Goal: Task Accomplishment & Management: Complete application form

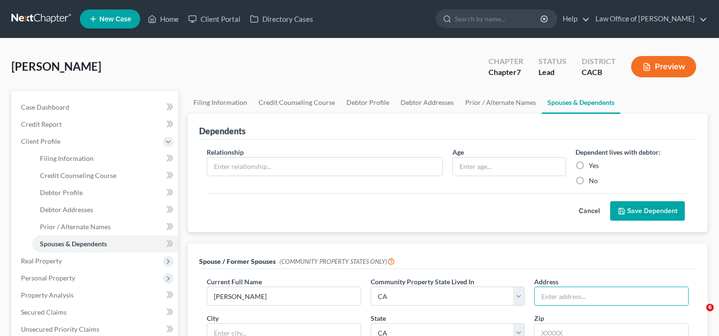
select select "1"
select select "4"
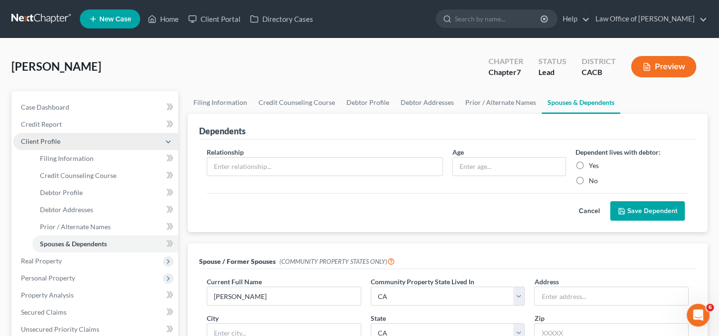
click at [45, 135] on span "Client Profile" at bounding box center [95, 141] width 165 height 17
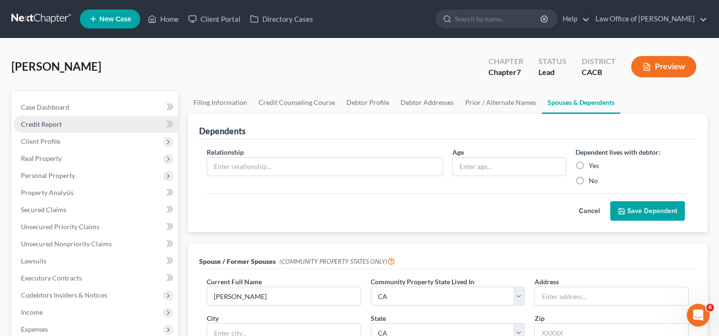
click at [39, 125] on span "Credit Report" at bounding box center [41, 124] width 41 height 8
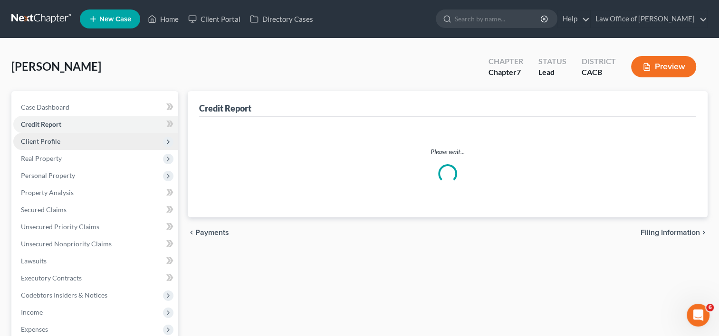
click at [51, 143] on span "Client Profile" at bounding box center [40, 141] width 39 height 8
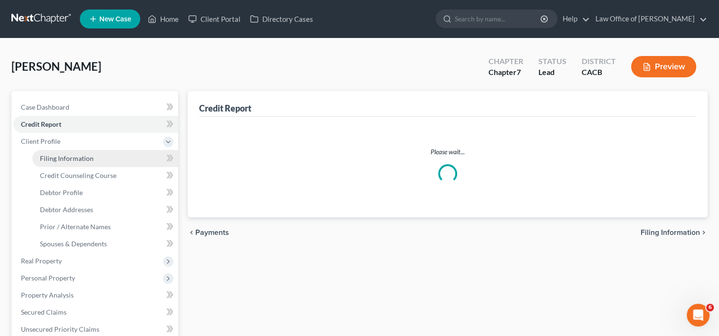
click at [64, 160] on span "Filing Information" at bounding box center [67, 158] width 54 height 8
select select "1"
select select "0"
select select "7"
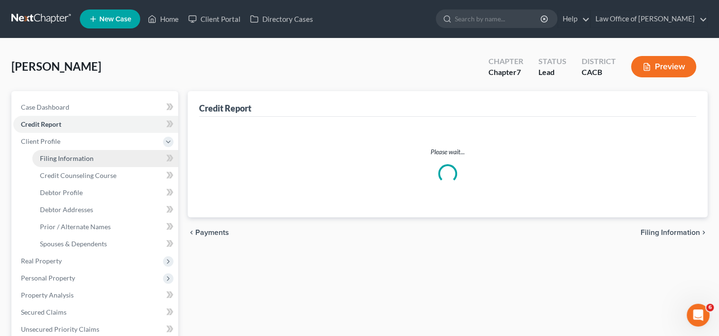
select select "0"
select select "4"
select select "0"
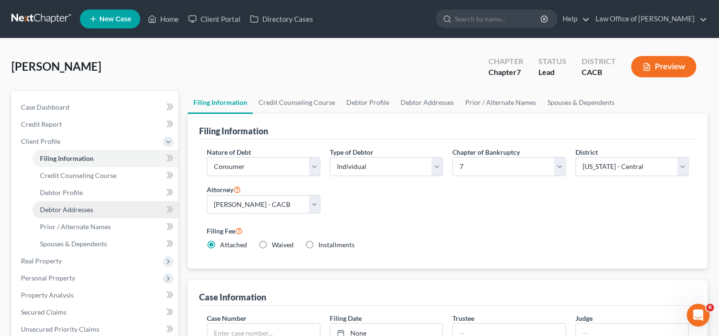
click at [76, 209] on span "Debtor Addresses" at bounding box center [66, 210] width 53 height 8
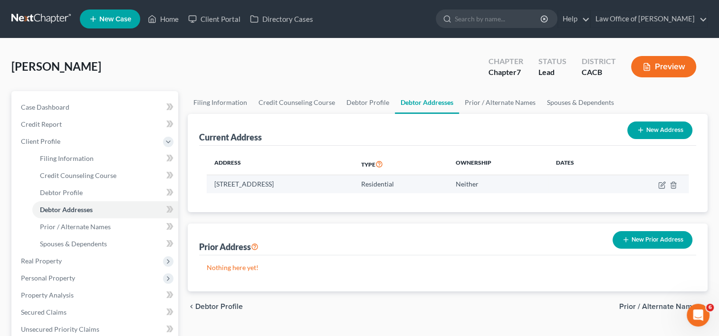
drag, startPoint x: 211, startPoint y: 180, endPoint x: 327, endPoint y: 190, distance: 115.9
click at [327, 190] on td "700 Alberta Rd, Altadena, CA 91001" at bounding box center [280, 184] width 147 height 18
copy td "700 Alberta Rd, Altadena, CA 91001"
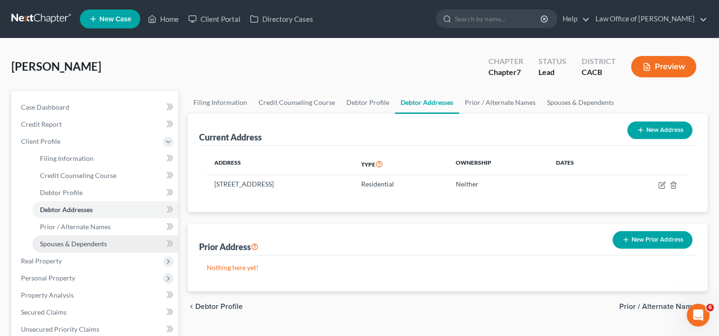
drag, startPoint x: 82, startPoint y: 249, endPoint x: 62, endPoint y: 240, distance: 22.0
click at [62, 240] on span "Spouses & Dependents" at bounding box center [73, 244] width 67 height 8
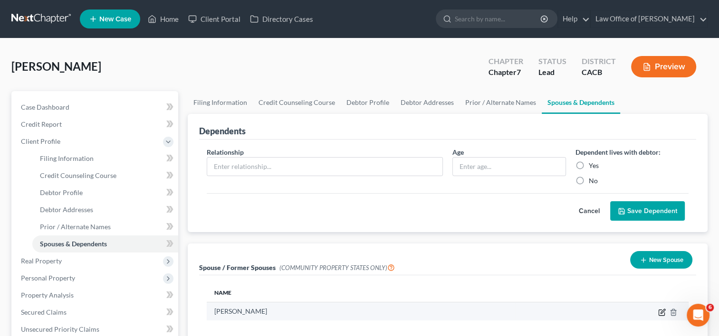
click at [660, 313] on icon "button" at bounding box center [662, 313] width 8 height 8
select select "1"
select select "4"
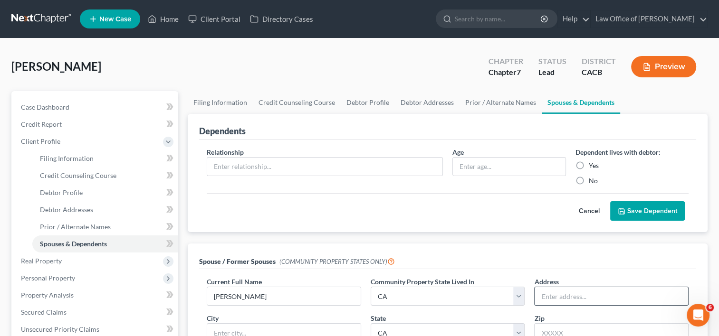
click at [548, 293] on input "text" at bounding box center [612, 297] width 154 height 18
paste input "700 Alberta Rd, Altadena, CA 91001"
drag, startPoint x: 587, startPoint y: 295, endPoint x: 726, endPoint y: 299, distance: 138.4
click at [719, 299] on html "Home New Case Client Portal Directory Cases Law Office of Erika Luna ealunalega…" at bounding box center [359, 304] width 719 height 608
type input "700 Alberta Rd,"
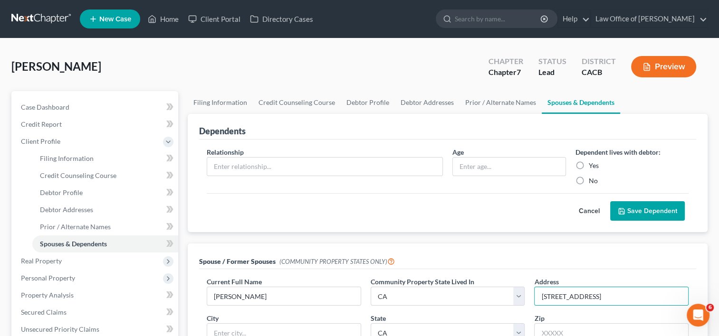
scroll to position [5, 0]
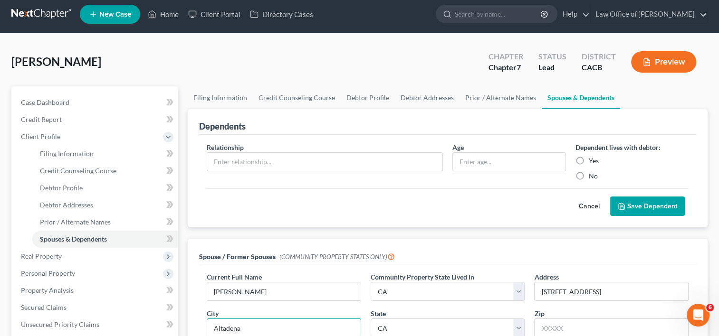
type input "Altadena"
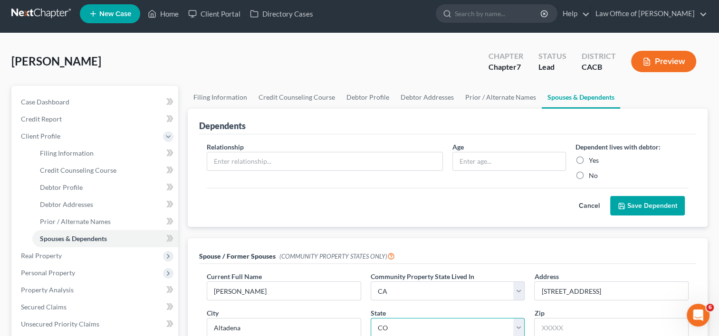
click at [460, 330] on select "State [US_STATE] AK AR AZ CA CO CT DE DC [GEOGRAPHIC_DATA] [GEOGRAPHIC_DATA] GU…" at bounding box center [448, 327] width 154 height 19
select select "4"
click at [371, 318] on select "State [US_STATE] AK AR AZ CA CO CT DE DC [GEOGRAPHIC_DATA] [GEOGRAPHIC_DATA] GU…" at bounding box center [448, 327] width 154 height 19
click at [558, 327] on input "text" at bounding box center [611, 327] width 154 height 19
paste input "700 Alberta Rd, Altadena, CA 91001"
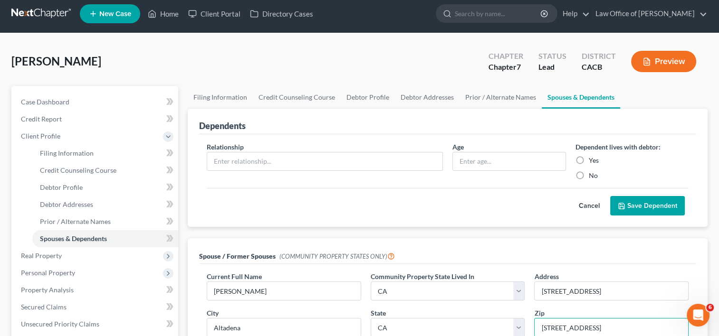
click at [626, 326] on input "700 Alberta Rd, Altadena, CA 91001" at bounding box center [611, 327] width 154 height 19
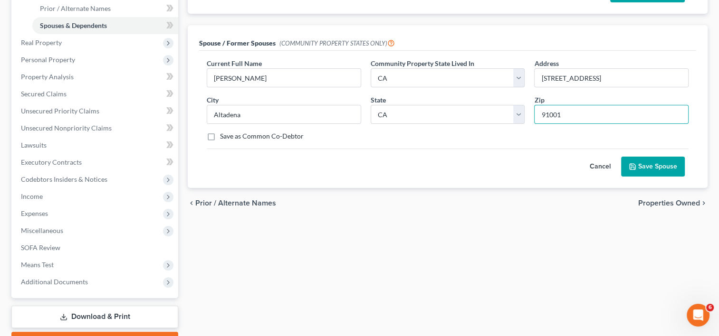
scroll to position [219, 0]
type input "91001"
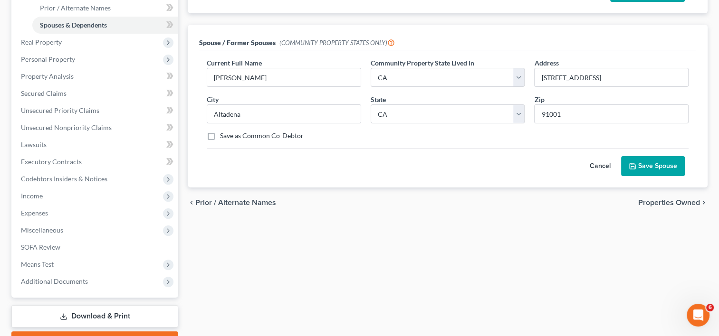
click at [652, 165] on button "Save Spouse" at bounding box center [653, 166] width 64 height 20
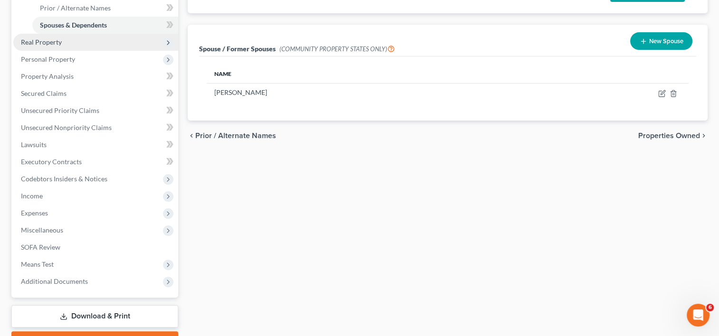
click at [52, 47] on span "Real Property" at bounding box center [95, 42] width 165 height 17
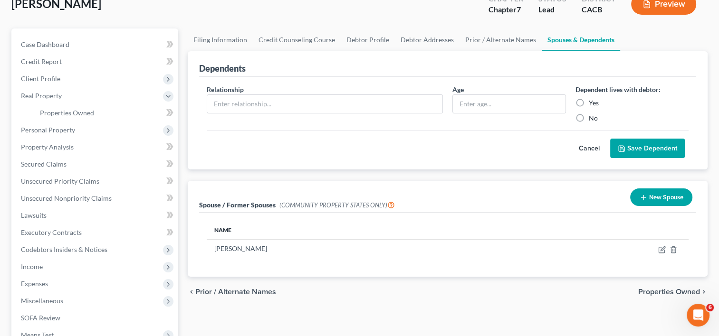
scroll to position [63, 0]
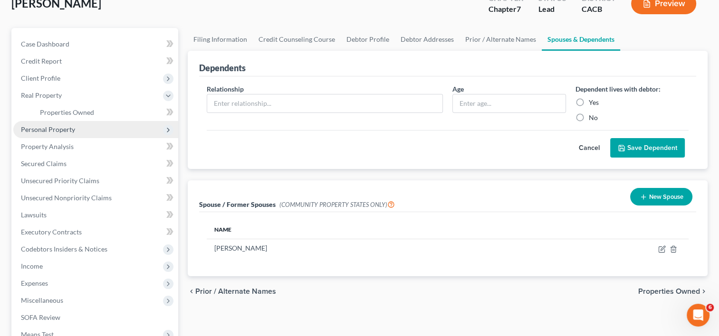
click at [70, 129] on span "Personal Property" at bounding box center [48, 129] width 54 height 8
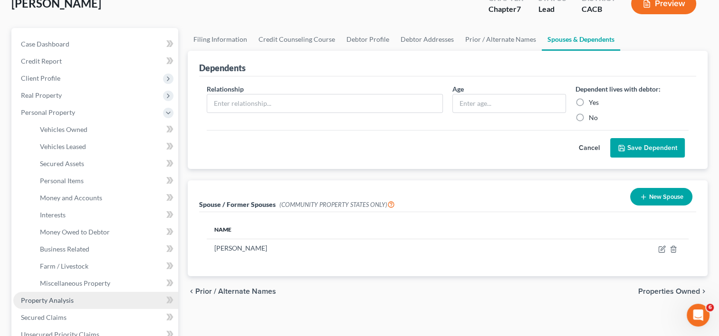
click at [55, 300] on span "Property Analysis" at bounding box center [47, 301] width 53 height 8
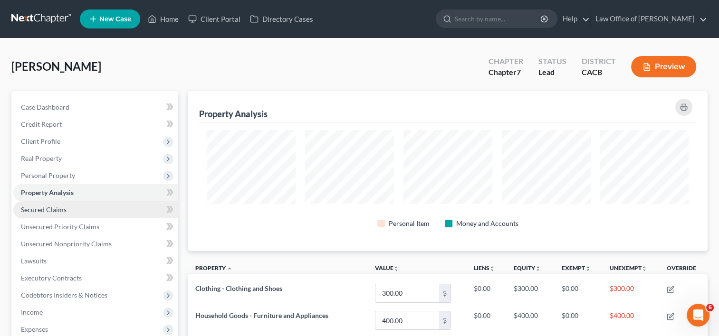
click at [43, 209] on span "Secured Claims" at bounding box center [44, 210] width 46 height 8
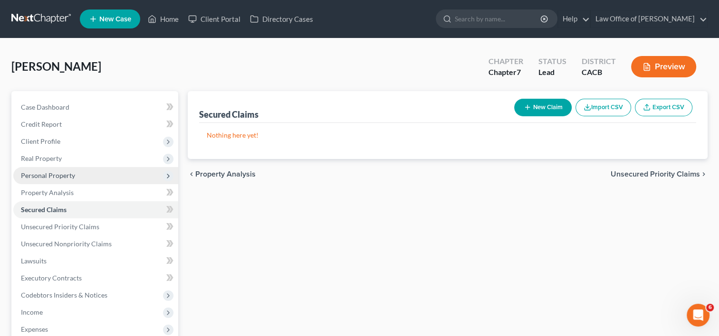
click at [38, 176] on span "Personal Property" at bounding box center [48, 176] width 54 height 8
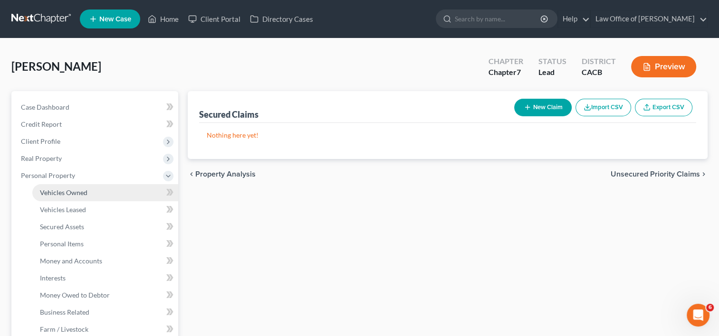
click at [43, 191] on span "Vehicles Owned" at bounding box center [64, 193] width 48 height 8
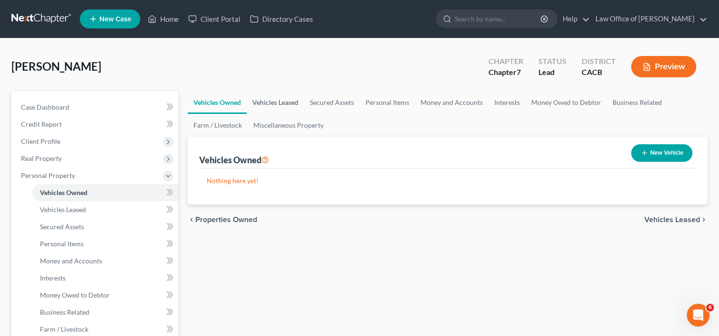
click at [287, 99] on link "Vehicles Leased" at bounding box center [276, 102] width 58 height 23
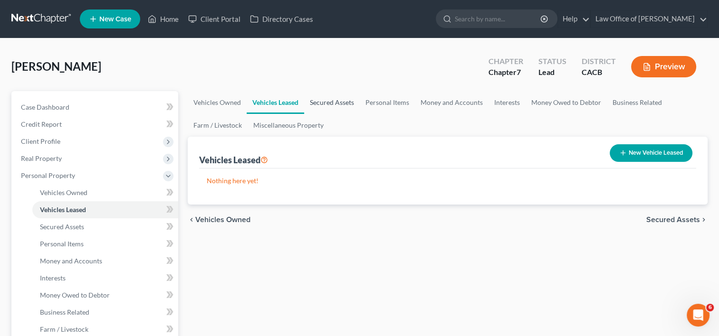
click at [336, 100] on link "Secured Assets" at bounding box center [332, 102] width 56 height 23
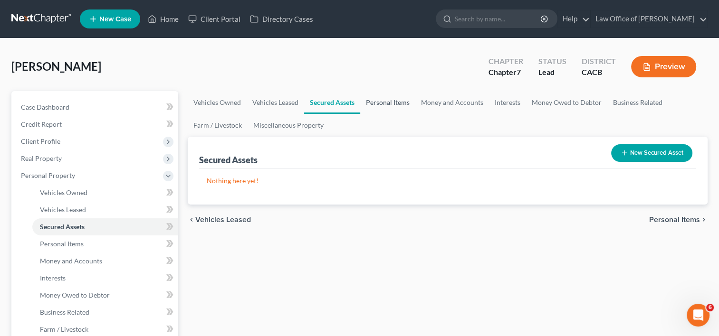
click at [404, 102] on link "Personal Items" at bounding box center [387, 102] width 55 height 23
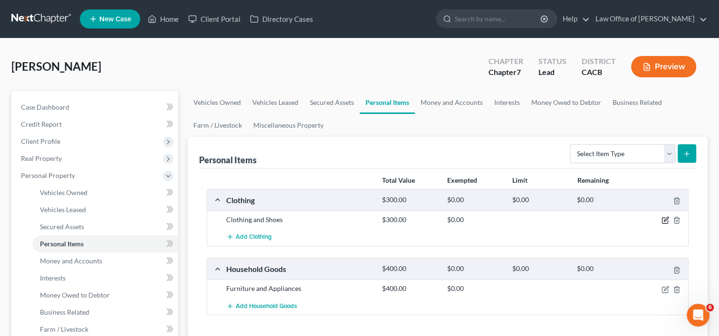
click at [669, 219] on icon "button" at bounding box center [666, 221] width 8 height 8
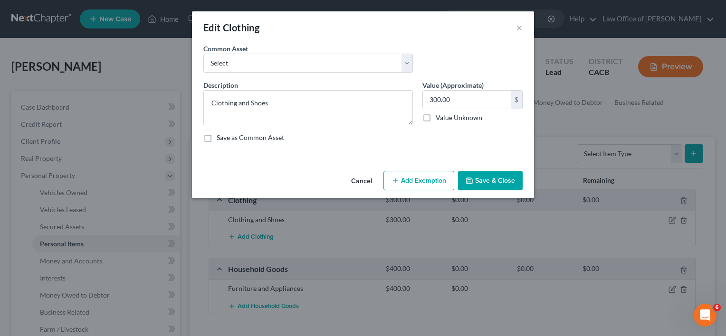
click at [416, 173] on button "Add Exemption" at bounding box center [419, 181] width 71 height 20
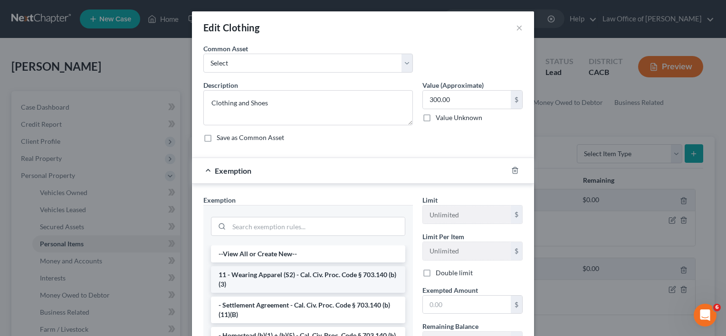
click at [383, 275] on li "11 - Wearing Apparel (S2) - Cal. Civ. Proc. Code § 703.140 (b)(3)" at bounding box center [308, 280] width 194 height 27
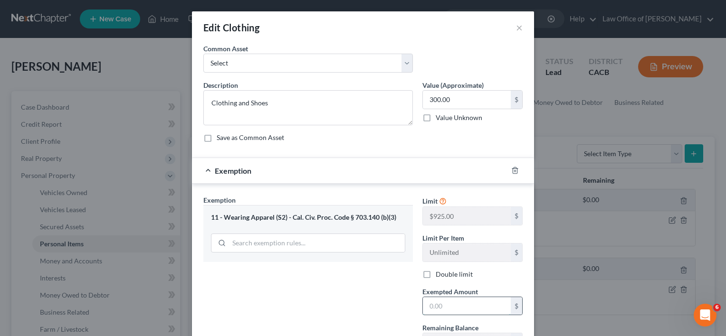
click at [430, 303] on input "text" at bounding box center [467, 307] width 88 height 18
type input "300"
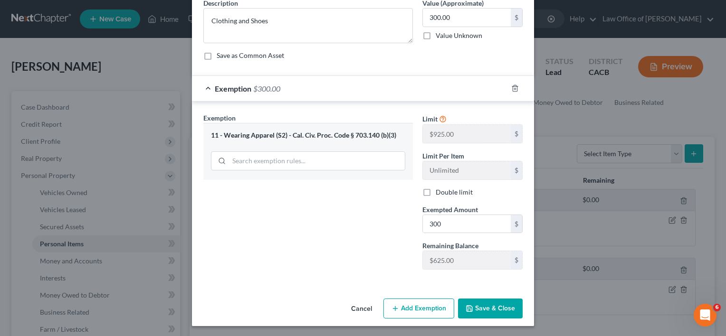
click at [468, 308] on icon "button" at bounding box center [470, 309] width 8 height 8
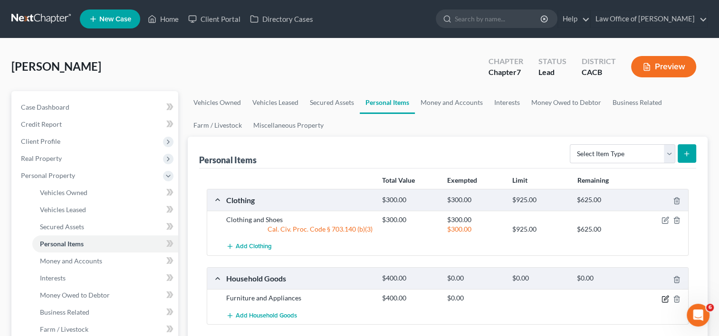
click at [667, 297] on icon "button" at bounding box center [666, 300] width 8 height 8
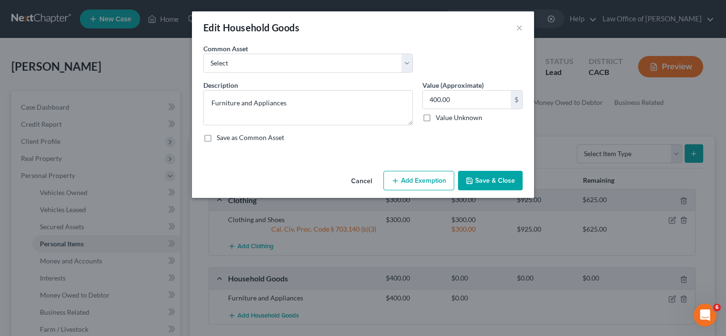
click at [412, 179] on button "Add Exemption" at bounding box center [419, 181] width 71 height 20
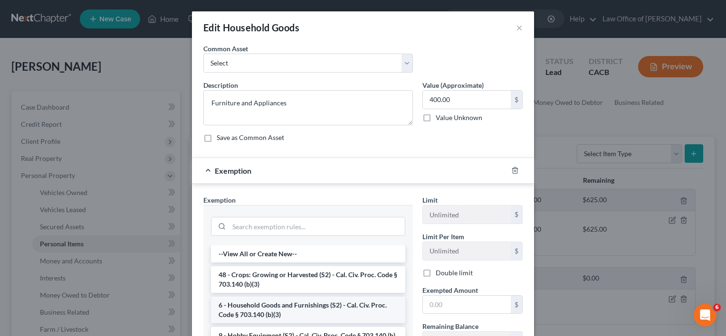
click at [338, 309] on li "6 - Household Goods and Furnishings (S2) - Cal. Civ. Proc. Code § 703.140 (b)(3)" at bounding box center [308, 310] width 194 height 27
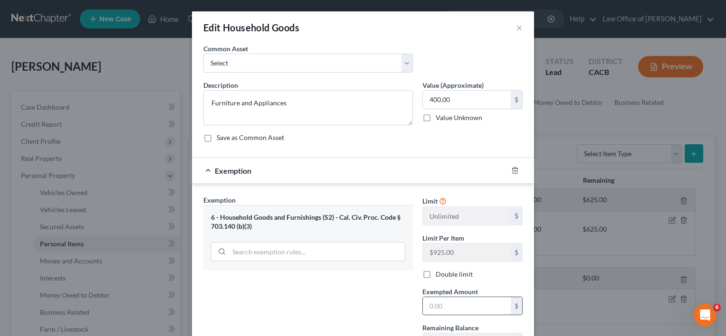
click at [465, 304] on input "text" at bounding box center [467, 307] width 88 height 18
type input "400"
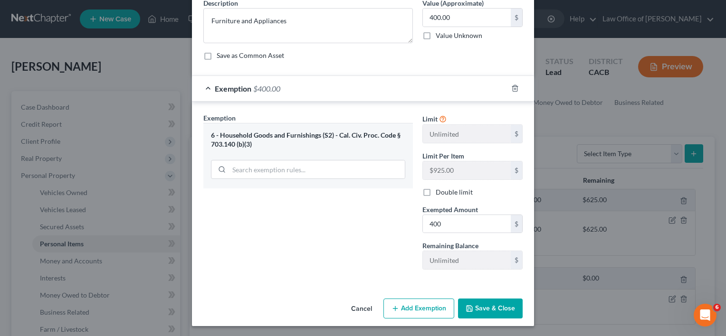
click at [479, 306] on button "Save & Close" at bounding box center [490, 309] width 65 height 20
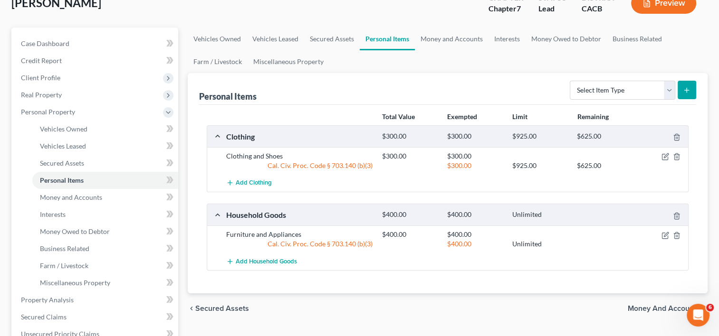
scroll to position [39, 0]
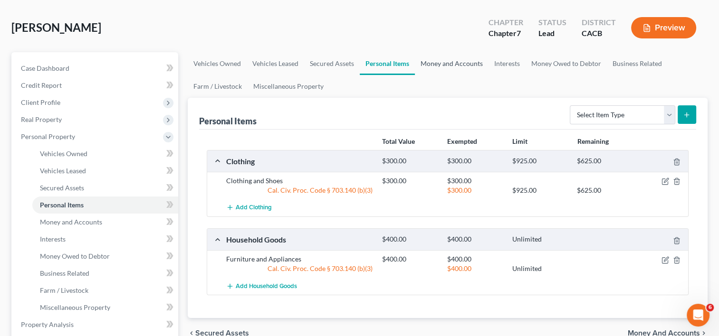
click at [452, 60] on link "Money and Accounts" at bounding box center [452, 63] width 74 height 23
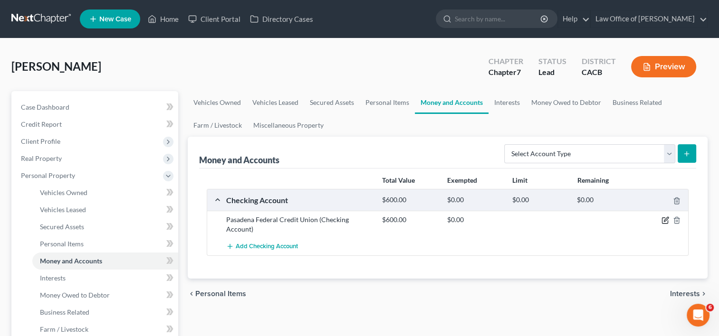
click at [668, 221] on icon "button" at bounding box center [666, 221] width 8 height 8
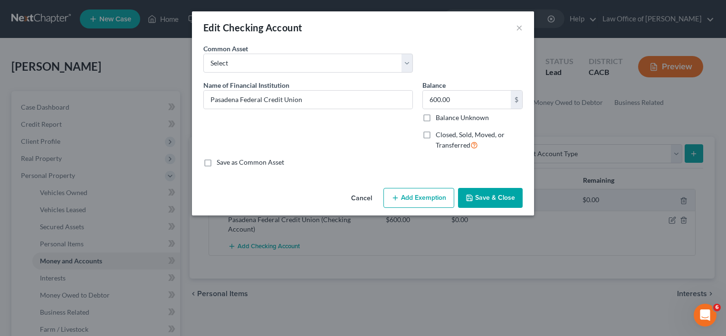
click at [430, 196] on button "Add Exemption" at bounding box center [419, 198] width 71 height 20
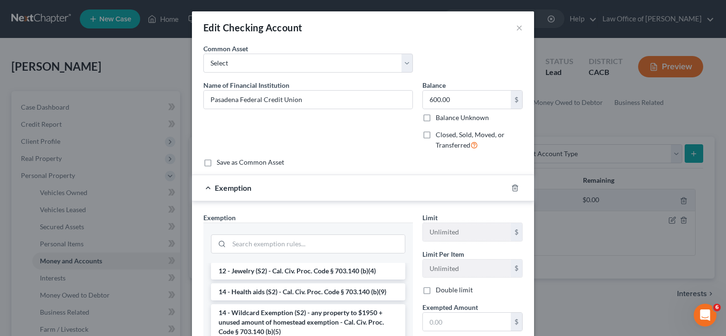
scroll to position [187, 0]
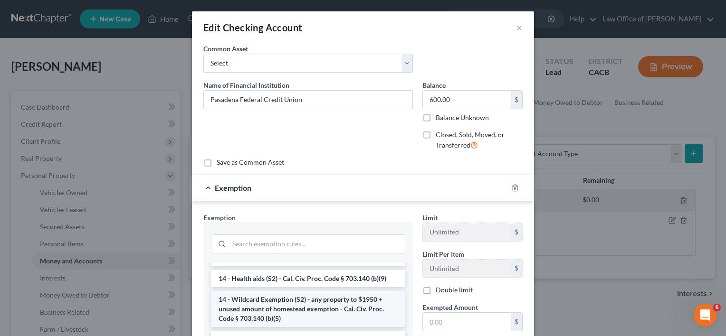
click at [294, 317] on li "14 - Wildcard Exemption (S2) - any property to $1950 + unused amount of homeste…" at bounding box center [308, 309] width 194 height 36
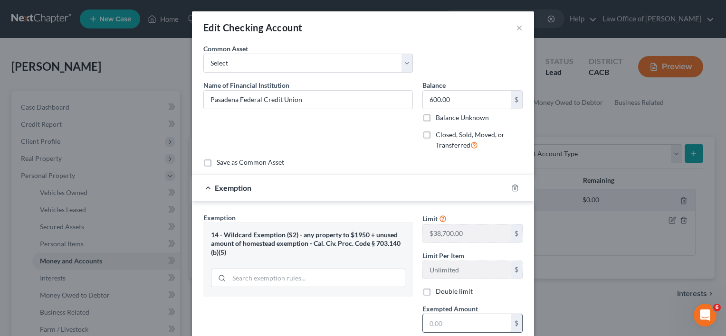
click at [471, 325] on input "text" at bounding box center [467, 324] width 88 height 18
type input "600"
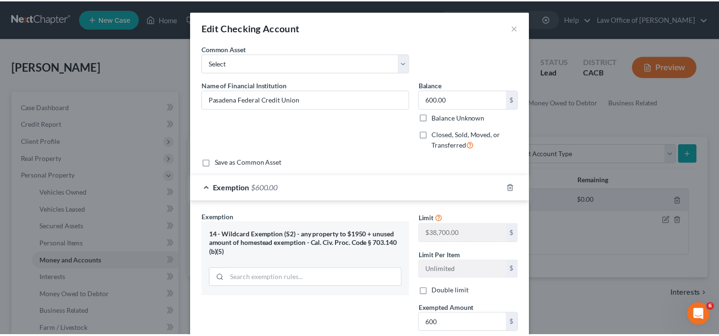
scroll to position [99, 0]
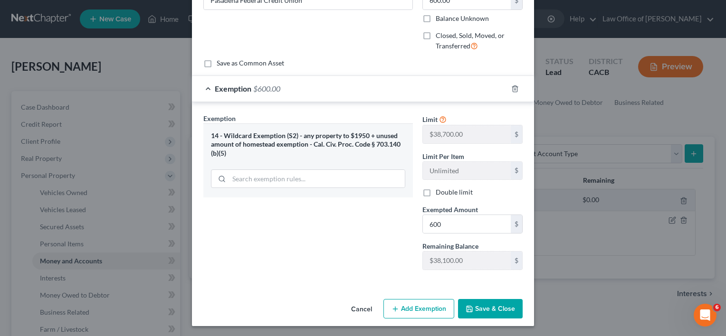
click at [481, 306] on button "Save & Close" at bounding box center [490, 309] width 65 height 20
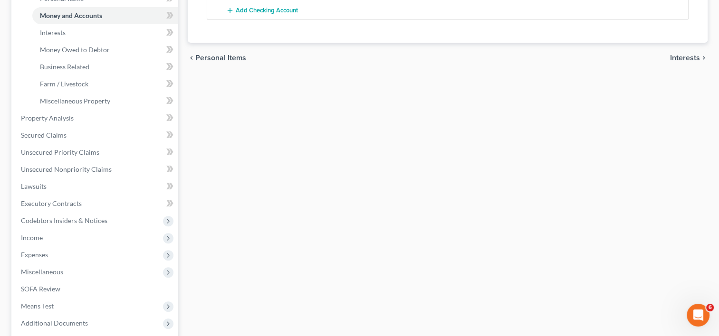
scroll to position [247, 0]
click at [51, 167] on span "Unsecured Nonpriority Claims" at bounding box center [66, 168] width 91 height 8
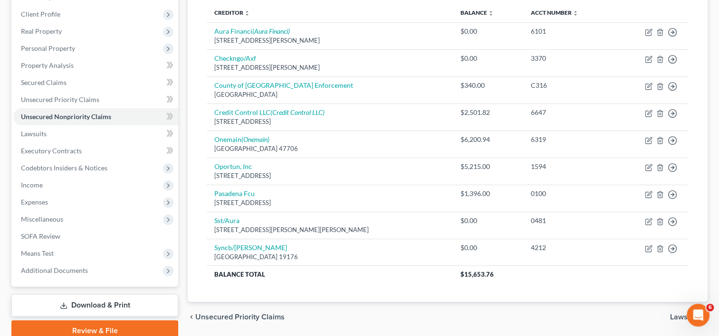
scroll to position [168, 0]
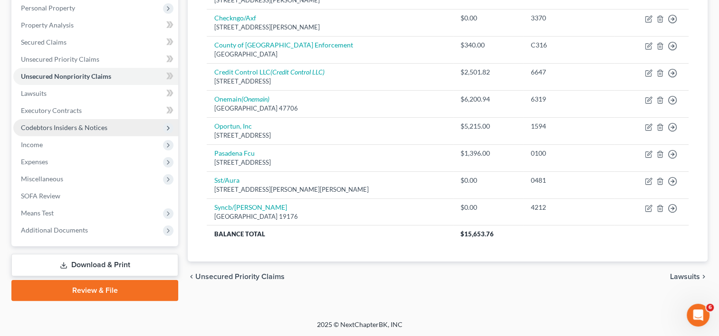
click at [58, 130] on span "Codebtors Insiders & Notices" at bounding box center [64, 128] width 86 height 8
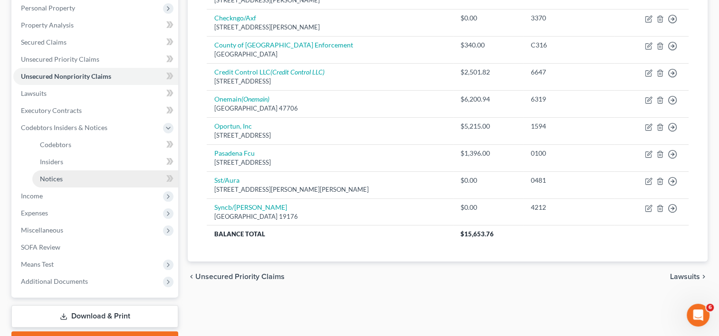
click at [67, 182] on link "Notices" at bounding box center [105, 179] width 146 height 17
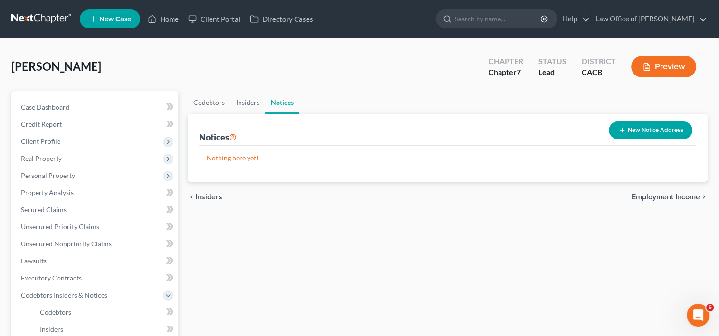
click at [653, 127] on button "New Notice Address" at bounding box center [651, 131] width 84 height 18
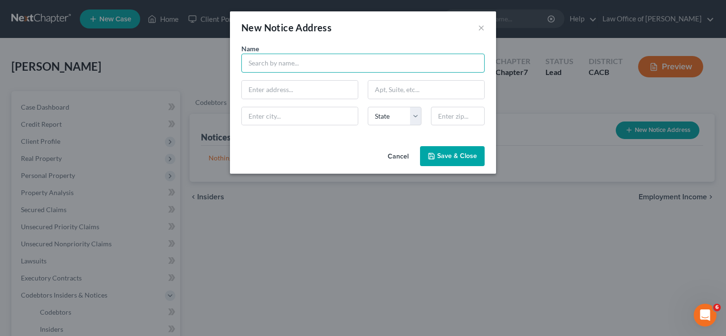
click at [278, 65] on input "text" at bounding box center [362, 63] width 243 height 19
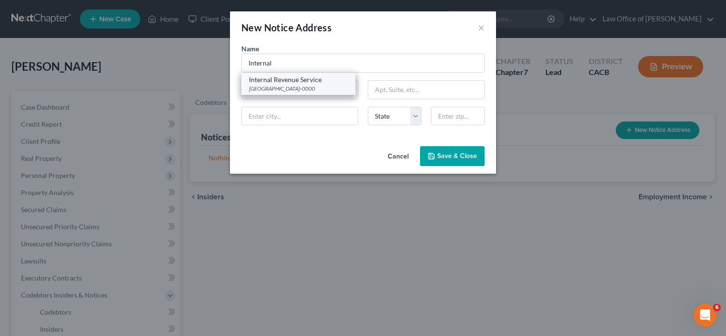
click at [283, 75] on div "Internal Revenue Service" at bounding box center [298, 80] width 99 height 10
type input "Internal Revenue Service"
type input "PO Box 7346"
type input "Philadelphia"
select select "39"
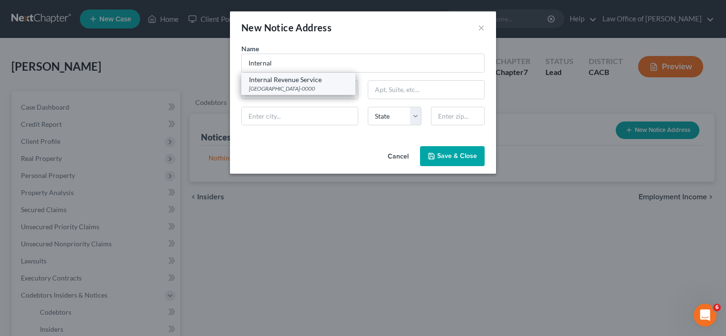
type input "19101-0000"
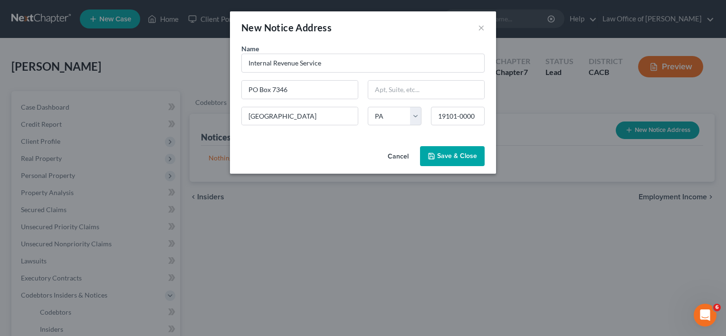
click at [440, 154] on span "Save & Close" at bounding box center [457, 156] width 40 height 8
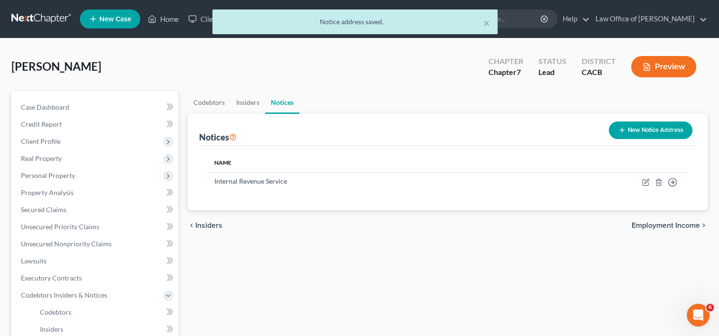
click at [651, 134] on button "New Notice Address" at bounding box center [651, 131] width 84 height 18
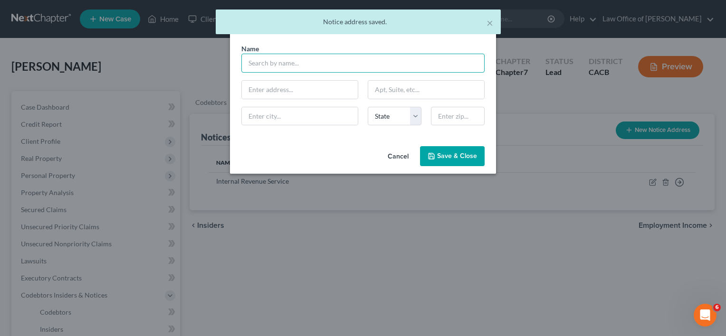
click at [298, 61] on input "text" at bounding box center [362, 63] width 243 height 19
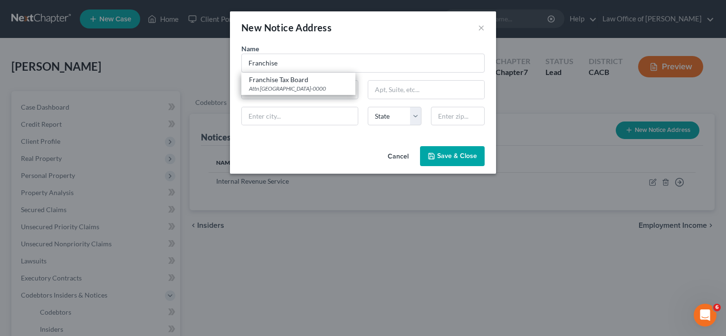
click at [298, 75] on div "Franchise Tax Board" at bounding box center [298, 80] width 99 height 10
type input "Franchise Tax Board"
type input "Attn BK Unit"
type input "PO Box 2952"
type input "Sacramento"
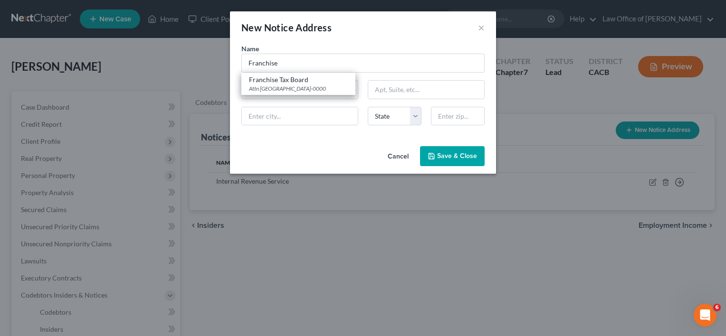
select select "4"
type input "95812-0000"
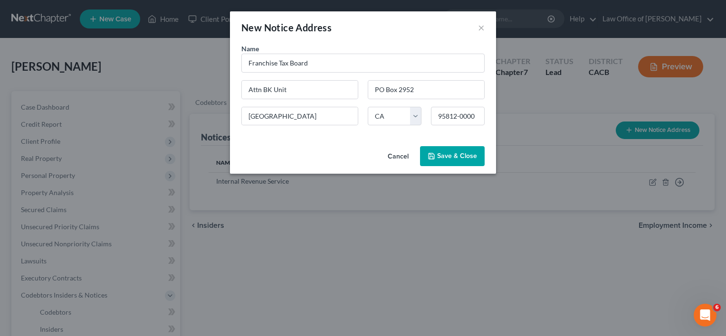
click at [452, 162] on button "Save & Close" at bounding box center [452, 156] width 65 height 20
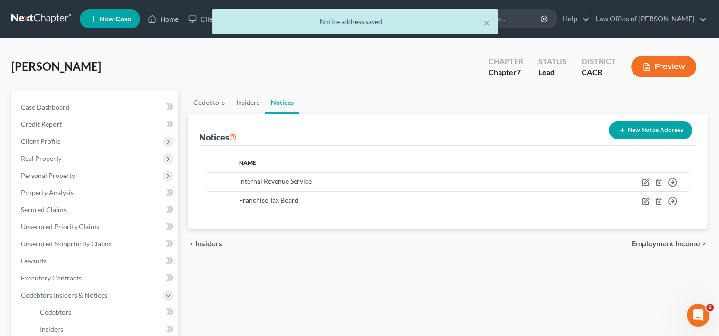
click at [642, 133] on button "New Notice Address" at bounding box center [651, 131] width 84 height 18
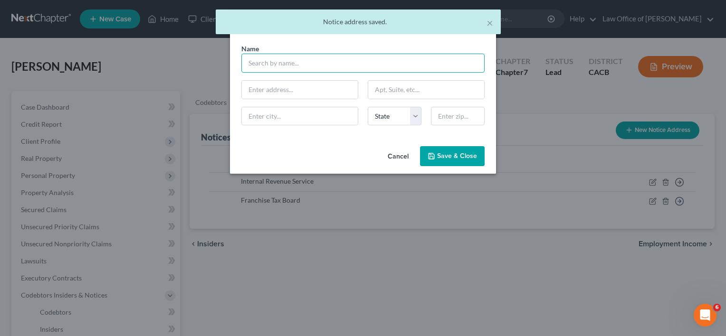
click at [285, 64] on input "text" at bounding box center [362, 63] width 243 height 19
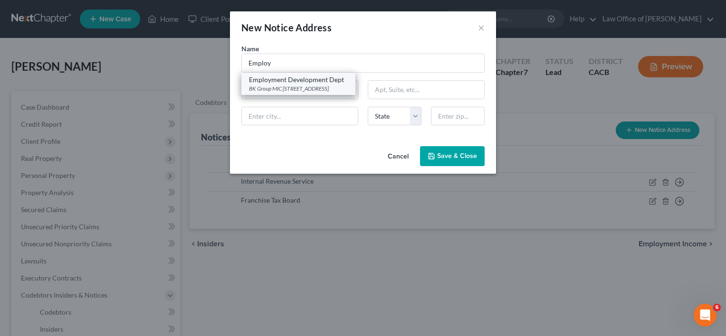
click at [287, 80] on div "Employment Development Dept" at bounding box center [298, 80] width 99 height 10
type input "Employment Development Dept"
type input "BK Group MIC 92E"
type input "PO BOX 826880"
type input "Sacramento"
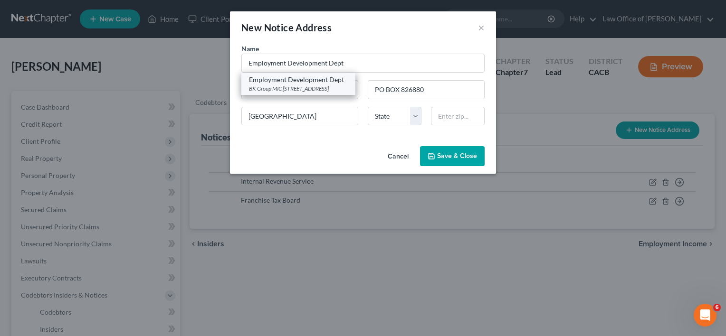
select select "4"
type input "94280-0000"
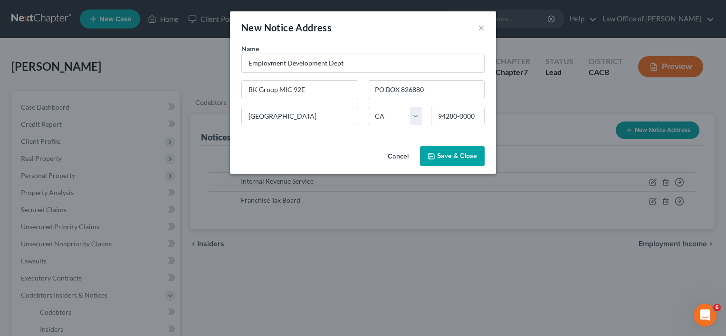
click at [468, 155] on span "Save & Close" at bounding box center [457, 156] width 40 height 8
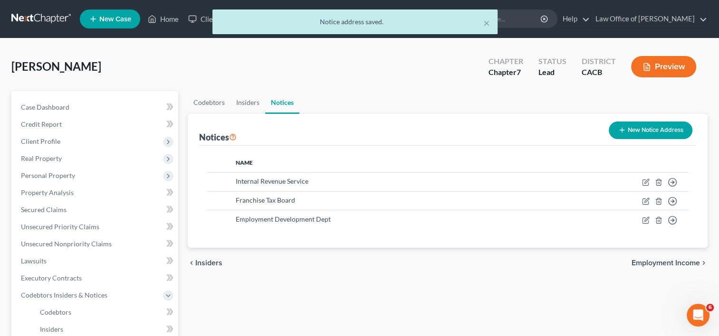
click at [648, 127] on button "New Notice Address" at bounding box center [651, 131] width 84 height 18
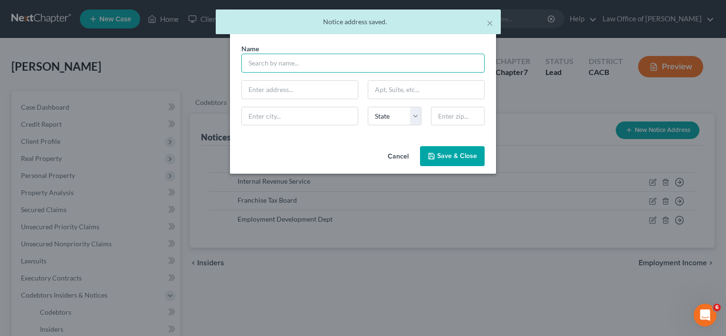
click at [305, 64] on input "text" at bounding box center [362, 63] width 243 height 19
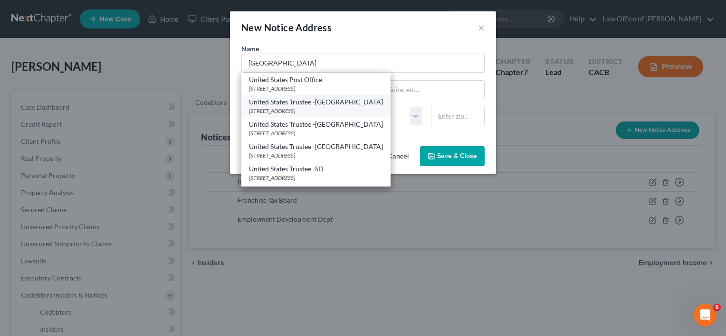
click at [314, 108] on div "915 Wilshire Blvd Suite 1850, Los Angeles, CA 90017-0000" at bounding box center [316, 111] width 134 height 8
type input "United States Trustee -LA"
type input "915 Wilshire Blvd Suite 1850"
type input "[GEOGRAPHIC_DATA]"
select select "4"
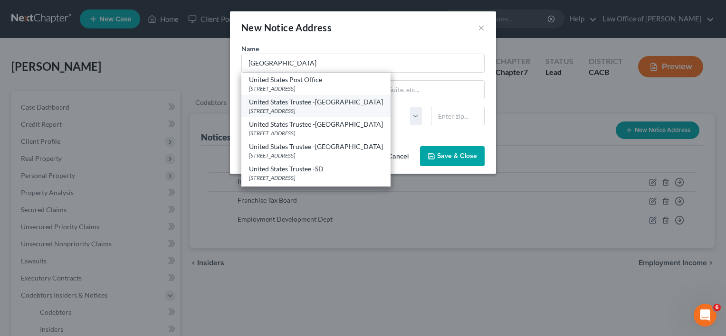
type input "90017-0000"
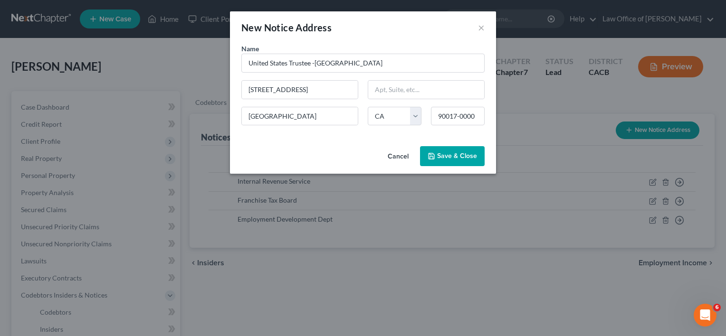
click at [443, 162] on button "Save & Close" at bounding box center [452, 156] width 65 height 20
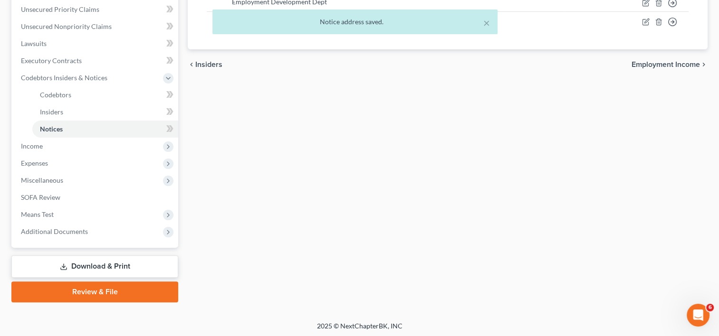
scroll to position [219, 0]
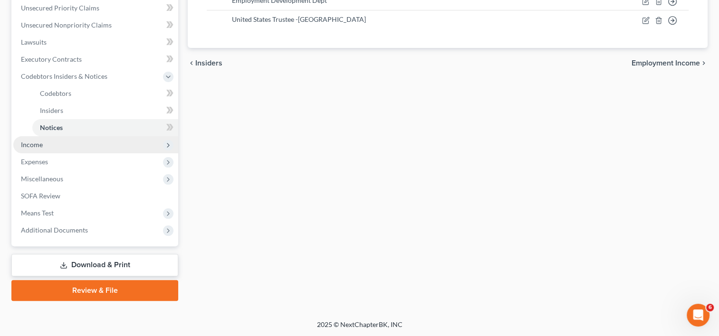
click at [44, 147] on span "Income" at bounding box center [95, 144] width 165 height 17
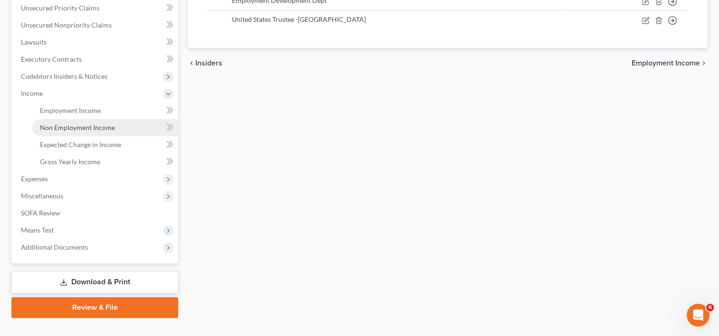
click at [93, 124] on span "Non Employment Income" at bounding box center [77, 128] width 75 height 8
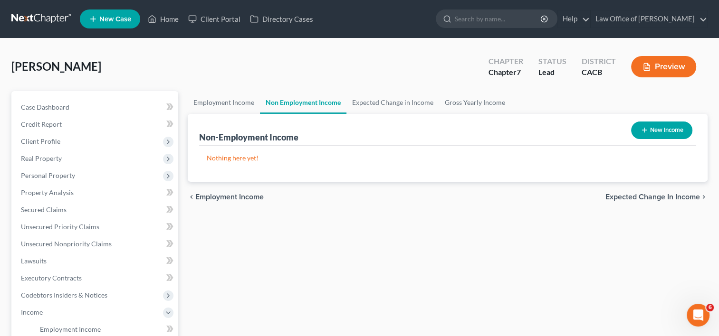
click at [661, 130] on button "New Income" at bounding box center [661, 131] width 61 height 18
select select "0"
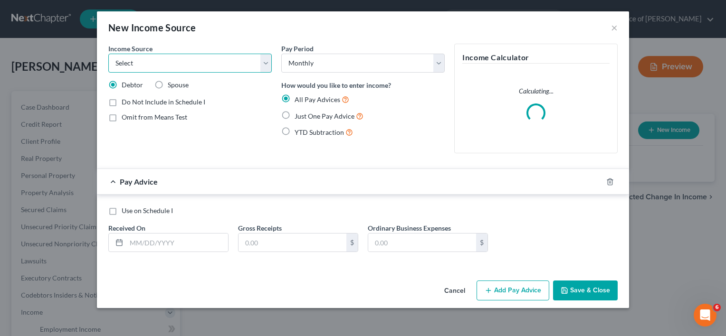
click at [170, 63] on select "Select Unemployment Disability (from employer) Pension Retirement Social Securi…" at bounding box center [189, 63] width 163 height 19
select select "4"
click at [108, 54] on select "Select Unemployment Disability (from employer) Pension Retirement Social Securi…" at bounding box center [189, 63] width 163 height 19
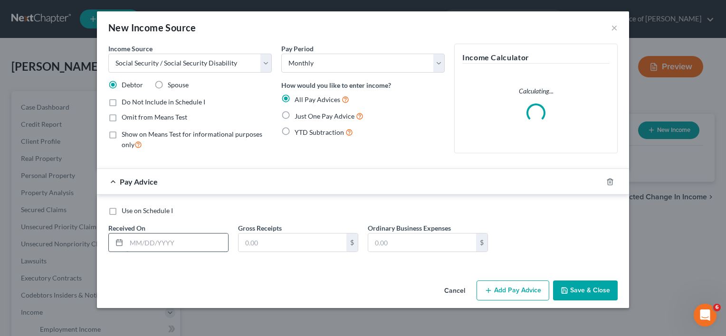
click at [148, 246] on input "text" at bounding box center [177, 243] width 102 height 18
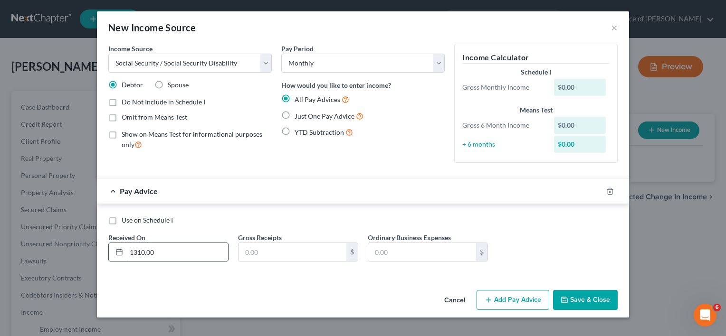
type input "1310.00"
type input "1,310.00"
click at [587, 300] on button "Save & Close" at bounding box center [585, 300] width 65 height 20
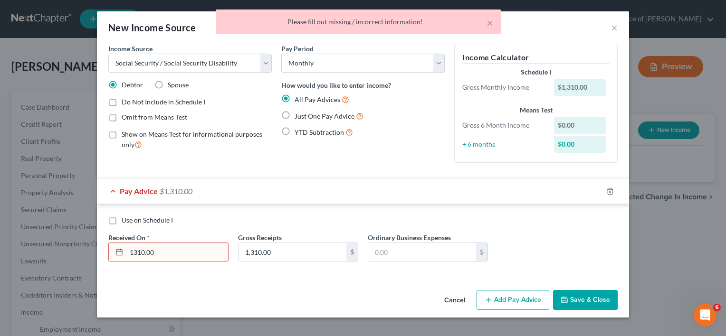
click at [177, 249] on input "1310.00" at bounding box center [177, 252] width 102 height 18
type input "1"
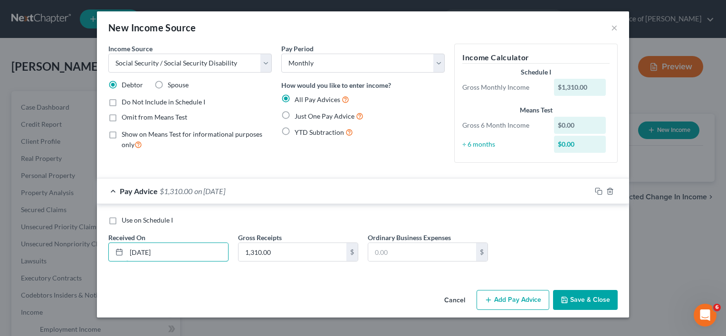
type input "[DATE]"
click at [582, 301] on button "Save & Close" at bounding box center [585, 300] width 65 height 20
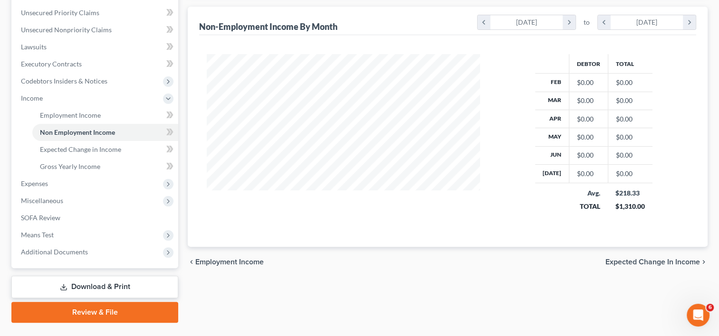
scroll to position [234, 0]
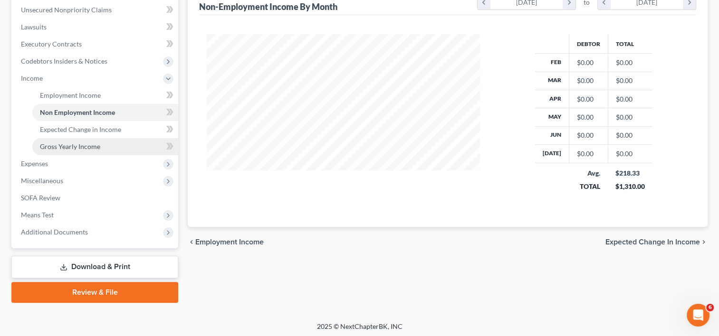
click at [67, 144] on span "Gross Yearly Income" at bounding box center [70, 147] width 60 height 8
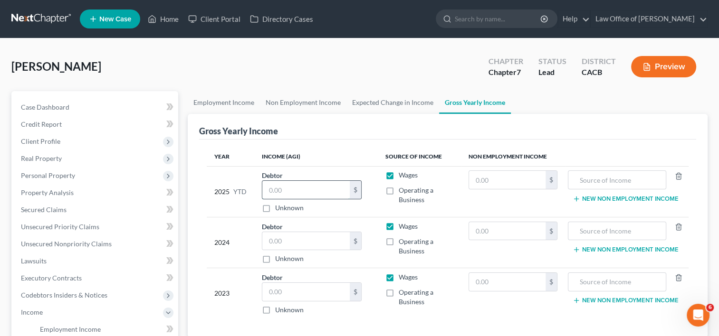
click at [316, 191] on input "text" at bounding box center [305, 190] width 87 height 18
type input "10,480.00"
click at [299, 243] on input "text" at bounding box center [305, 241] width 87 height 18
type input "15,720"
click at [321, 290] on input "text" at bounding box center [305, 292] width 87 height 18
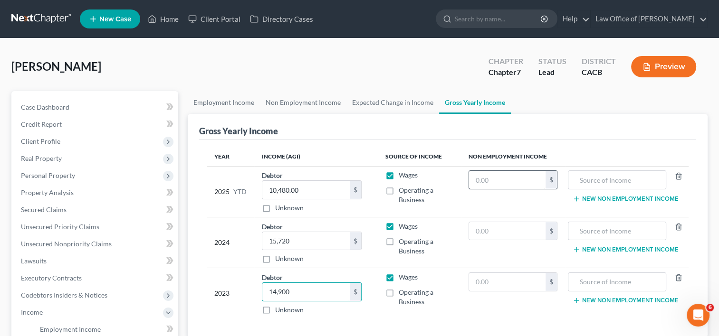
type input "14,900"
click at [504, 184] on input "text" at bounding box center [507, 180] width 77 height 18
type input "10,480"
click at [491, 230] on input "text" at bounding box center [507, 231] width 77 height 18
type input "15,720"
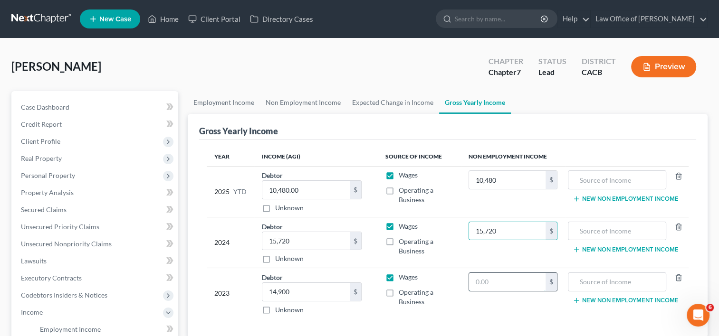
click at [492, 283] on input "text" at bounding box center [507, 282] width 77 height 18
type input "14,900"
click at [310, 188] on input "10,480.00" at bounding box center [305, 190] width 87 height 18
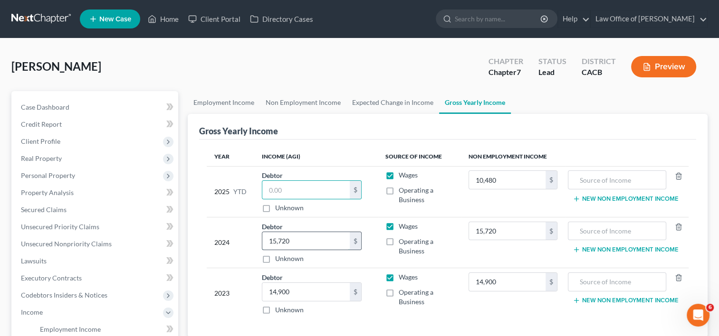
click at [302, 234] on input "15,720" at bounding box center [305, 241] width 87 height 18
click at [299, 288] on input "14,900" at bounding box center [305, 292] width 87 height 18
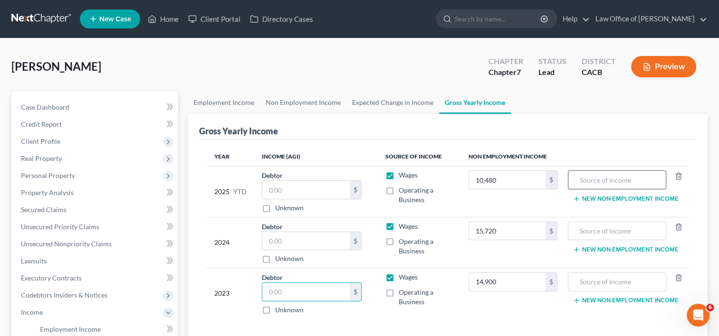
click at [603, 179] on input "text" at bounding box center [617, 180] width 88 height 18
type input "Social Security"
click at [604, 233] on input "text" at bounding box center [617, 231] width 88 height 18
type input "Social Security"
click at [600, 284] on input "text" at bounding box center [617, 282] width 88 height 18
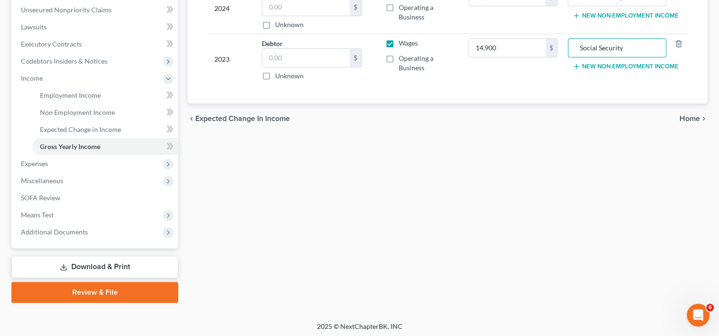
scroll to position [236, 0]
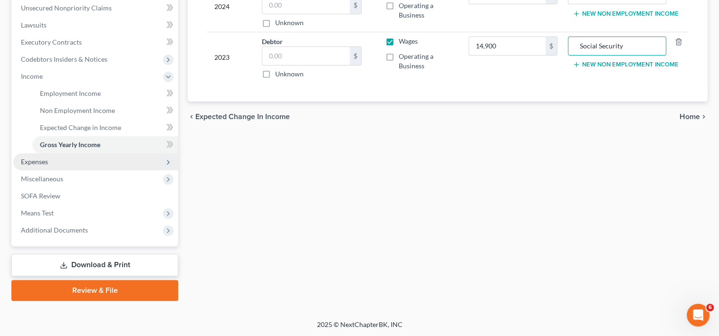
type input "Social Security"
click at [27, 163] on span "Expenses" at bounding box center [34, 162] width 27 height 8
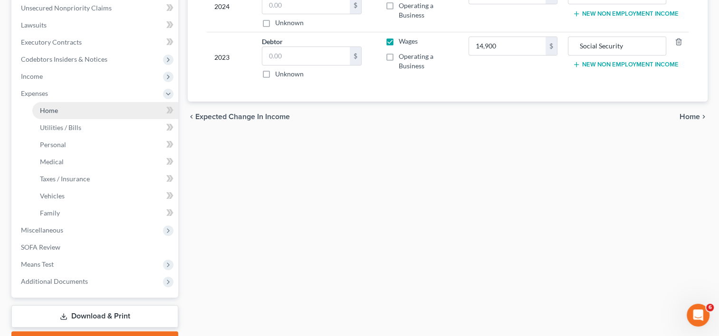
click at [65, 116] on link "Home" at bounding box center [105, 110] width 146 height 17
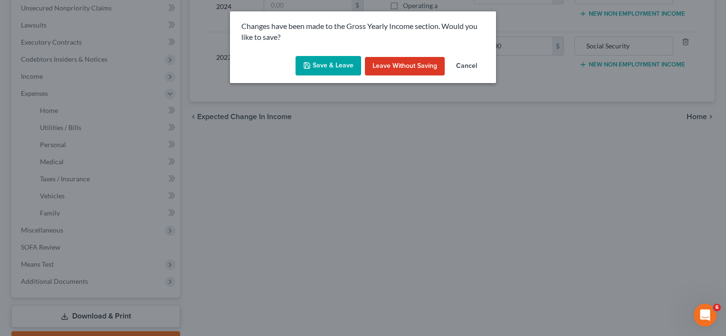
click at [332, 59] on button "Save & Leave" at bounding box center [329, 66] width 66 height 20
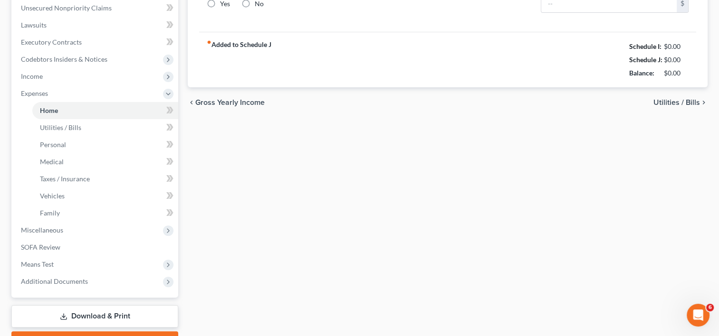
type input "0.00"
radio input "true"
type input "0.00"
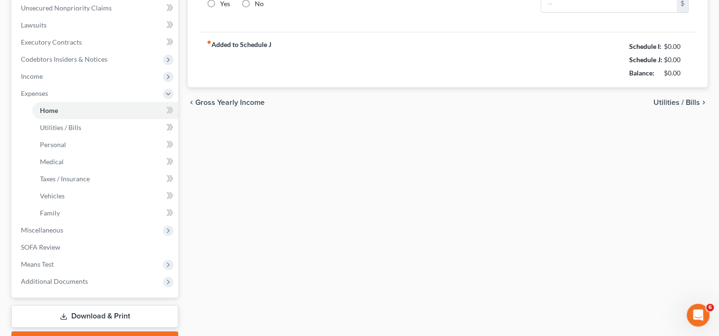
type input "0.00"
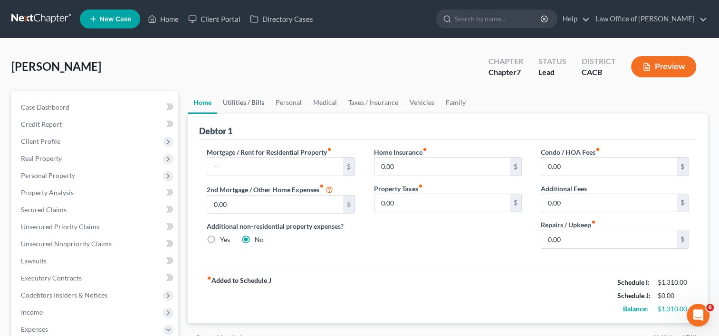
click at [239, 102] on link "Utilities / Bills" at bounding box center [243, 102] width 53 height 23
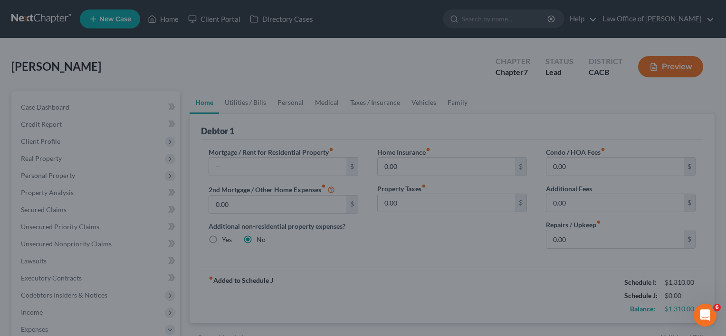
click at [242, 108] on div at bounding box center [363, 168] width 726 height 336
click at [257, 99] on div at bounding box center [363, 168] width 726 height 336
click at [43, 221] on div at bounding box center [363, 168] width 726 height 336
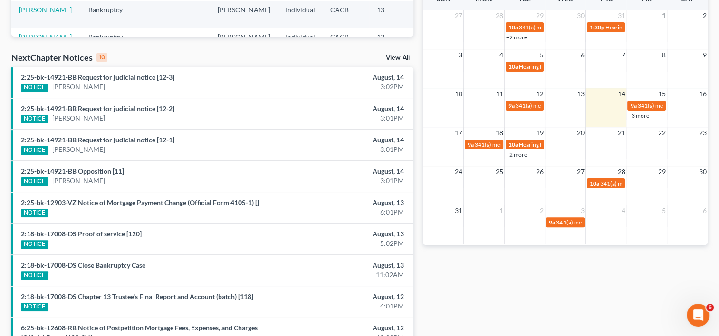
scroll to position [280, 0]
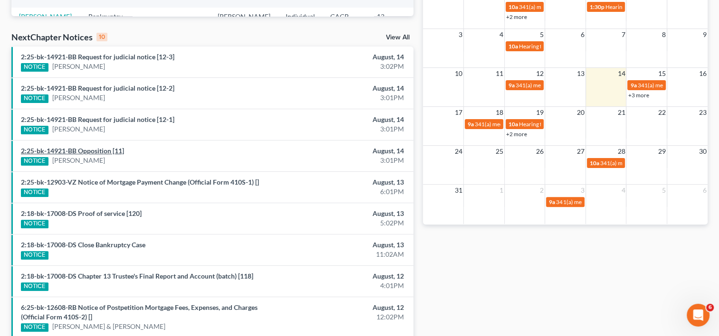
click at [67, 151] on link "2:25-bk-14921-BB Opposition [11]" at bounding box center [72, 151] width 103 height 8
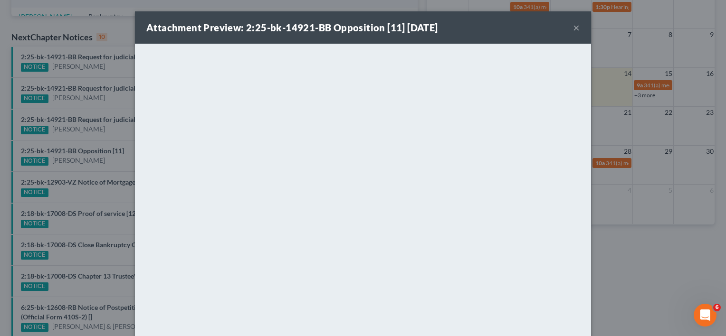
click at [573, 29] on button "×" at bounding box center [576, 27] width 7 height 11
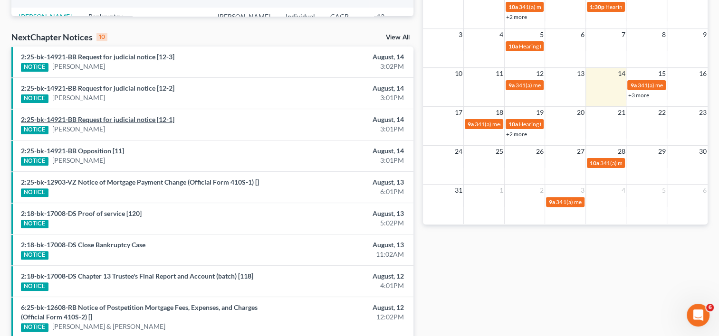
click at [120, 119] on link "2:25-bk-14921-BB Request for judicial notice [12-1]" at bounding box center [98, 119] width 154 height 8
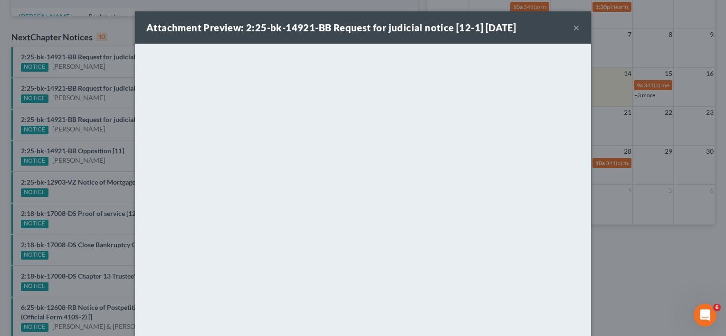
click at [573, 28] on button "×" at bounding box center [576, 27] width 7 height 11
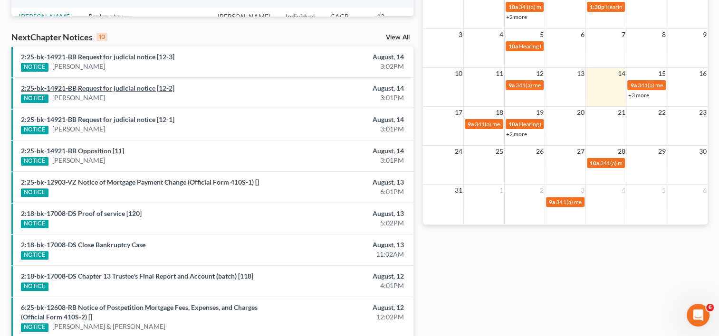
click at [133, 90] on link "2:25-bk-14921-BB Request for judicial notice [12-2]" at bounding box center [98, 88] width 154 height 8
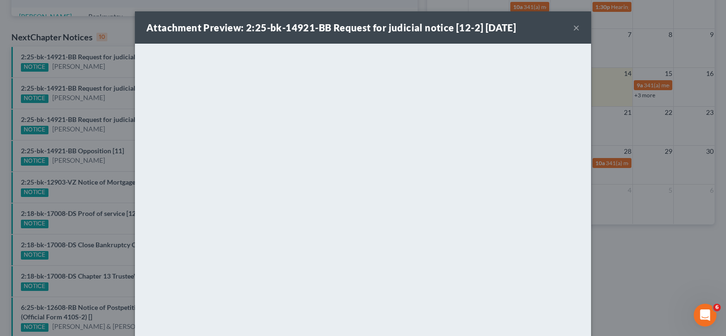
click at [87, 64] on div "Attachment Preview: 2:25-bk-14921-BB Request for judicial notice [12-2] 08/14/2…" at bounding box center [363, 168] width 726 height 336
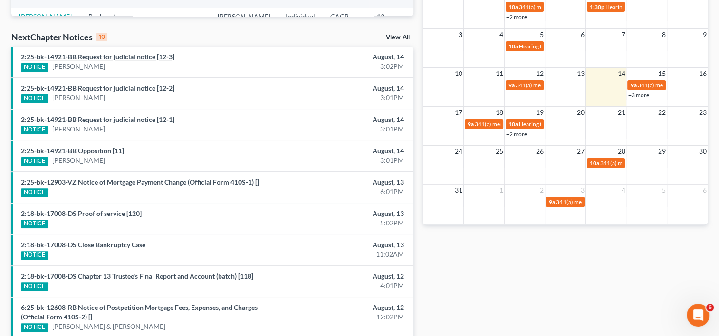
click at [96, 59] on link "2:25-bk-14921-BB Request for judicial notice [12-3]" at bounding box center [98, 57] width 154 height 8
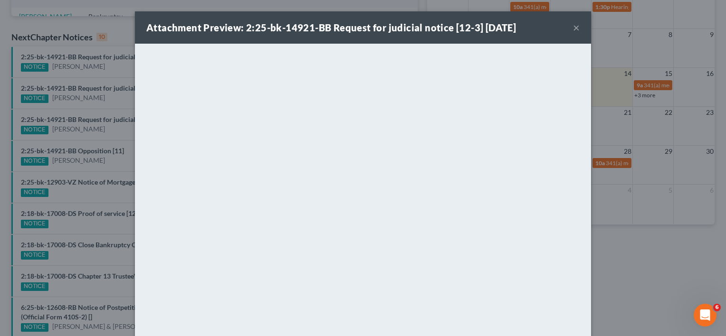
click at [573, 29] on button "×" at bounding box center [576, 27] width 7 height 11
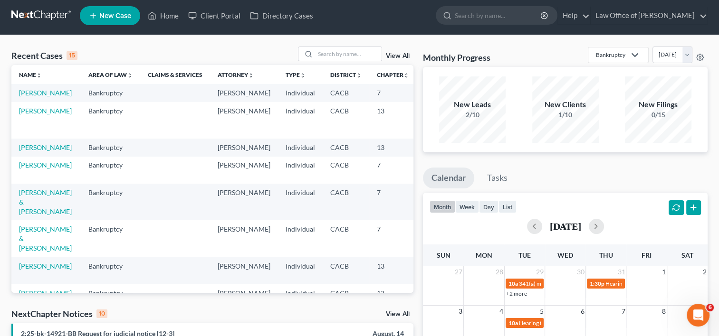
scroll to position [0, 0]
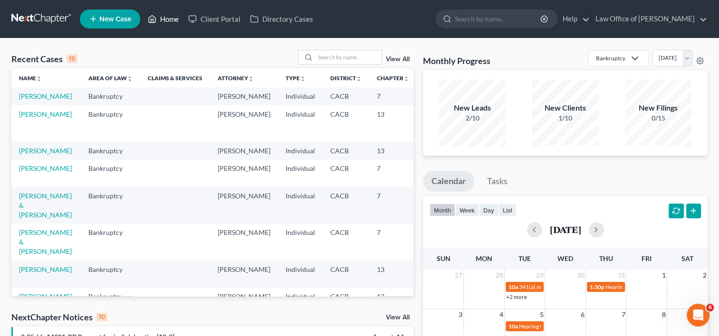
click at [169, 17] on link "Home" at bounding box center [163, 18] width 40 height 17
click at [168, 19] on link "Home" at bounding box center [163, 18] width 40 height 17
click at [21, 100] on link "[PERSON_NAME]" at bounding box center [45, 96] width 53 height 8
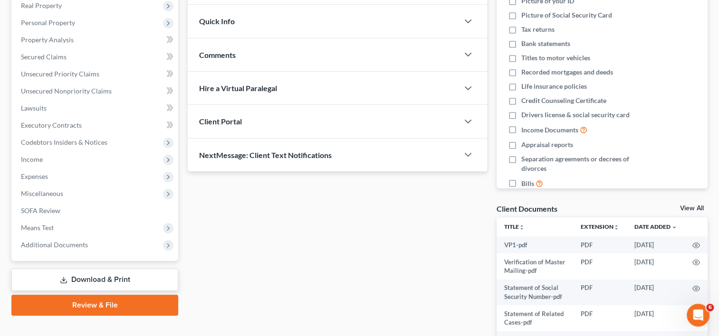
scroll to position [154, 0]
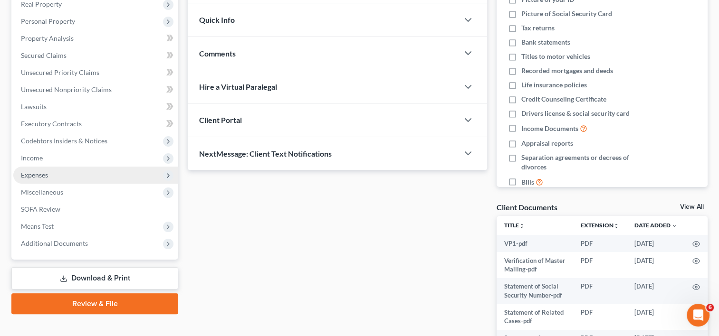
click at [44, 177] on span "Expenses" at bounding box center [34, 175] width 27 height 8
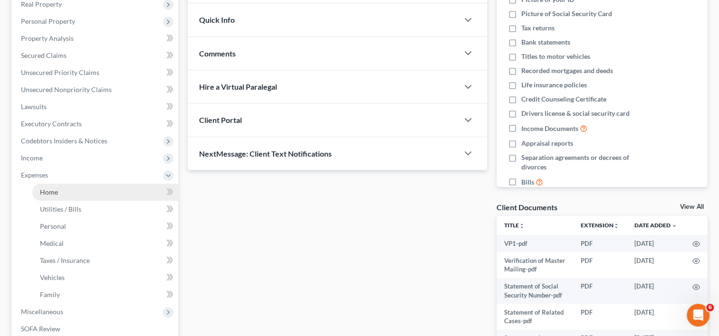
click at [49, 192] on span "Home" at bounding box center [49, 192] width 18 height 8
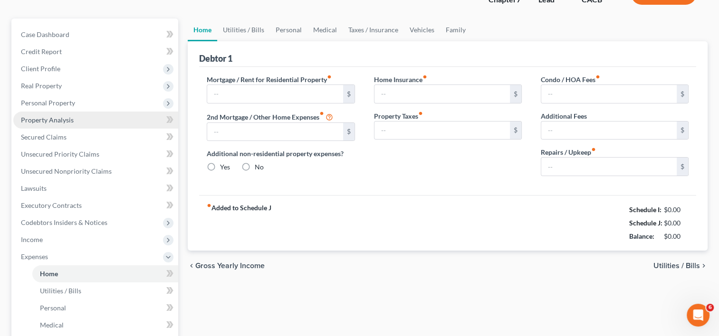
type input "0.00"
radio input "true"
type input "0.00"
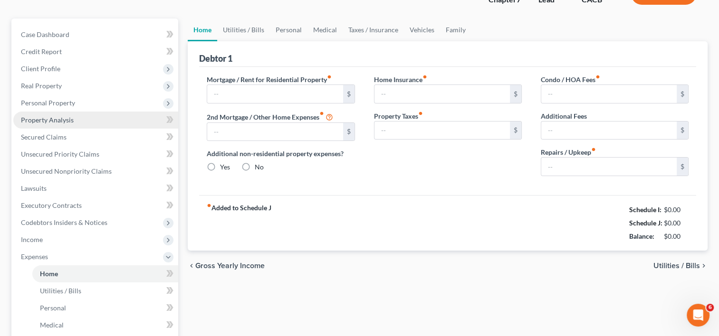
type input "0.00"
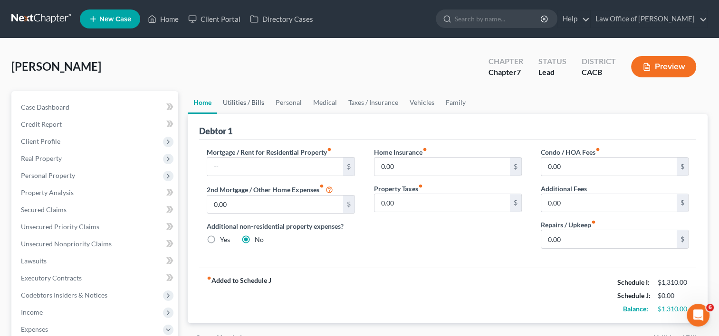
click at [242, 100] on link "Utilities / Bills" at bounding box center [243, 102] width 53 height 23
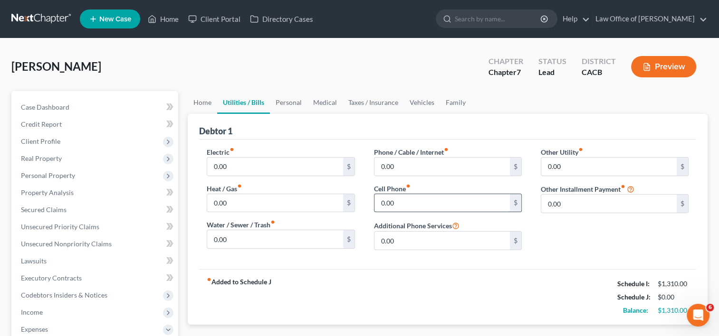
click at [403, 203] on input "0.00" at bounding box center [441, 203] width 135 height 18
type input "50.00"
click at [296, 101] on link "Personal" at bounding box center [289, 102] width 38 height 23
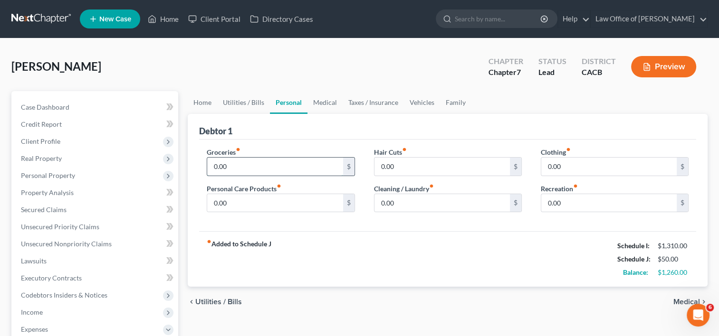
click at [261, 163] on input "0.00" at bounding box center [274, 167] width 135 height 18
type input "400.00"
type input "50.00"
type input "20.00"
type input "50.00"
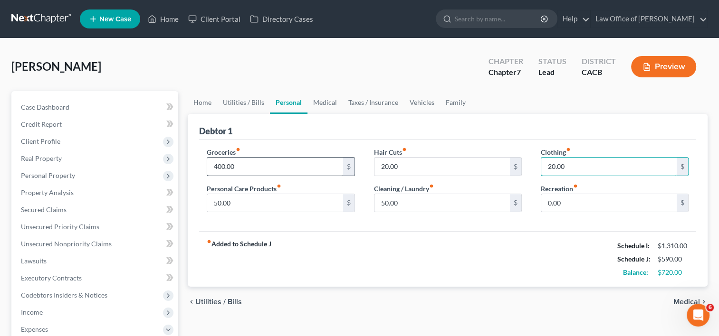
type input "20.00"
type input "50.00"
click at [326, 103] on link "Medical" at bounding box center [324, 102] width 35 height 23
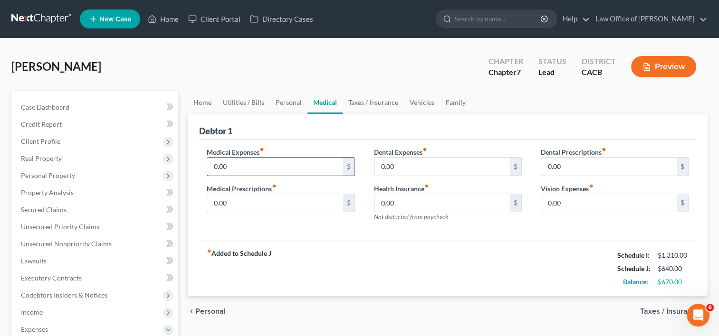
click at [233, 168] on input "0.00" at bounding box center [274, 167] width 135 height 18
click at [244, 165] on input "150.00" at bounding box center [274, 167] width 135 height 18
type input "100.00"
click at [374, 106] on link "Taxes / Insurance" at bounding box center [373, 102] width 61 height 23
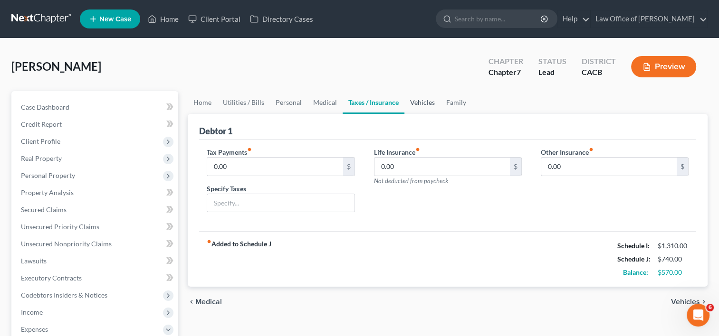
click at [424, 104] on link "Vehicles" at bounding box center [422, 102] width 36 height 23
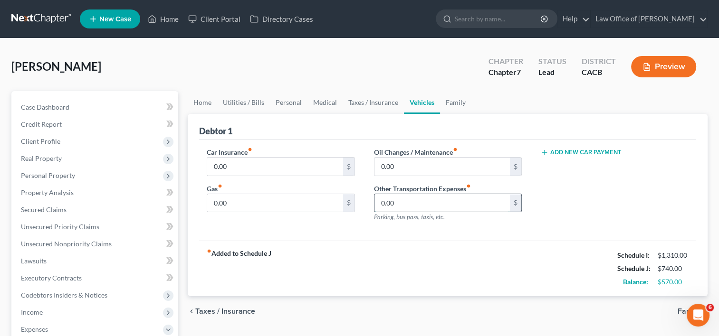
click at [405, 197] on input "0.00" at bounding box center [441, 203] width 135 height 18
type input "250.00"
click at [200, 103] on link "Home" at bounding box center [202, 102] width 29 height 23
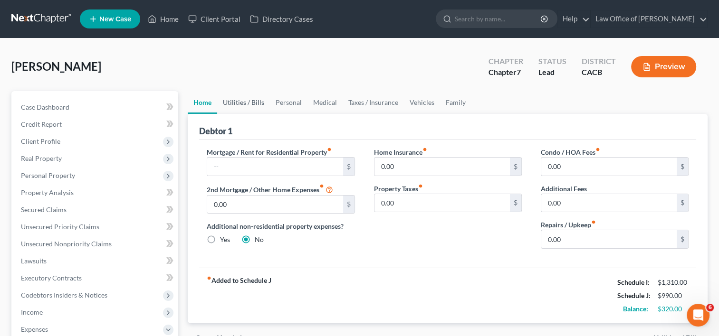
click at [234, 103] on link "Utilities / Bills" at bounding box center [243, 102] width 53 height 23
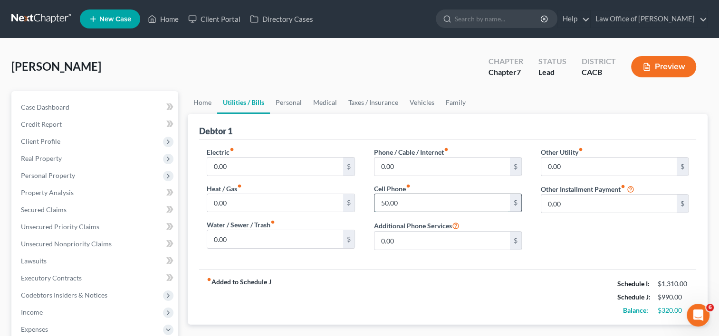
click at [399, 203] on input "50.00" at bounding box center [441, 203] width 135 height 18
type input "85.00"
click at [287, 105] on link "Personal" at bounding box center [289, 102] width 38 height 23
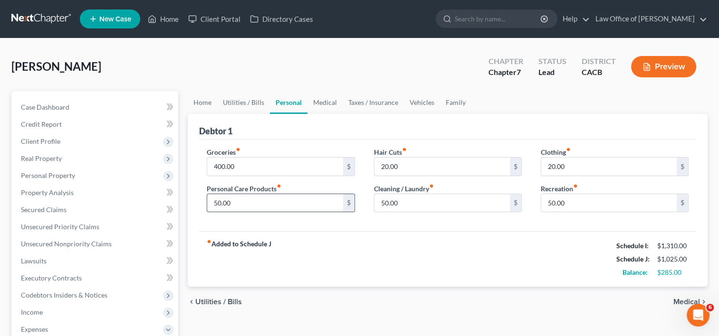
click at [242, 204] on input "50.00" at bounding box center [274, 203] width 135 height 18
type input "65.00"
type input "25.00"
type input "40.00"
click at [324, 109] on link "Medical" at bounding box center [324, 102] width 35 height 23
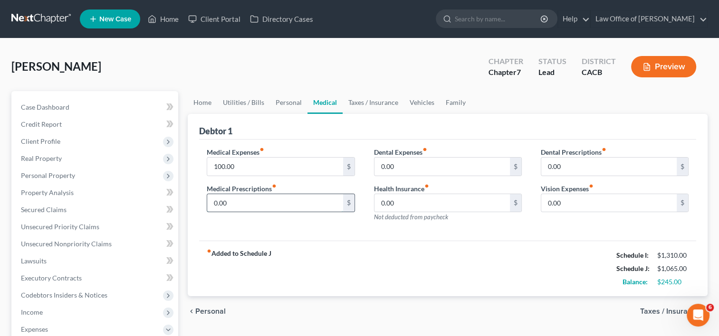
click at [242, 205] on input "0.00" at bounding box center [274, 203] width 135 height 18
type input "50.00"
click at [369, 104] on link "Taxes / Insurance" at bounding box center [373, 102] width 61 height 23
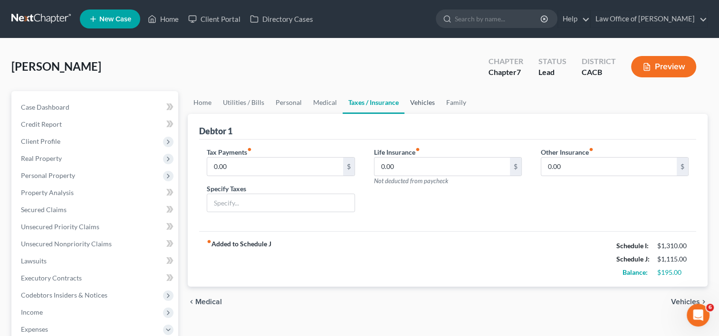
click at [419, 105] on link "Vehicles" at bounding box center [422, 102] width 36 height 23
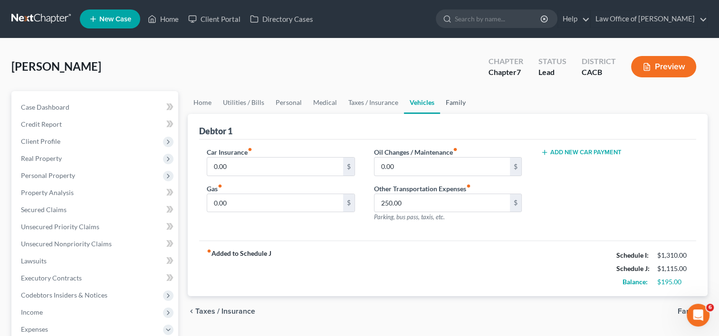
click at [453, 103] on link "Family" at bounding box center [455, 102] width 31 height 23
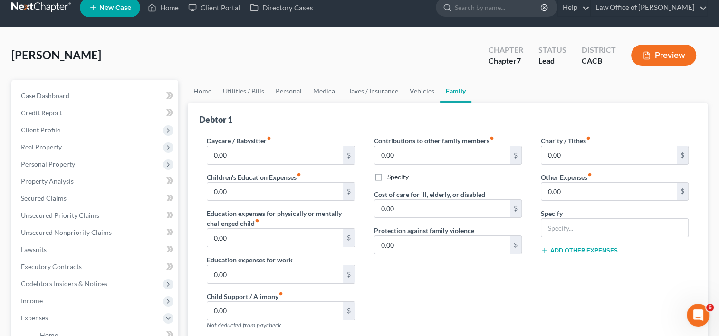
scroll to position [17, 0]
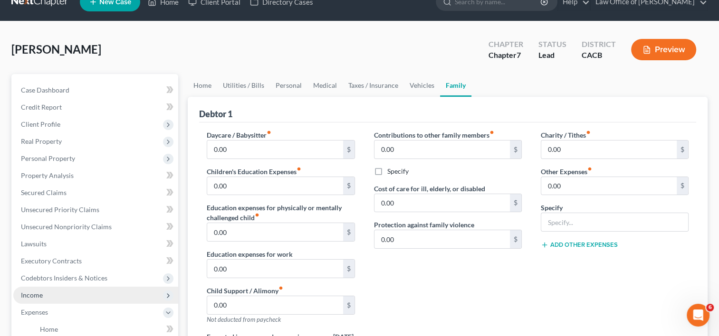
click at [45, 299] on span "Income" at bounding box center [95, 295] width 165 height 17
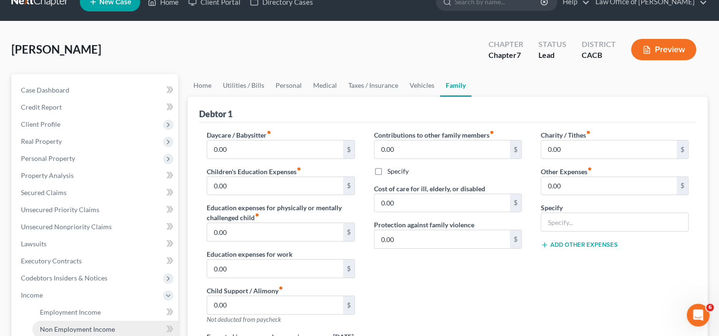
click at [65, 330] on span "Non Employment Income" at bounding box center [77, 330] width 75 height 8
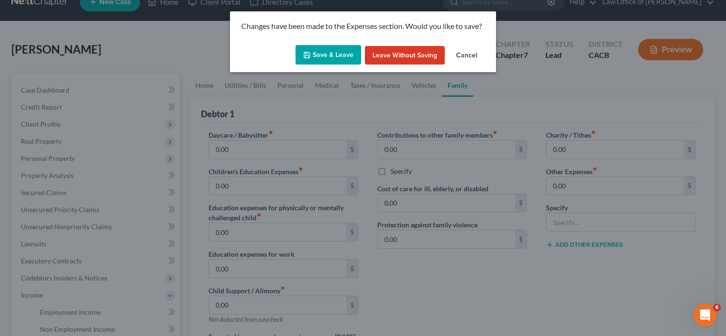
click at [339, 50] on button "Save & Leave" at bounding box center [329, 55] width 66 height 20
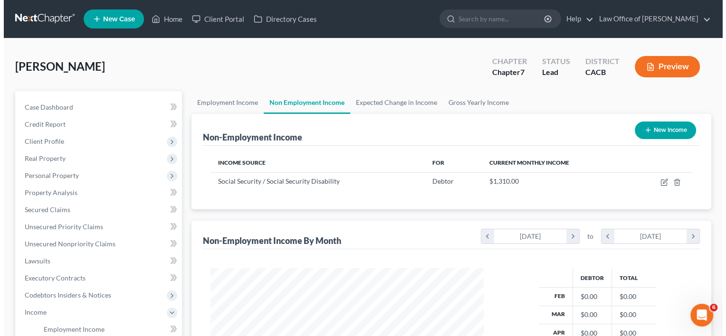
scroll to position [169, 292]
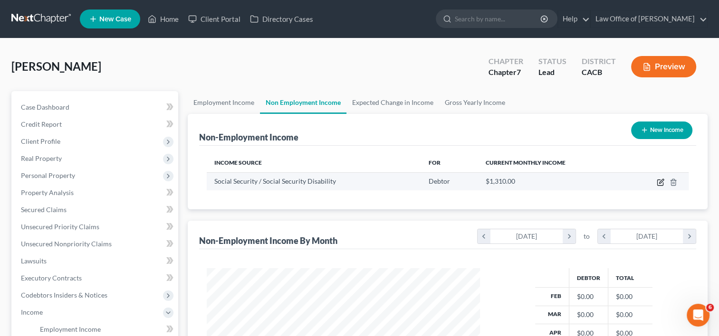
click at [658, 182] on icon "button" at bounding box center [660, 183] width 6 height 6
select select "4"
select select "0"
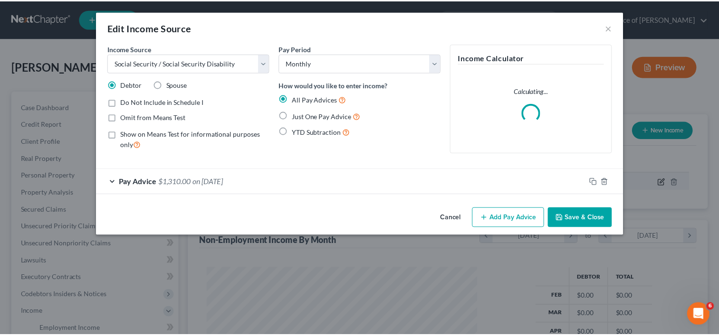
scroll to position [169, 295]
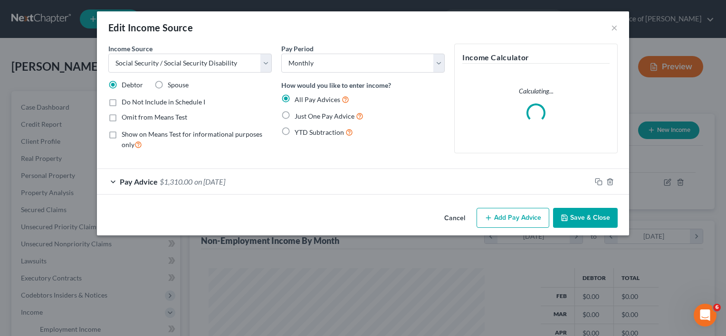
click at [174, 185] on span "$1,310.00" at bounding box center [176, 181] width 33 height 9
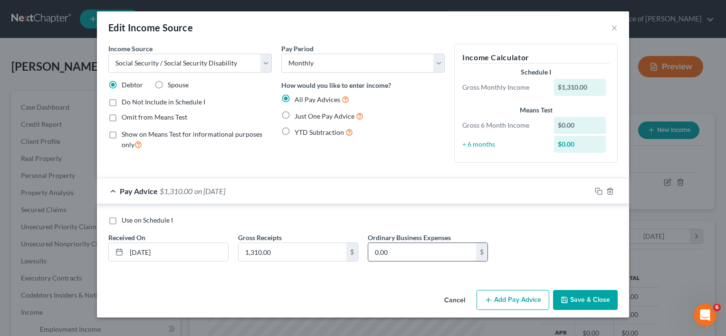
click at [401, 248] on input "0.00" at bounding box center [422, 252] width 108 height 18
type input "110.00"
click at [586, 296] on button "Save & Close" at bounding box center [585, 300] width 65 height 20
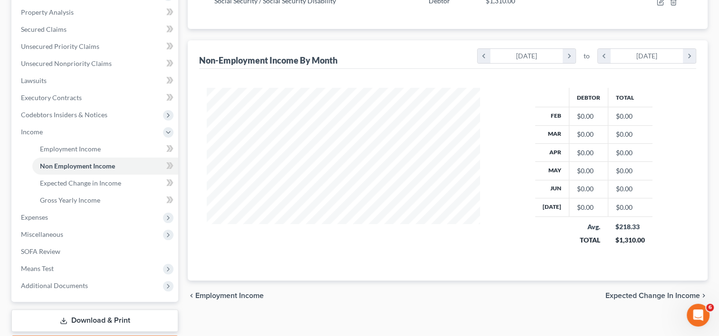
scroll to position [235, 0]
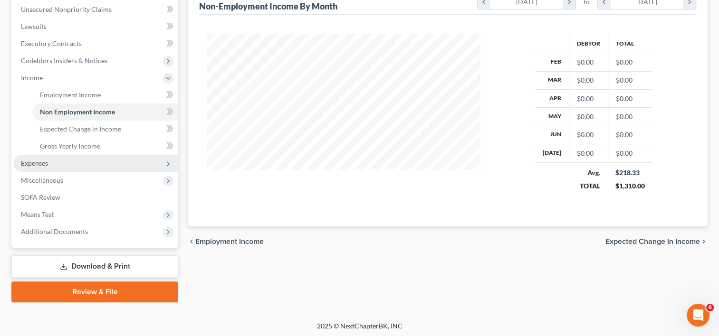
click at [29, 163] on span "Expenses" at bounding box center [34, 163] width 27 height 8
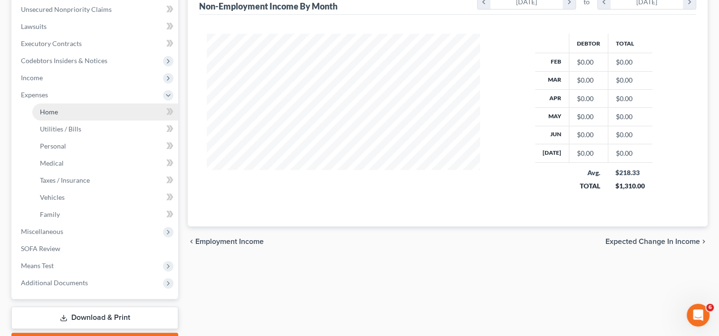
click at [58, 115] on link "Home" at bounding box center [105, 112] width 146 height 17
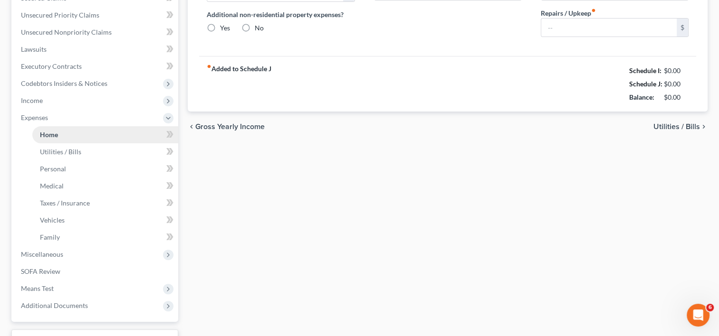
type input "0.00"
radio input "true"
type input "0.00"
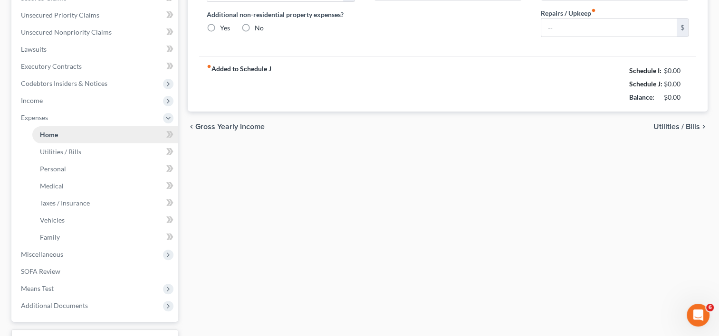
type input "0.00"
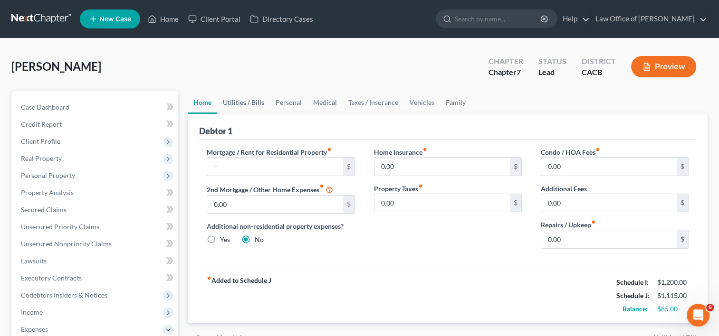
click at [248, 103] on link "Utilities / Bills" at bounding box center [243, 102] width 53 height 23
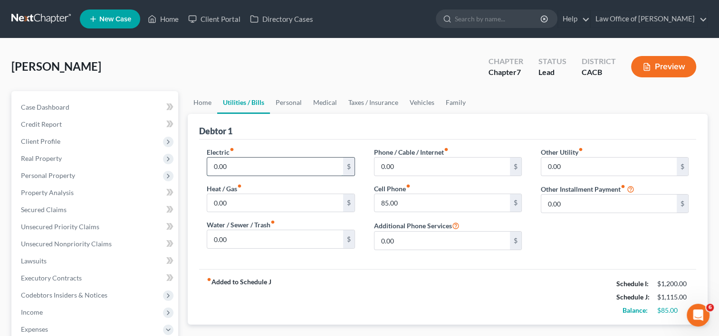
click at [238, 167] on input "0.00" at bounding box center [274, 167] width 135 height 18
type input "85.00"
click at [285, 96] on link "Personal" at bounding box center [289, 102] width 38 height 23
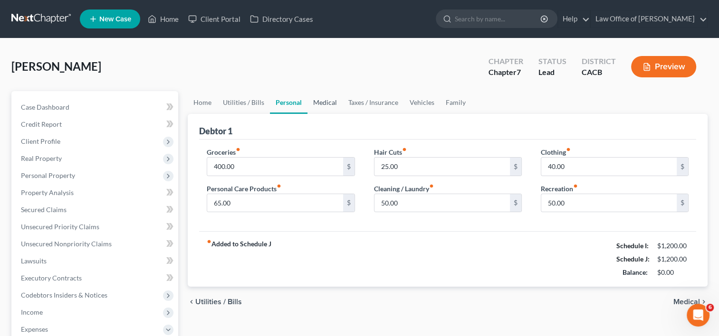
click at [325, 101] on link "Medical" at bounding box center [324, 102] width 35 height 23
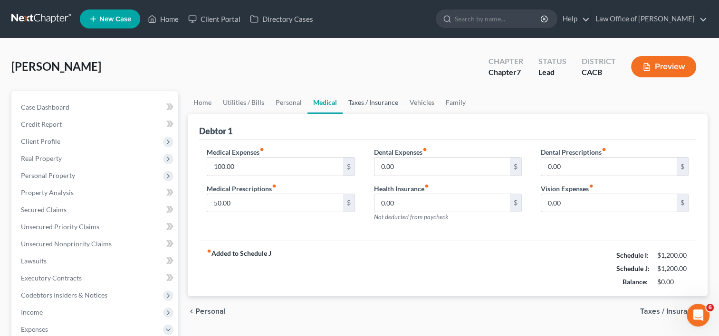
click at [354, 106] on link "Taxes / Insurance" at bounding box center [373, 102] width 61 height 23
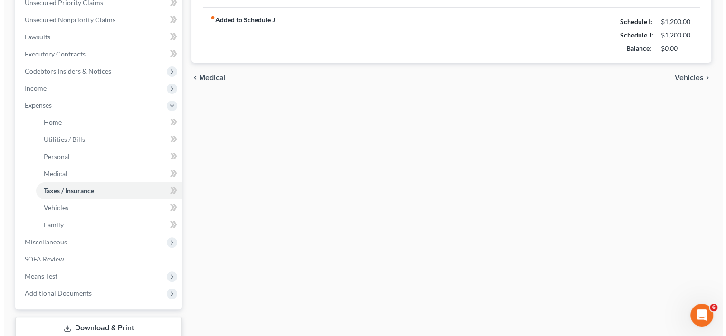
scroll to position [225, 0]
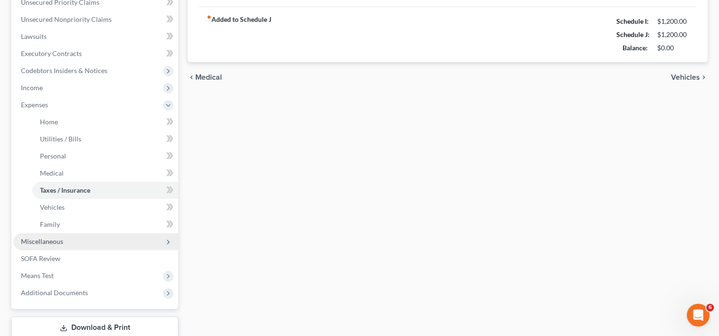
click at [52, 245] on span "Miscellaneous" at bounding box center [95, 241] width 165 height 17
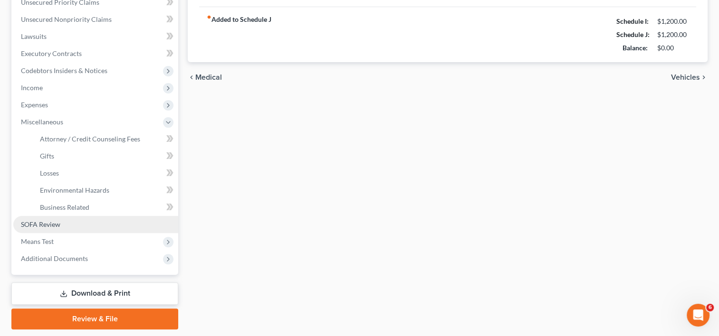
click at [34, 225] on span "SOFA Review" at bounding box center [40, 225] width 39 height 8
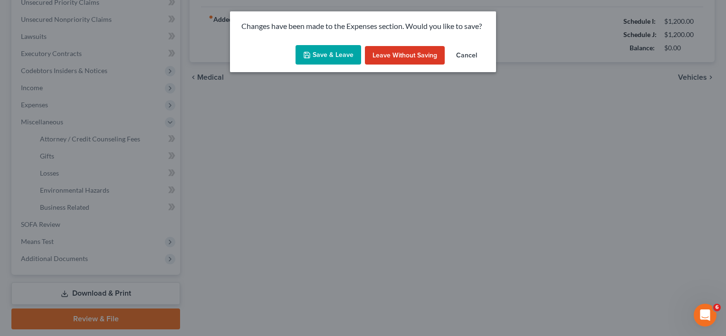
click at [347, 51] on button "Save & Leave" at bounding box center [329, 55] width 66 height 20
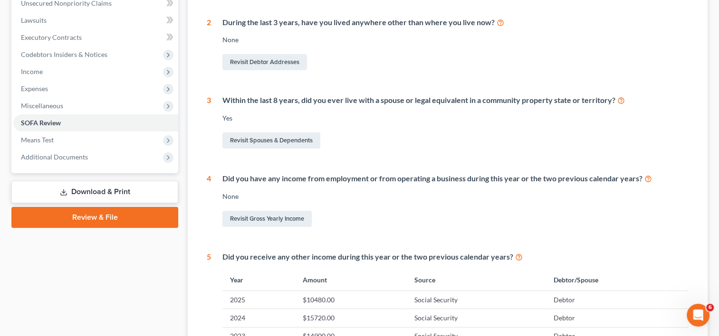
scroll to position [241, 0]
click at [272, 143] on link "Revisit Spouses & Dependents" at bounding box center [271, 140] width 98 height 16
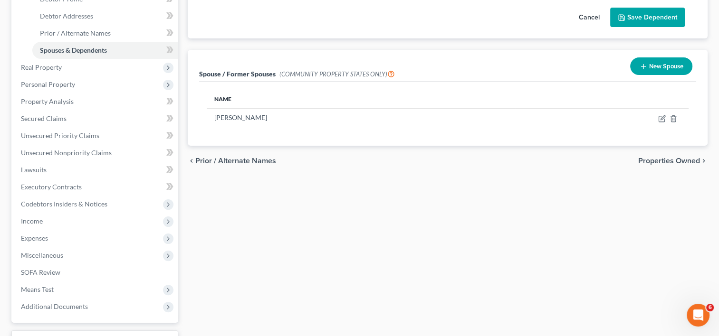
scroll to position [191, 0]
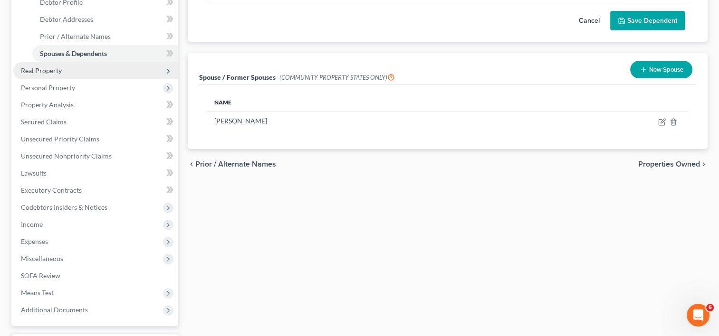
click at [52, 70] on span "Real Property" at bounding box center [41, 71] width 41 height 8
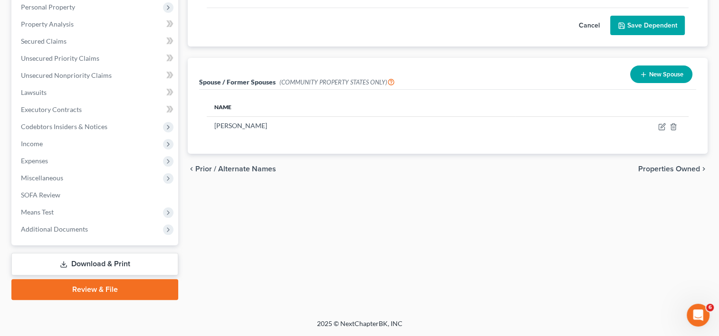
scroll to position [185, 0]
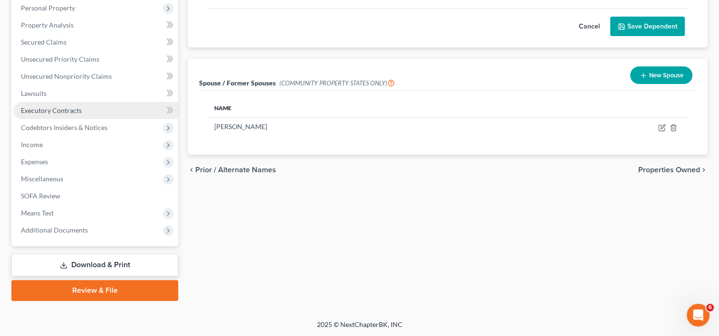
click at [65, 110] on span "Executory Contracts" at bounding box center [51, 110] width 61 height 8
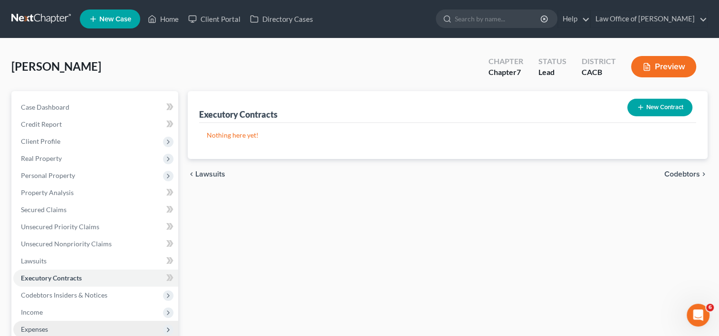
click at [49, 335] on span "Expenses" at bounding box center [95, 329] width 165 height 17
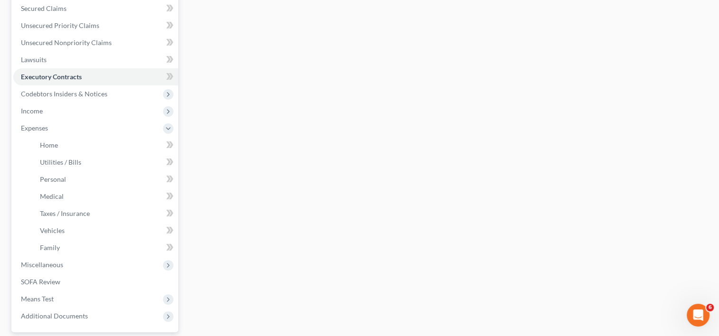
scroll to position [220, 0]
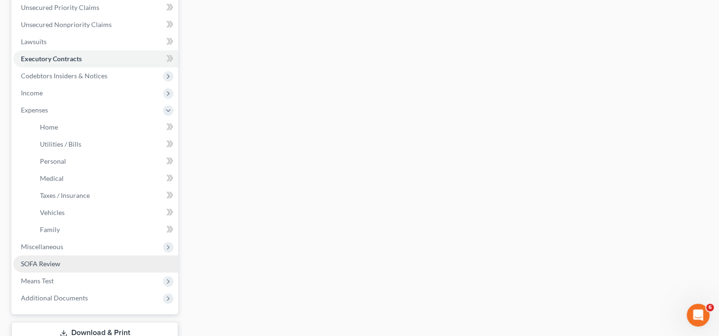
click at [38, 259] on link "SOFA Review" at bounding box center [95, 264] width 165 height 17
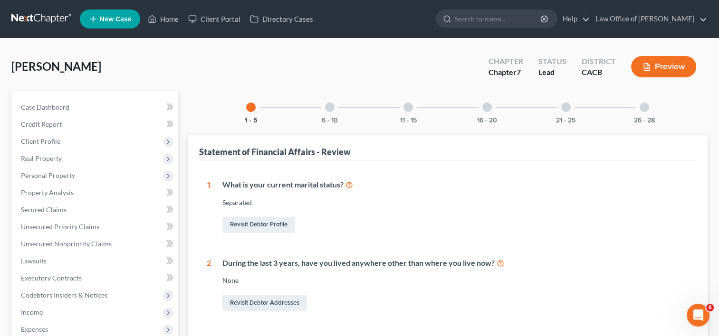
click at [329, 105] on div at bounding box center [330, 108] width 10 height 10
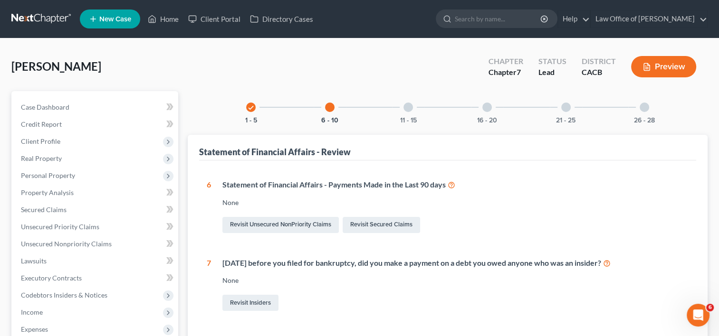
click at [407, 105] on div at bounding box center [408, 108] width 10 height 10
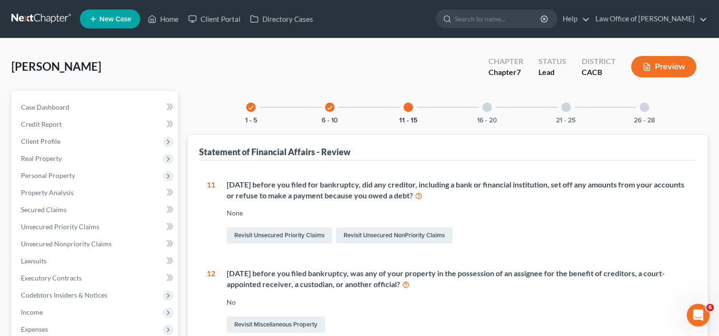
click at [489, 104] on div at bounding box center [487, 108] width 10 height 10
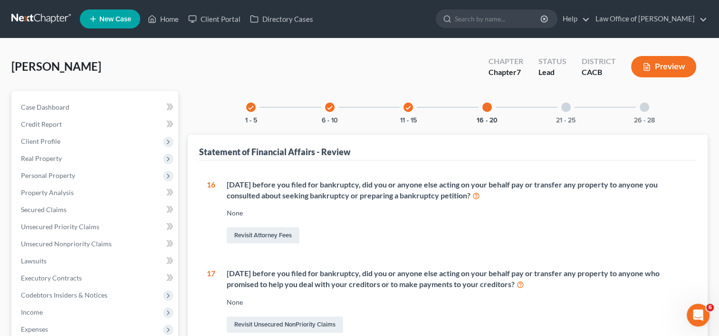
click at [562, 106] on div at bounding box center [566, 108] width 10 height 10
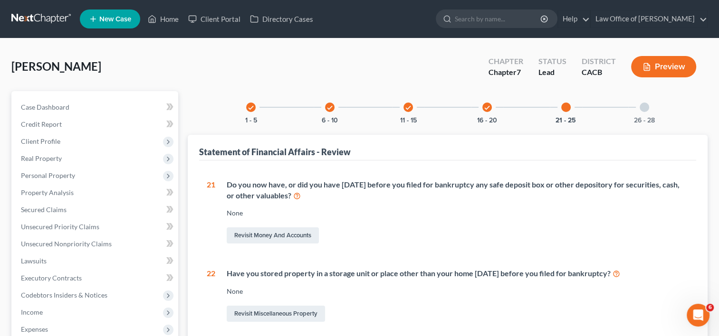
click at [645, 106] on div at bounding box center [645, 108] width 10 height 10
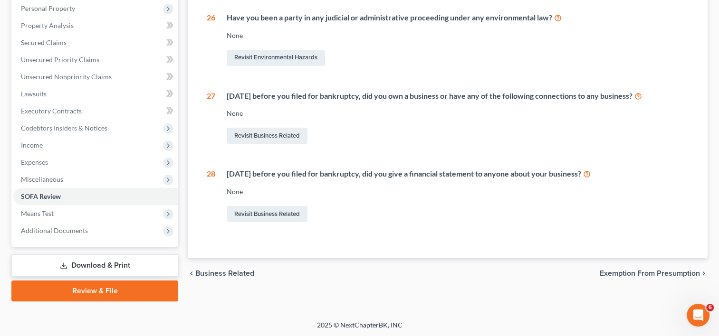
scroll to position [168, 0]
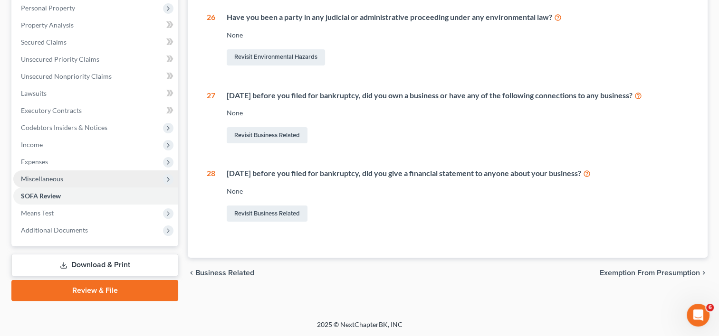
click at [53, 178] on span "Miscellaneous" at bounding box center [42, 179] width 42 height 8
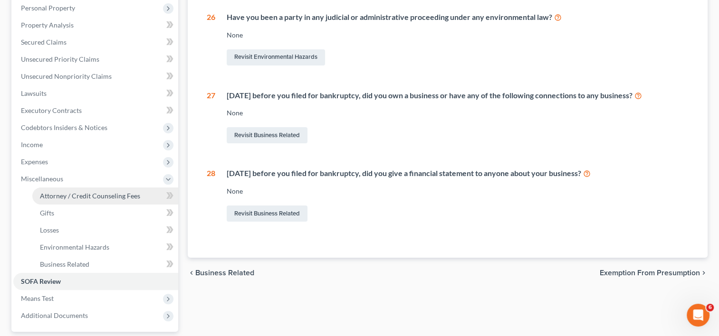
click at [76, 197] on span "Attorney / Credit Counseling Fees" at bounding box center [90, 196] width 100 height 8
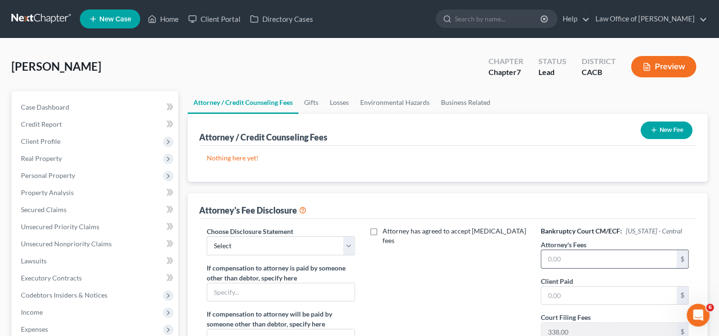
click at [566, 264] on input "text" at bounding box center [608, 259] width 135 height 18
type input "1,500.00"
click at [561, 292] on input "text" at bounding box center [608, 296] width 135 height 18
type input "1,500.00"
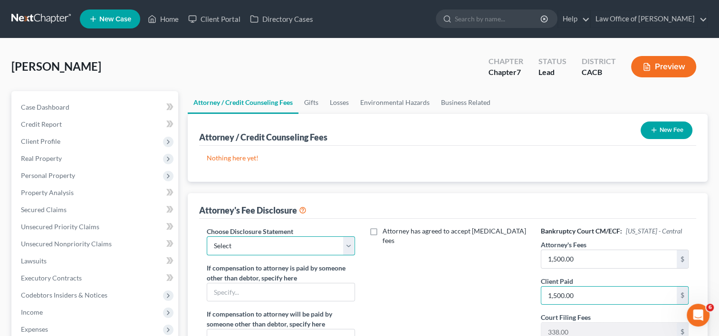
click at [311, 246] on select "Select DISCLOSURE OF COMPENSATION OF ATTORNEY FOR DEBTOR(S)" at bounding box center [281, 246] width 148 height 19
select select "0"
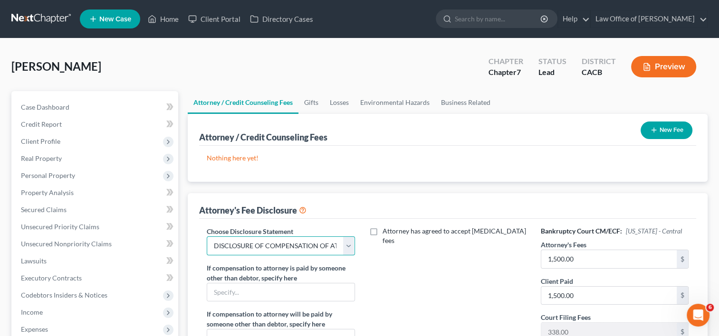
click at [207, 237] on select "Select DISCLOSURE OF COMPENSATION OF ATTORNEY FOR DEBTOR(S)" at bounding box center [281, 246] width 148 height 19
click at [660, 131] on button "New Fee" at bounding box center [667, 131] width 52 height 18
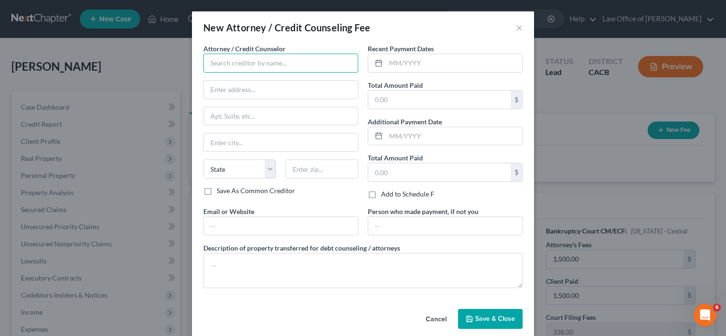
click at [231, 60] on input "text" at bounding box center [280, 63] width 155 height 19
type input "Law Office of [PERSON_NAME]"
type input "[STREET_ADDRESS]"
type input "Suite 700"
type input "Cerritos"
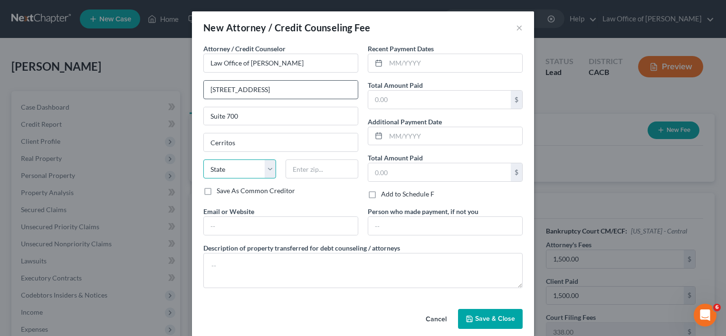
select select "4"
type input "90703"
type input "[EMAIL_ADDRESS][DOMAIN_NAME]"
click at [415, 225] on input "text" at bounding box center [445, 226] width 154 height 18
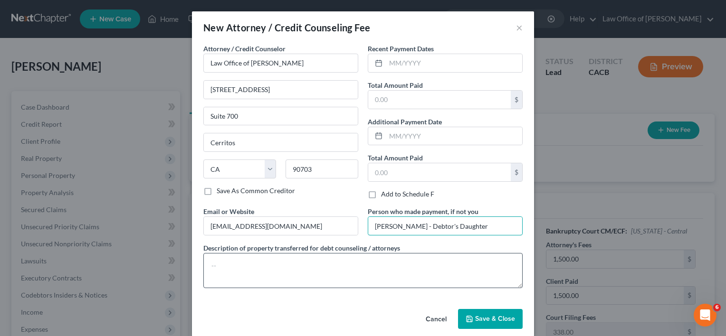
type input "[PERSON_NAME] - Debtor's Daughter"
click at [309, 262] on textarea at bounding box center [362, 270] width 319 height 35
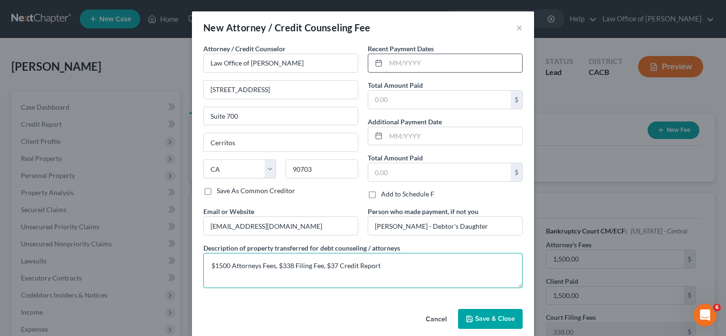
type textarea "$1500 Attorneys Fees, $338 Filing Fee, $37 Credit Report"
click at [419, 63] on input "text" at bounding box center [454, 63] width 136 height 18
type input "[DATE]"
click at [418, 97] on input "text" at bounding box center [439, 100] width 143 height 18
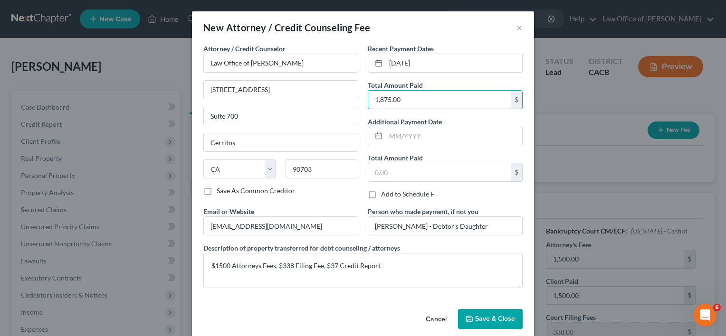
type input "1,875.00"
click at [490, 316] on span "Save & Close" at bounding box center [495, 319] width 40 height 8
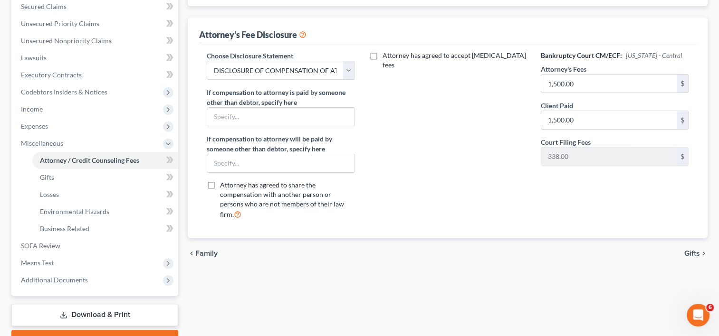
scroll to position [253, 0]
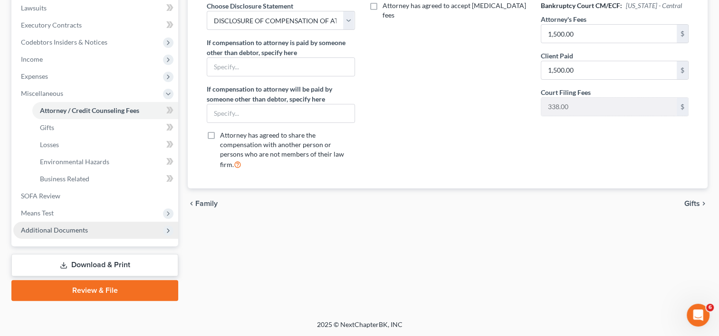
click at [48, 233] on span "Additional Documents" at bounding box center [54, 230] width 67 height 8
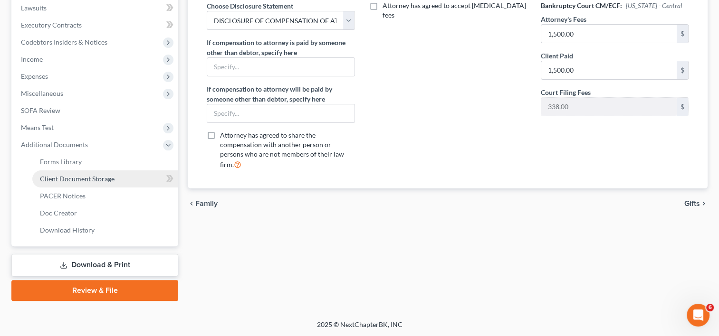
click at [99, 179] on span "Client Document Storage" at bounding box center [77, 179] width 75 height 8
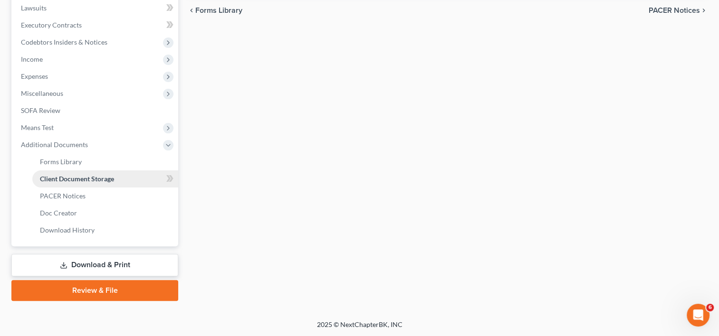
scroll to position [174, 0]
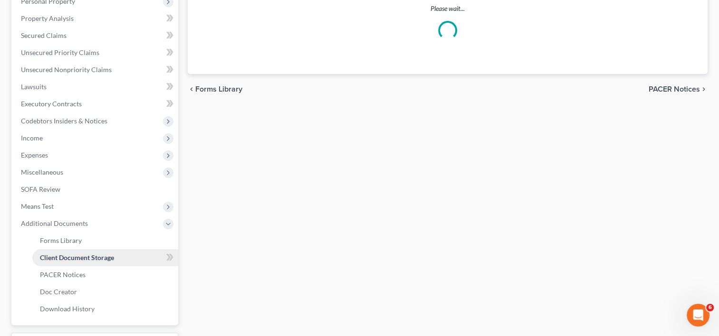
select select "7"
select select "55"
select select "56"
select select "57"
select select "58"
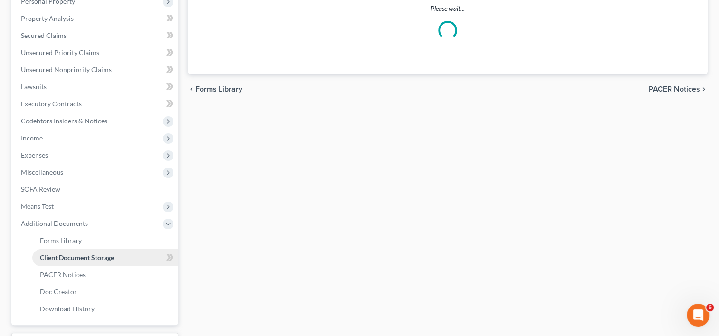
select select "65"
select select "59"
select select "60"
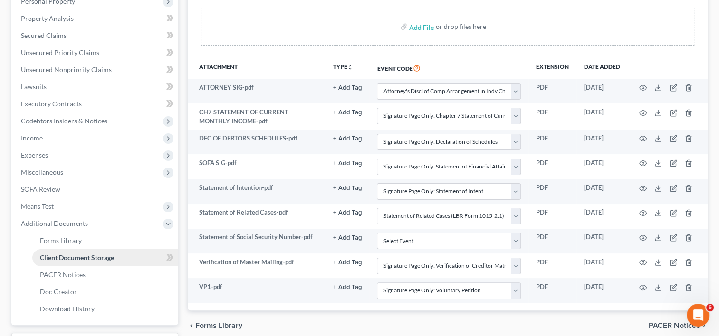
scroll to position [0, 0]
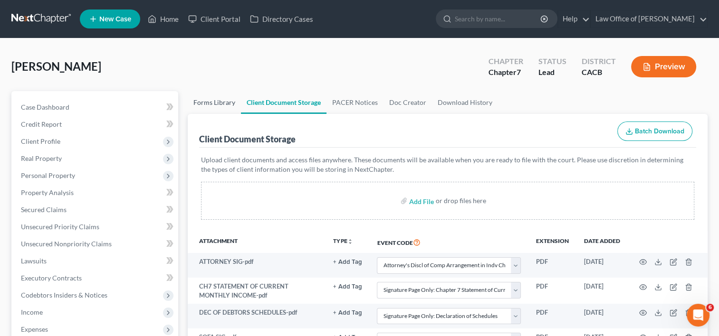
click at [212, 101] on link "Forms Library" at bounding box center [214, 102] width 53 height 23
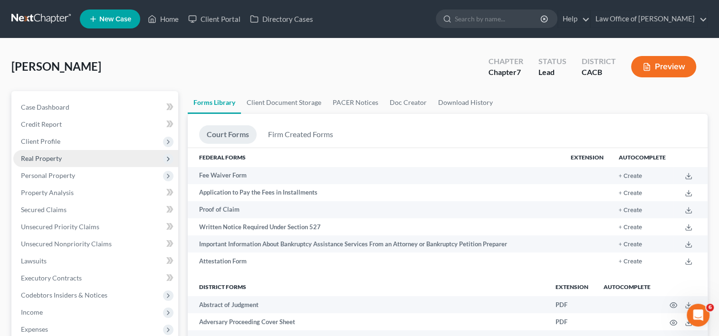
click at [49, 155] on span "Real Property" at bounding box center [41, 158] width 41 height 8
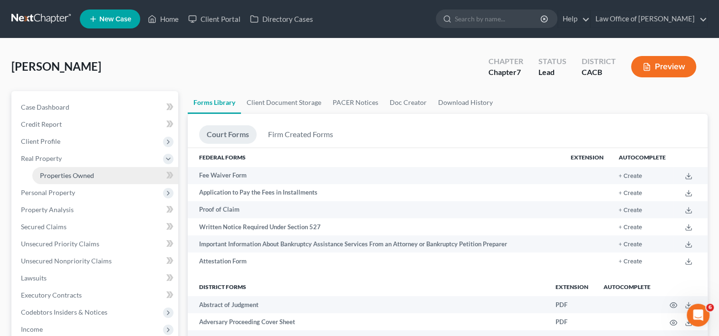
click at [65, 172] on span "Properties Owned" at bounding box center [67, 176] width 54 height 8
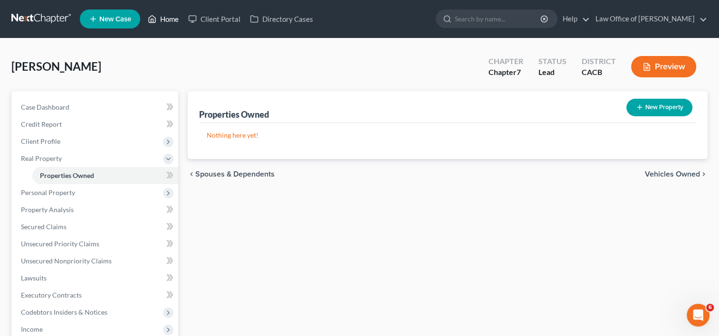
click at [174, 19] on link "Home" at bounding box center [163, 18] width 40 height 17
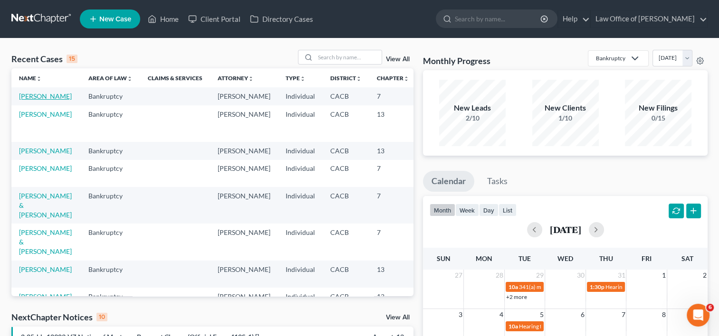
click at [25, 100] on link "[PERSON_NAME]" at bounding box center [45, 96] width 53 height 8
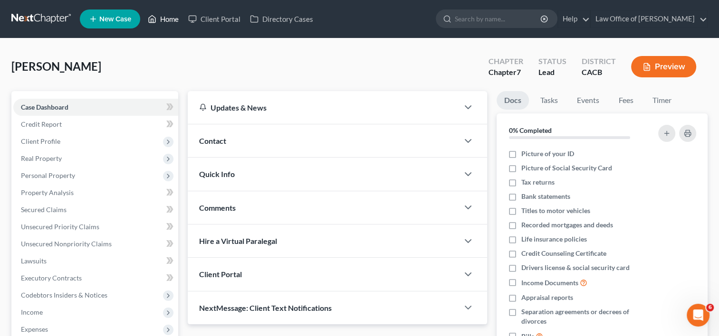
click at [171, 21] on link "Home" at bounding box center [163, 18] width 40 height 17
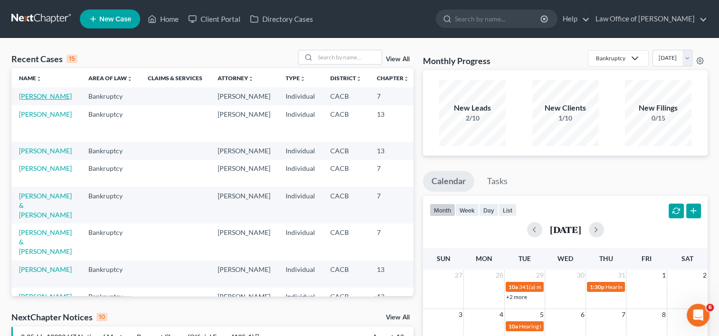
click at [25, 100] on link "[PERSON_NAME]" at bounding box center [45, 96] width 53 height 8
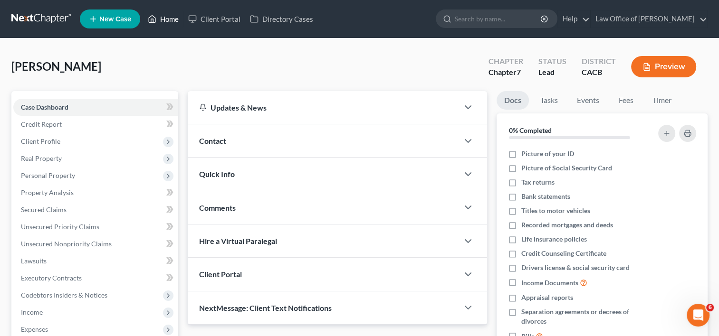
click at [170, 20] on link "Home" at bounding box center [163, 18] width 40 height 17
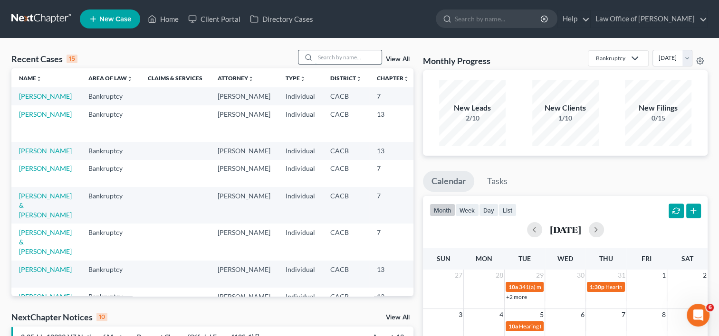
click at [338, 58] on input "search" at bounding box center [348, 57] width 67 height 14
type input "[PERSON_NAME]"
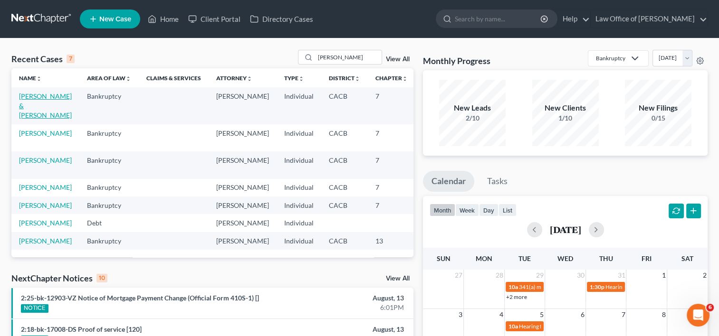
click at [29, 107] on link "[PERSON_NAME] & [PERSON_NAME]" at bounding box center [45, 105] width 53 height 27
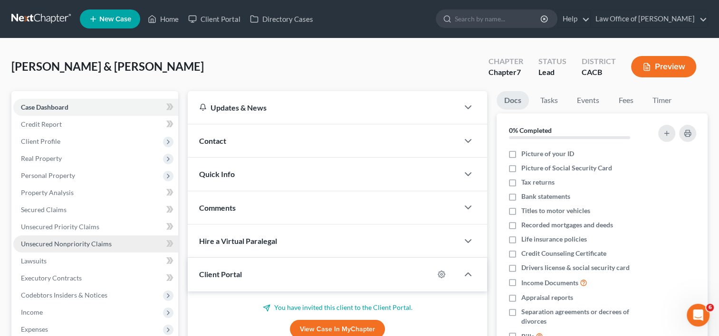
click at [59, 243] on span "Unsecured Nonpriority Claims" at bounding box center [66, 244] width 91 height 8
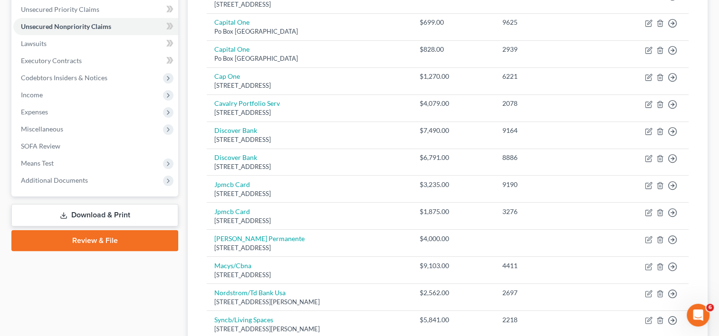
scroll to position [219, 0]
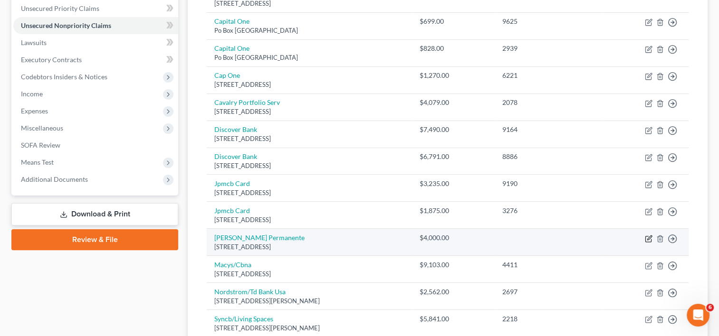
click at [648, 235] on icon "button" at bounding box center [649, 239] width 8 height 8
select select "12"
select select "9"
select select "0"
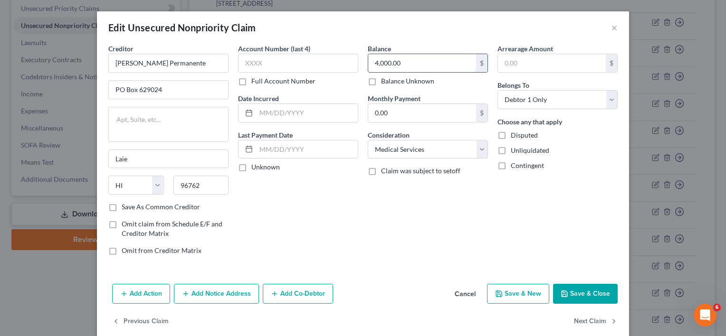
click at [403, 63] on input "4,000.00" at bounding box center [422, 63] width 108 height 18
type input "5,293.00"
click at [266, 66] on input "text" at bounding box center [298, 63] width 120 height 19
type input "2932"
click at [282, 112] on input "text" at bounding box center [307, 113] width 102 height 18
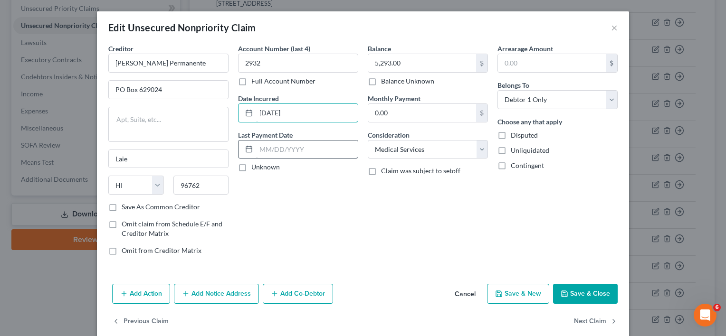
type input "[DATE]"
click at [305, 153] on input "text" at bounding box center [307, 150] width 102 height 18
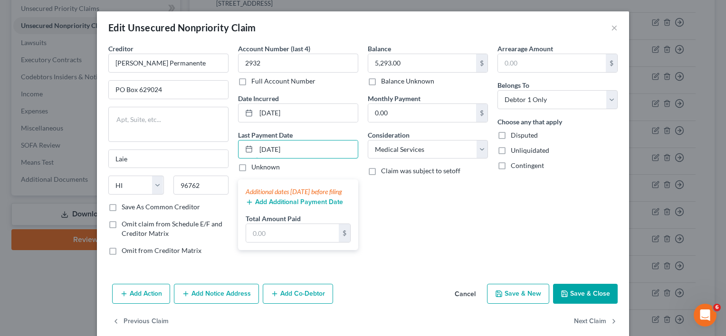
type input "[DATE]"
click at [446, 243] on div "Balance 5,293.00 $ Balance Unknown Balance Undetermined 5,293.00 $ Balance Unkn…" at bounding box center [428, 154] width 130 height 220
click at [598, 311] on div "Add Action Add Notice Address Add Co-Debtor Cancel Save & New Save & Close" at bounding box center [363, 295] width 532 height 31
drag, startPoint x: 581, startPoint y: 298, endPoint x: 476, endPoint y: 254, distance: 114.1
click at [476, 254] on div "Edit Unsecured Nonpriority Claim × Creditor * [PERSON_NAME] Permanente [GEOGRAP…" at bounding box center [363, 174] width 532 height 327
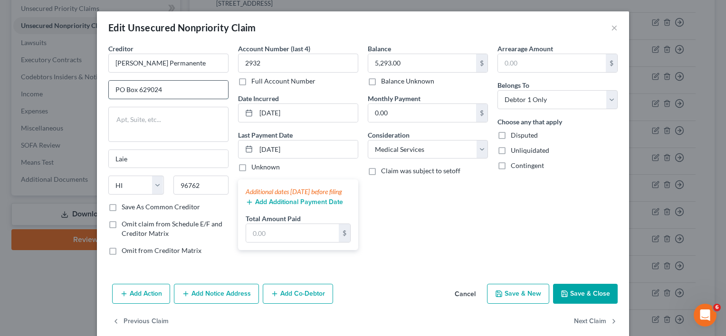
click at [166, 86] on input "PO Box 629024" at bounding box center [168, 90] width 119 height 18
type input "PO Box 744801"
click at [208, 190] on input "96762" at bounding box center [201, 185] width 56 height 19
click at [208, 190] on input "900" at bounding box center [201, 185] width 56 height 19
type input "90074"
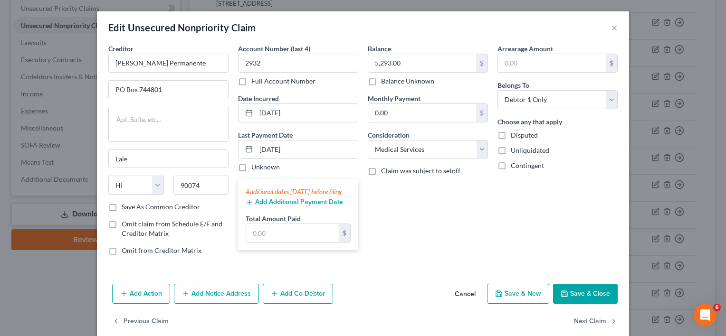
click at [575, 299] on button "Save & Close" at bounding box center [585, 294] width 65 height 20
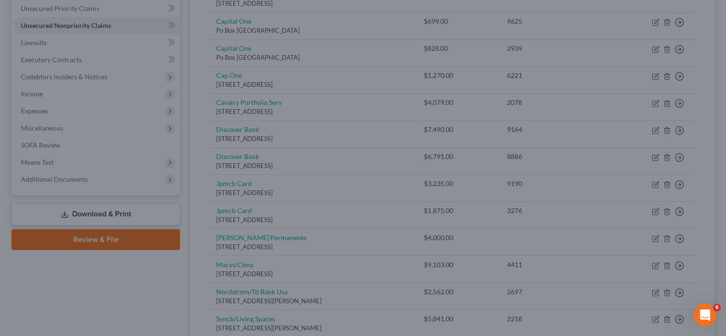
type input "[GEOGRAPHIC_DATA]"
select select "4"
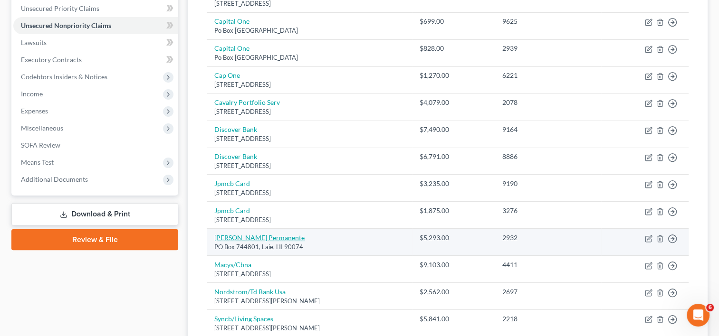
click at [256, 234] on link "[PERSON_NAME] Permanente" at bounding box center [259, 238] width 90 height 8
select select "12"
select select "9"
select select "0"
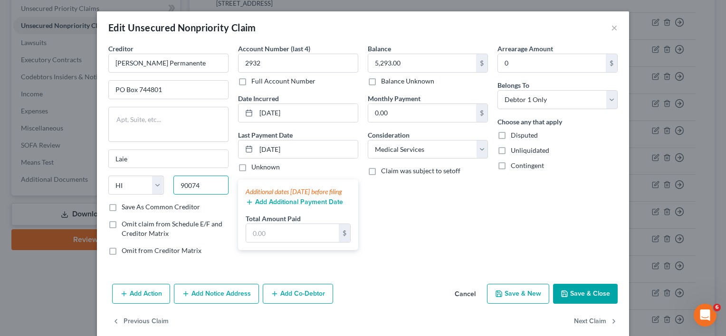
click at [195, 189] on input "90074" at bounding box center [201, 185] width 56 height 19
type input "90074"
type input "[GEOGRAPHIC_DATA]"
select select "4"
click at [591, 294] on button "Save & Close" at bounding box center [585, 294] width 65 height 20
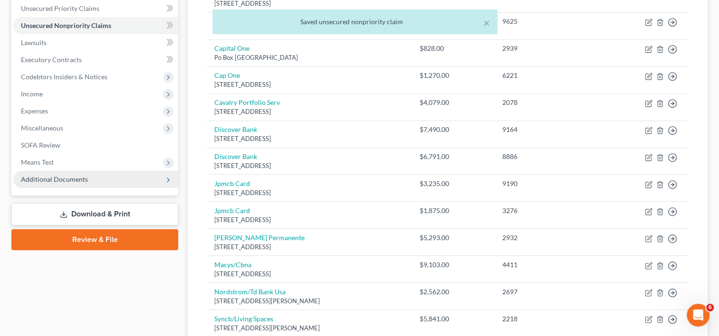
click at [67, 177] on span "Additional Documents" at bounding box center [54, 179] width 67 height 8
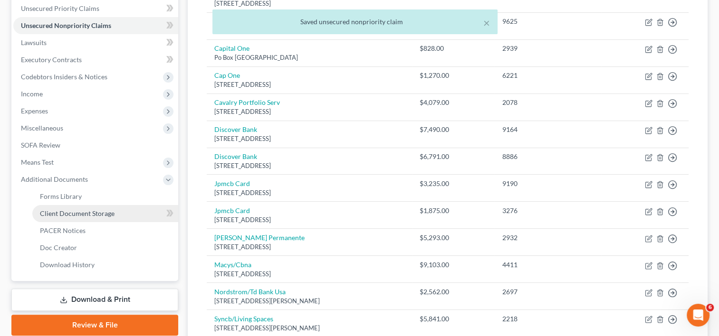
click at [84, 215] on span "Client Document Storage" at bounding box center [77, 214] width 75 height 8
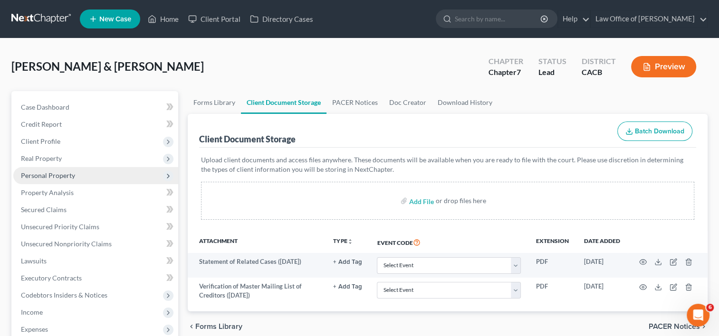
click at [43, 182] on span "Personal Property" at bounding box center [95, 175] width 165 height 17
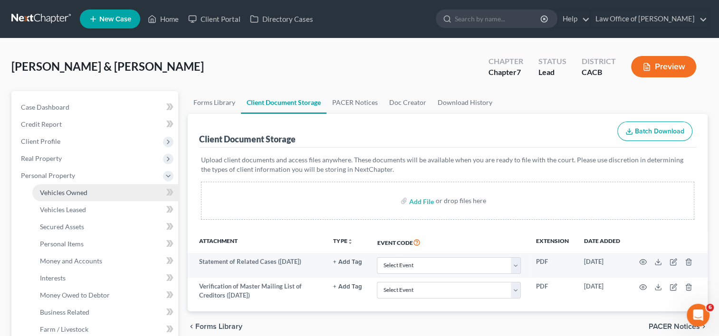
click at [66, 190] on span "Vehicles Owned" at bounding box center [64, 193] width 48 height 8
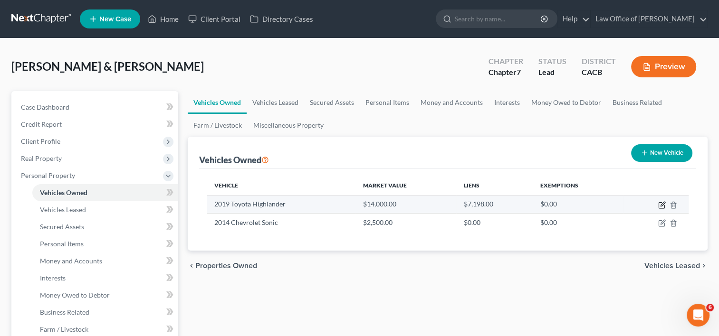
click at [662, 207] on icon "button" at bounding box center [662, 206] width 8 height 8
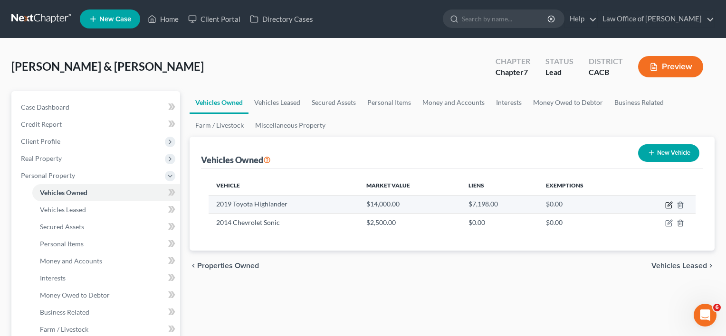
select select "0"
select select "7"
select select "1"
select select "2"
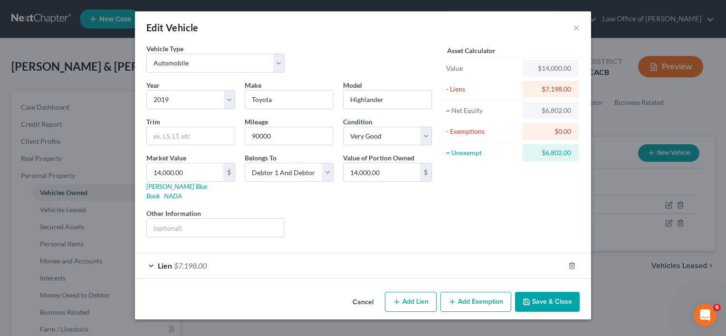
click at [479, 295] on button "Add Exemption" at bounding box center [476, 302] width 71 height 20
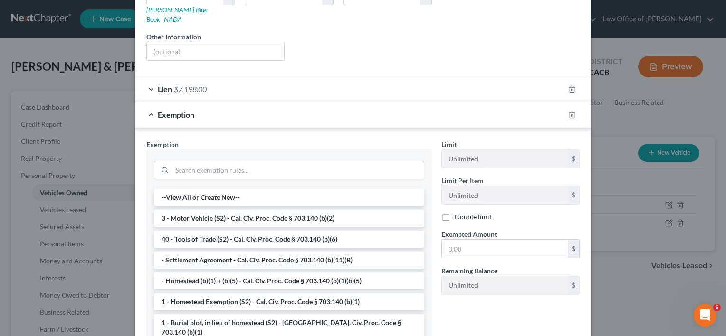
scroll to position [181, 0]
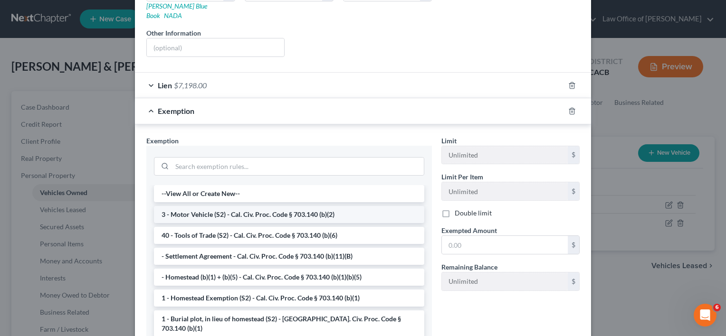
click at [360, 206] on li "3 - Motor Vehicle (S2) - Cal. Civ. Proc. Code § 703.140 (b)(2)" at bounding box center [289, 214] width 270 height 17
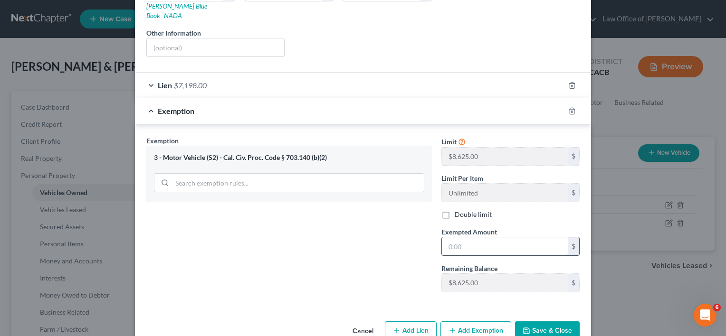
click at [493, 238] on input "text" at bounding box center [505, 247] width 126 height 18
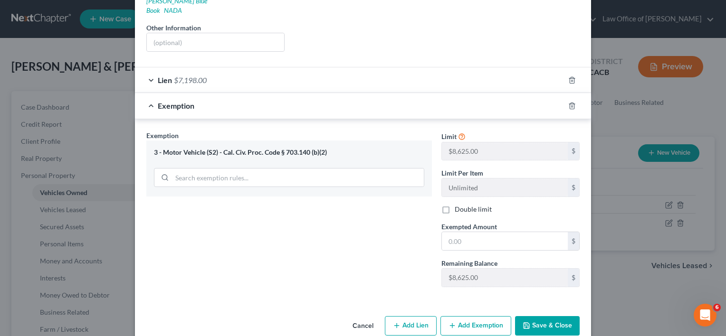
scroll to position [193, 0]
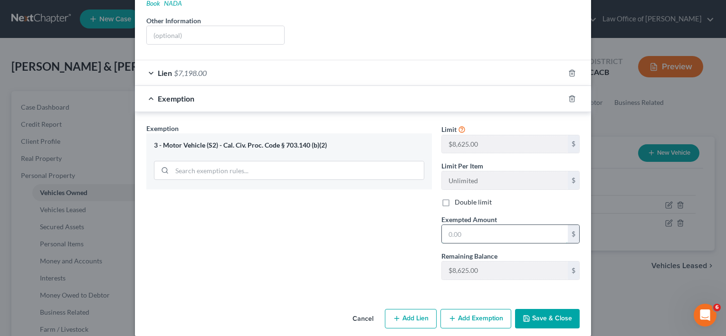
click at [463, 225] on input "text" at bounding box center [505, 234] width 126 height 18
type input "6,802"
click at [533, 309] on button "Save & Close" at bounding box center [547, 319] width 65 height 20
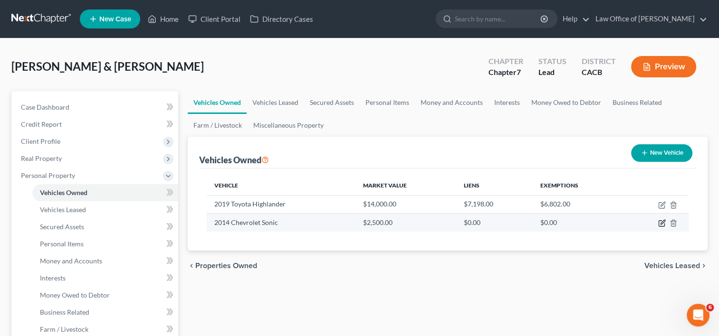
click at [663, 220] on icon "button" at bounding box center [662, 224] width 8 height 8
select select "0"
select select "12"
select select "3"
select select "2"
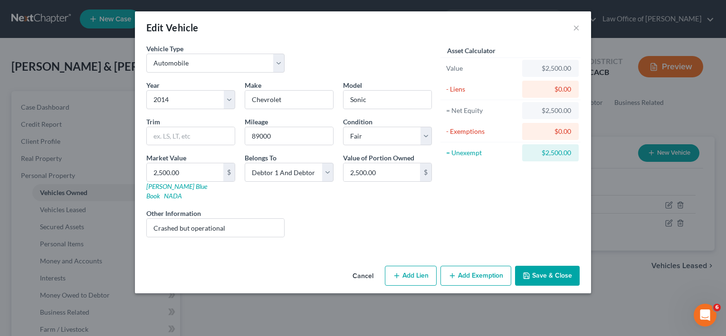
click at [483, 266] on button "Add Exemption" at bounding box center [476, 276] width 71 height 20
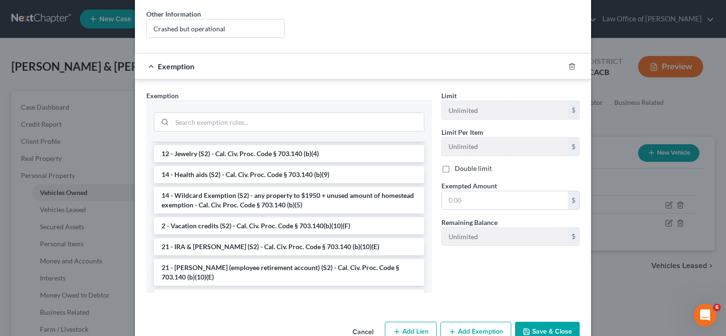
scroll to position [184, 0]
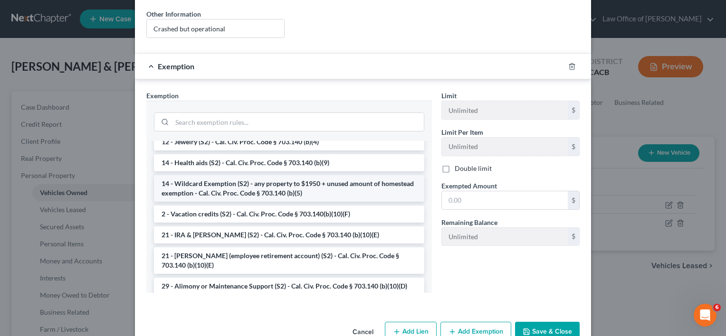
click at [335, 175] on li "14 - Wildcard Exemption (S2) - any property to $1950 + unused amount of homeste…" at bounding box center [289, 188] width 270 height 27
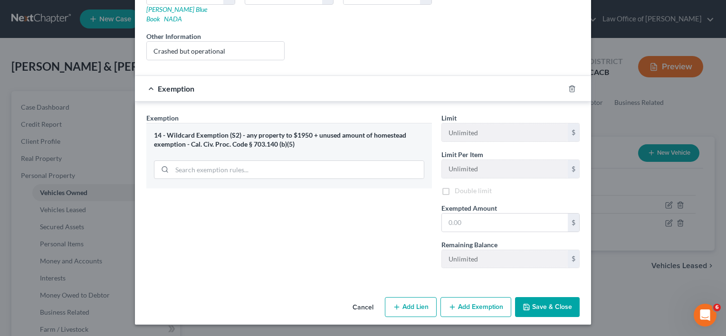
scroll to position [167, 0]
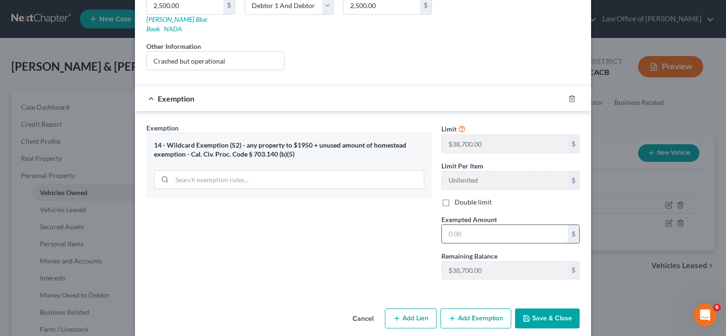
click at [450, 225] on input "text" at bounding box center [505, 234] width 126 height 18
type input "2,500"
click at [543, 309] on button "Save & Close" at bounding box center [547, 319] width 65 height 20
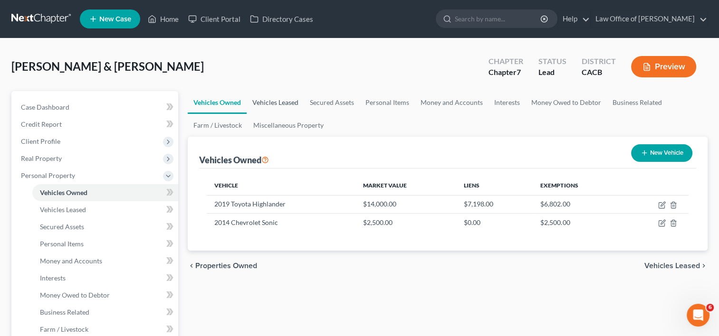
click at [285, 100] on link "Vehicles Leased" at bounding box center [276, 102] width 58 height 23
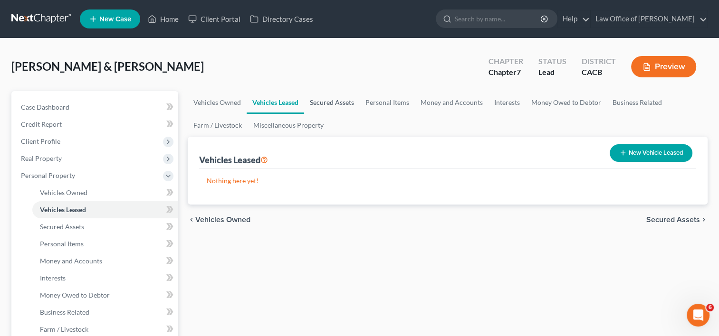
click at [333, 96] on link "Secured Assets" at bounding box center [332, 102] width 56 height 23
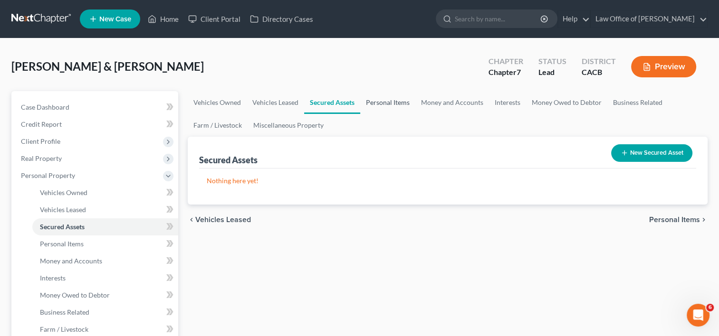
click at [383, 101] on link "Personal Items" at bounding box center [387, 102] width 55 height 23
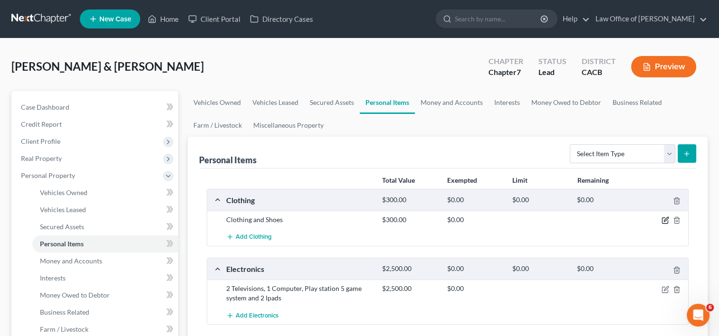
click at [665, 220] on icon "button" at bounding box center [666, 221] width 8 height 8
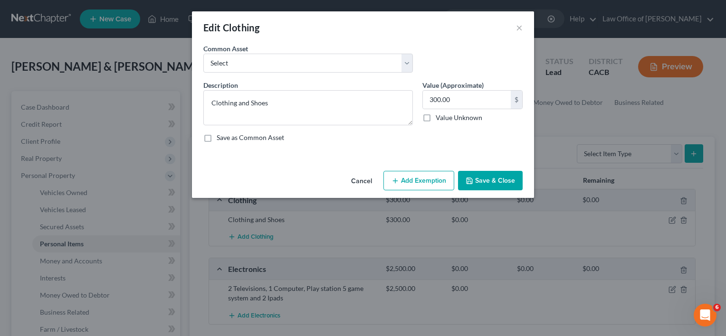
click at [409, 182] on button "Add Exemption" at bounding box center [419, 181] width 71 height 20
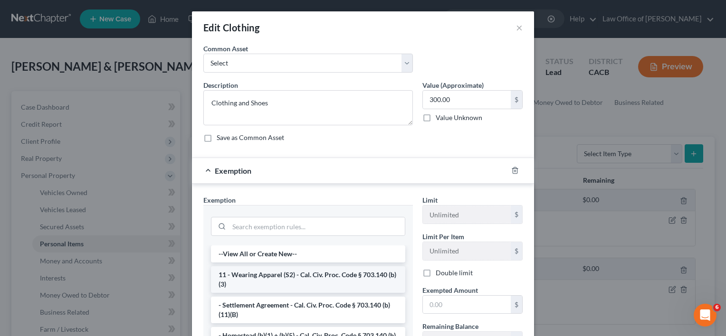
click at [323, 274] on li "11 - Wearing Apparel (S2) - Cal. Civ. Proc. Code § 703.140 (b)(3)" at bounding box center [308, 280] width 194 height 27
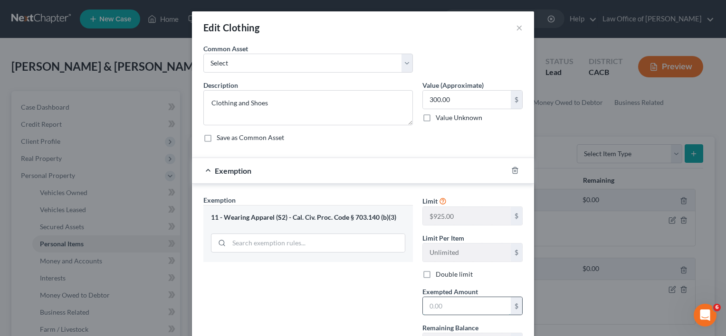
click at [447, 302] on input "text" at bounding box center [467, 307] width 88 height 18
type input "300"
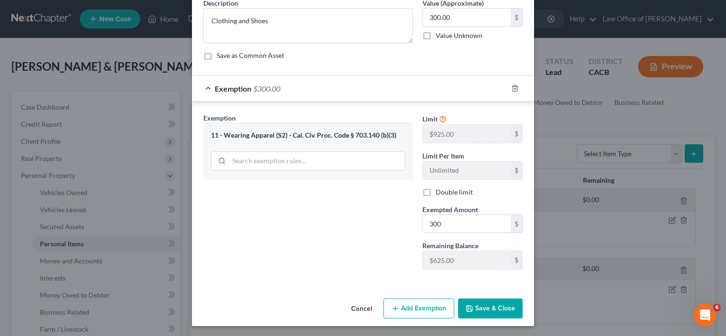
click at [498, 304] on button "Save & Close" at bounding box center [490, 309] width 65 height 20
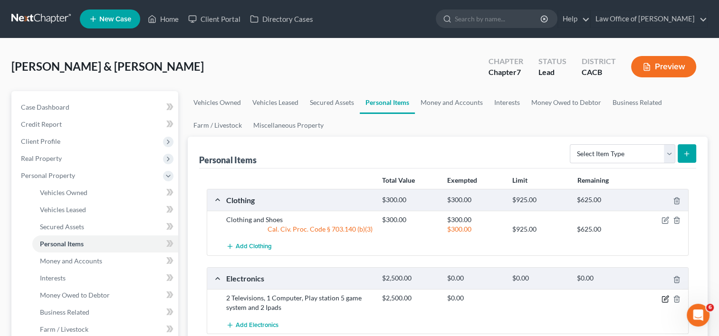
click at [667, 299] on icon "button" at bounding box center [665, 300] width 6 height 6
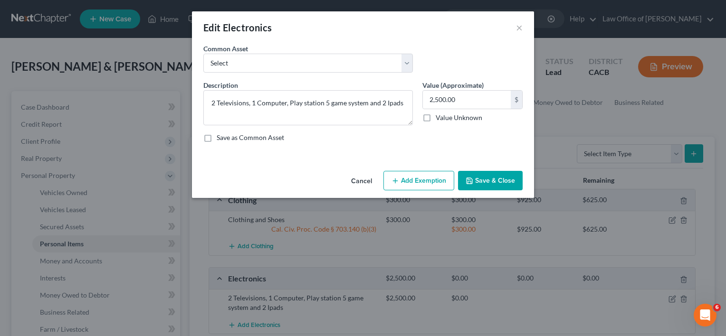
click at [419, 182] on button "Add Exemption" at bounding box center [419, 181] width 71 height 20
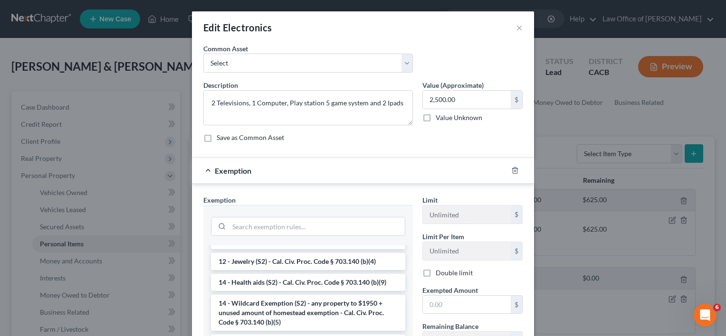
scroll to position [168, 0]
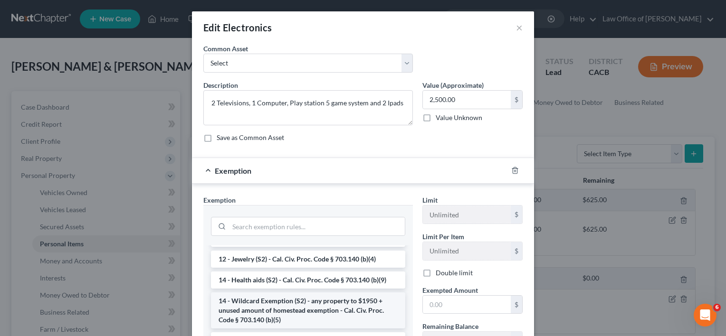
click at [331, 310] on li "14 - Wildcard Exemption (S2) - any property to $1950 + unused amount of homeste…" at bounding box center [308, 311] width 194 height 36
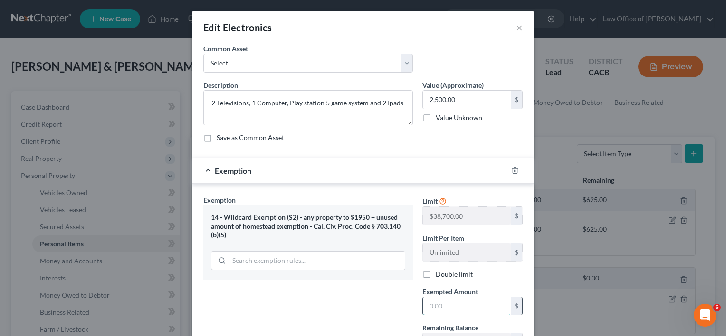
click at [463, 307] on input "text" at bounding box center [467, 307] width 88 height 18
type input "2,500"
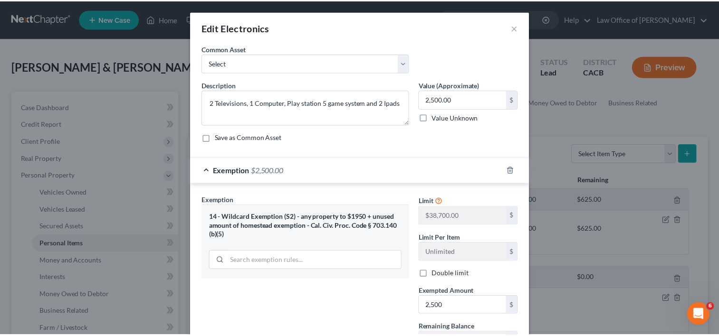
scroll to position [82, 0]
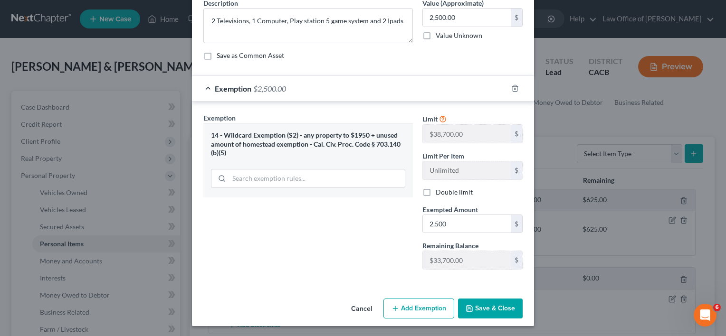
click at [479, 315] on button "Save & Close" at bounding box center [490, 309] width 65 height 20
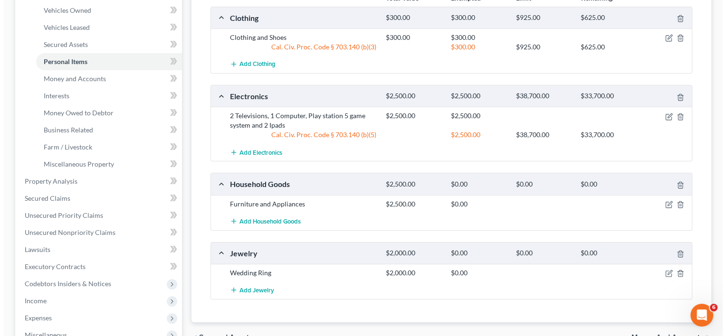
scroll to position [184, 0]
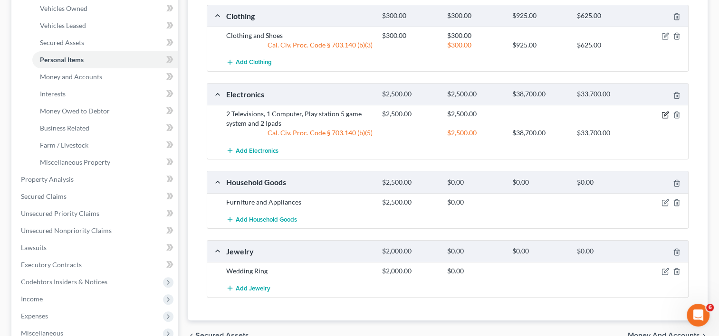
click at [665, 112] on icon "button" at bounding box center [666, 114] width 4 height 4
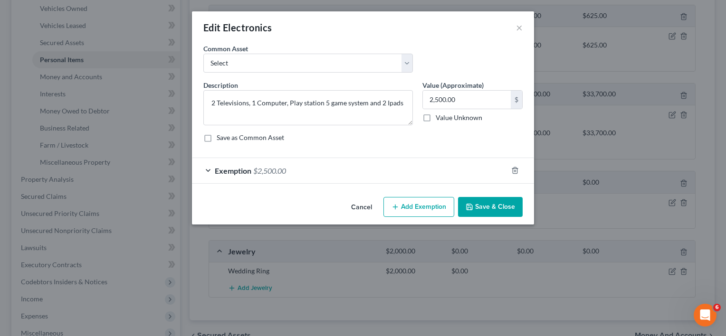
click at [292, 171] on div "Exemption $2,500.00" at bounding box center [350, 170] width 316 height 25
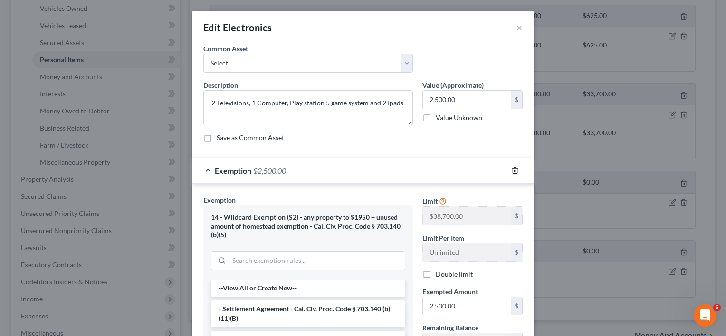
click at [515, 171] on line "button" at bounding box center [515, 172] width 0 height 2
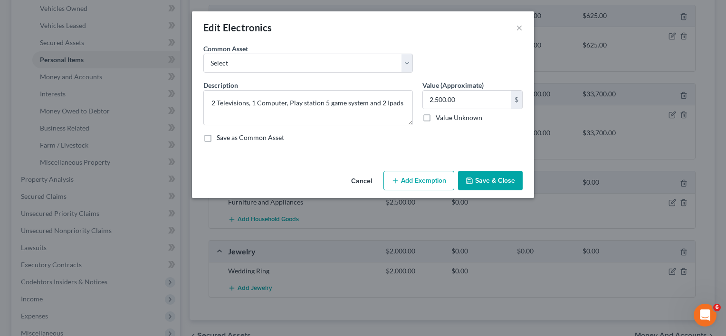
click at [414, 184] on button "Add Exemption" at bounding box center [419, 181] width 71 height 20
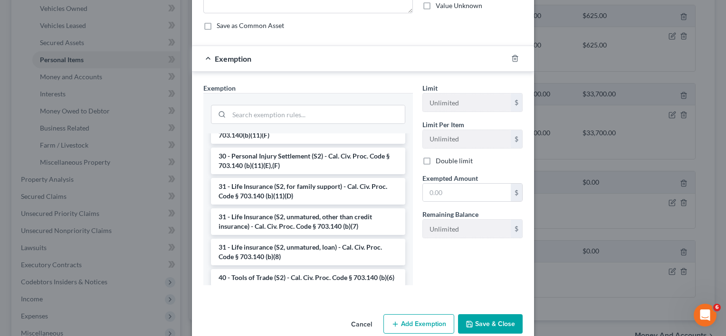
scroll to position [776, 0]
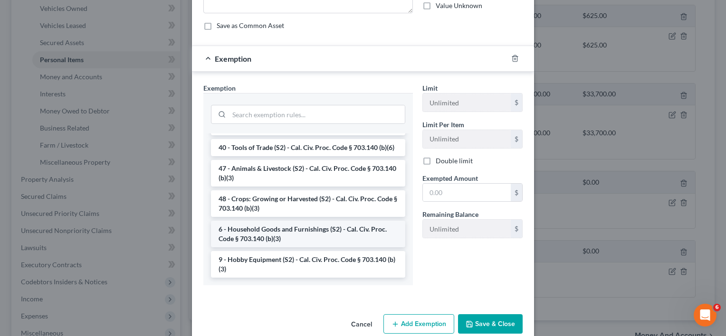
click at [344, 232] on li "6 - Household Goods and Furnishings (S2) - Cal. Civ. Proc. Code § 703.140 (b)(3)" at bounding box center [308, 234] width 194 height 27
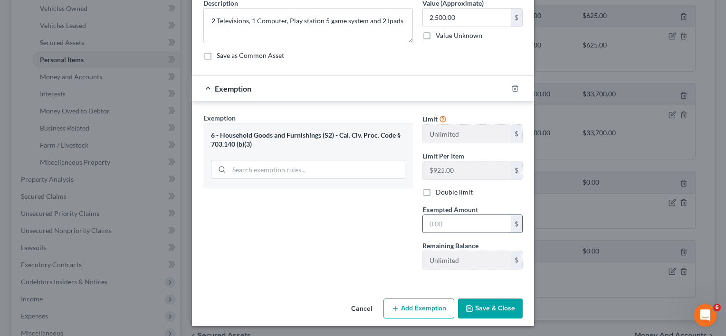
click at [461, 226] on input "text" at bounding box center [467, 224] width 88 height 18
type input "2,500"
click at [492, 309] on button "Save & Close" at bounding box center [490, 309] width 65 height 20
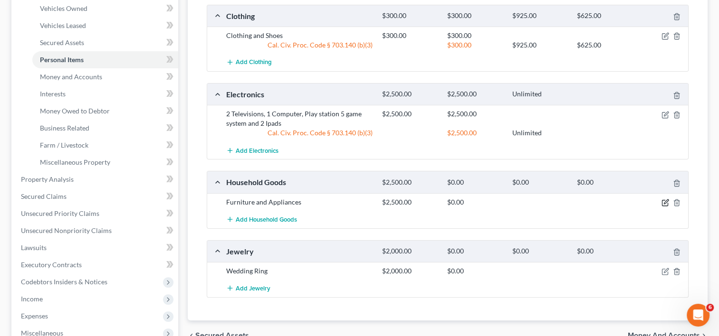
click at [663, 202] on icon "button" at bounding box center [666, 203] width 8 height 8
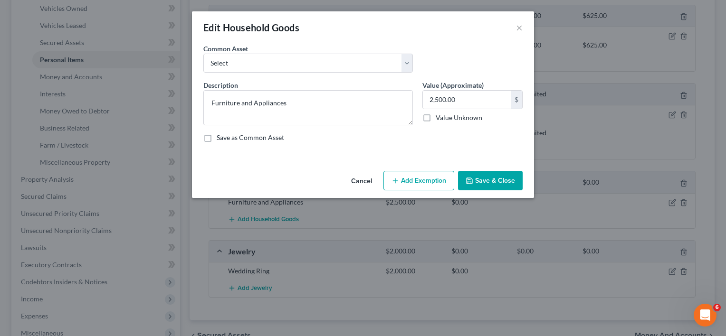
click at [435, 187] on button "Add Exemption" at bounding box center [419, 181] width 71 height 20
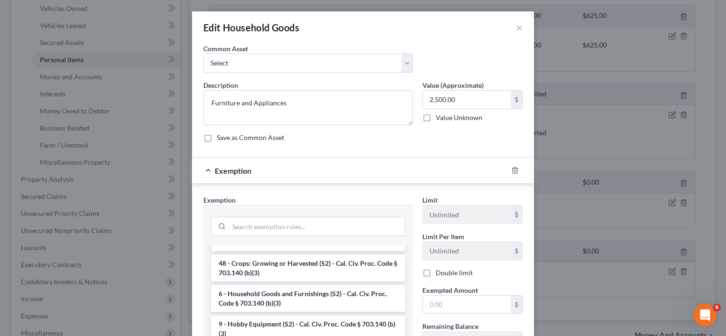
scroll to position [14, 0]
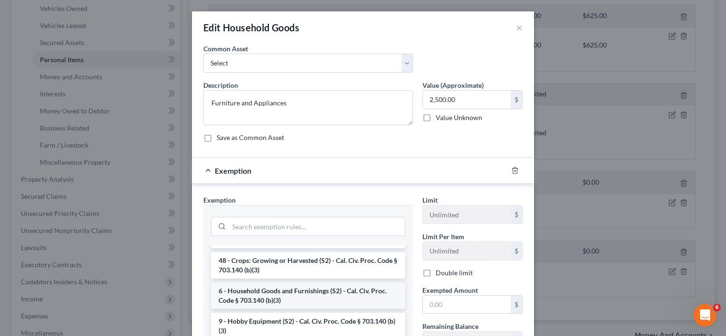
click at [329, 291] on li "6 - Household Goods and Furnishings (S2) - Cal. Civ. Proc. Code § 703.140 (b)(3)" at bounding box center [308, 296] width 194 height 27
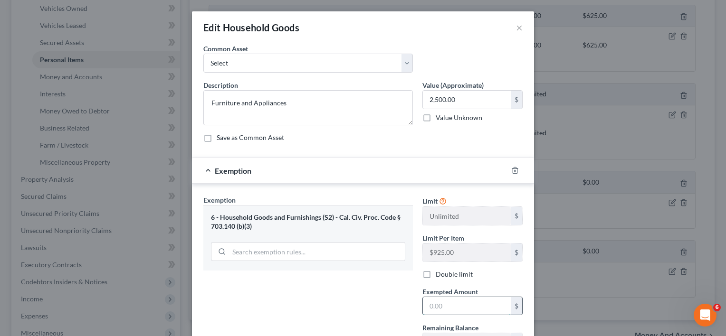
click at [452, 298] on input "text" at bounding box center [467, 307] width 88 height 18
type input "2,500"
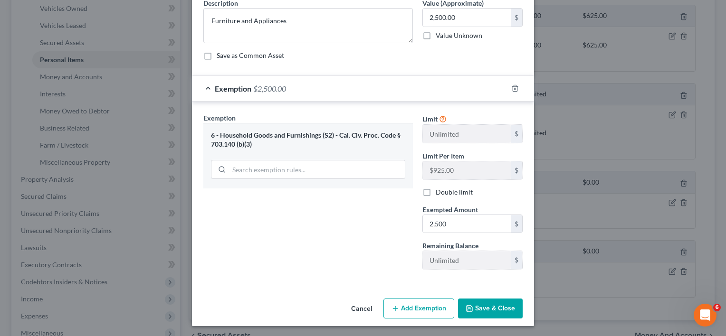
click at [481, 304] on button "Save & Close" at bounding box center [490, 309] width 65 height 20
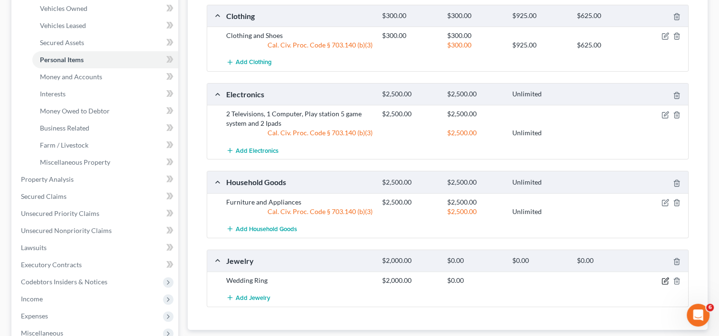
click at [663, 280] on icon "button" at bounding box center [666, 282] width 8 height 8
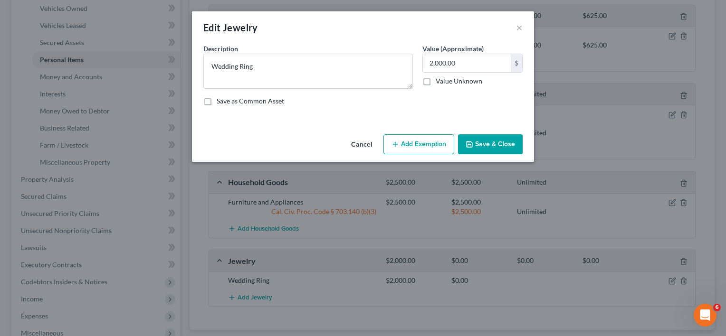
click at [435, 148] on button "Add Exemption" at bounding box center [419, 144] width 71 height 20
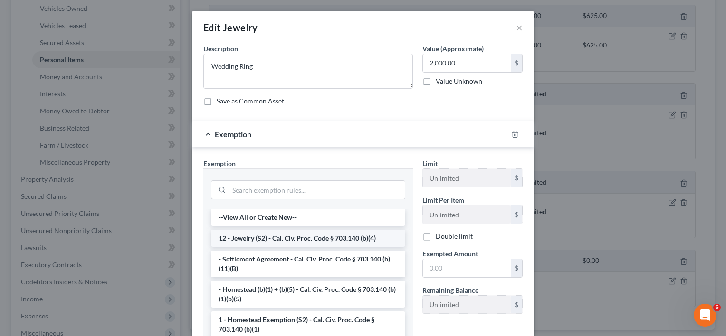
click at [333, 242] on li "12 - Jewelry (S2) - Cal. Civ. Proc. Code § 703.140 (b)(4)" at bounding box center [308, 238] width 194 height 17
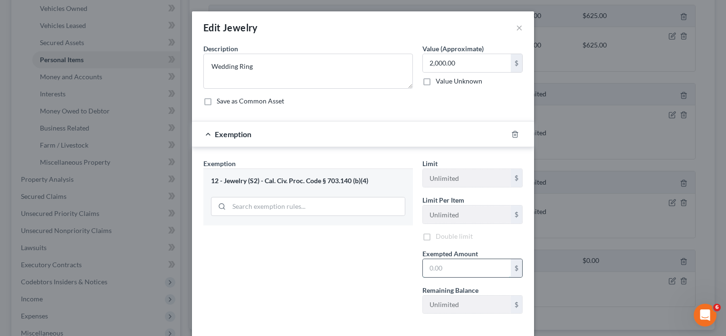
click at [442, 272] on input "text" at bounding box center [467, 268] width 88 height 18
type input "2,000"
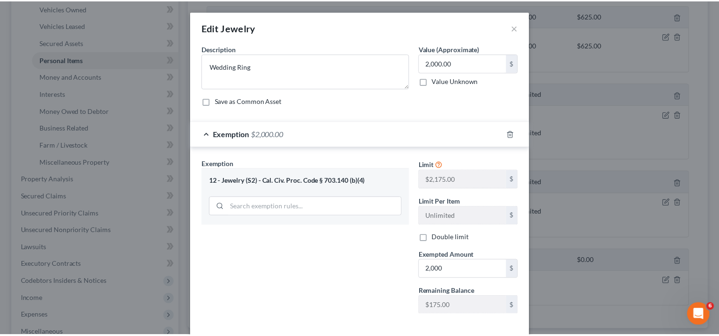
scroll to position [46, 0]
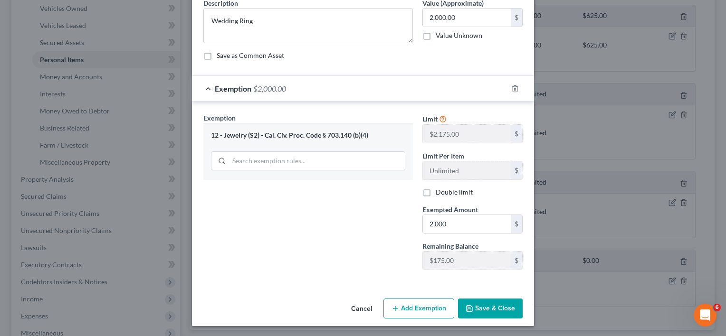
click at [489, 312] on button "Save & Close" at bounding box center [490, 309] width 65 height 20
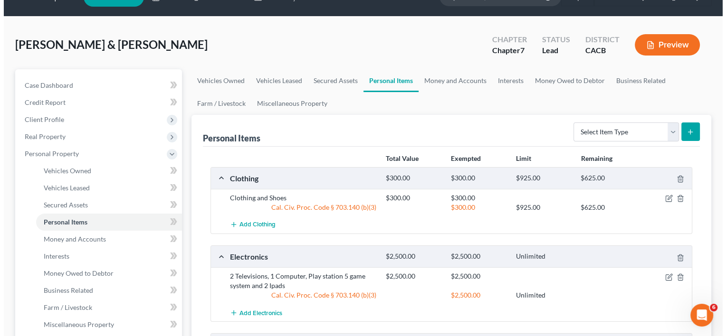
scroll to position [0, 0]
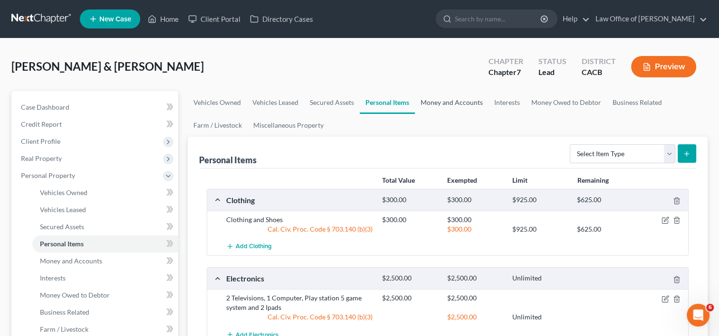
click at [439, 102] on link "Money and Accounts" at bounding box center [452, 102] width 74 height 23
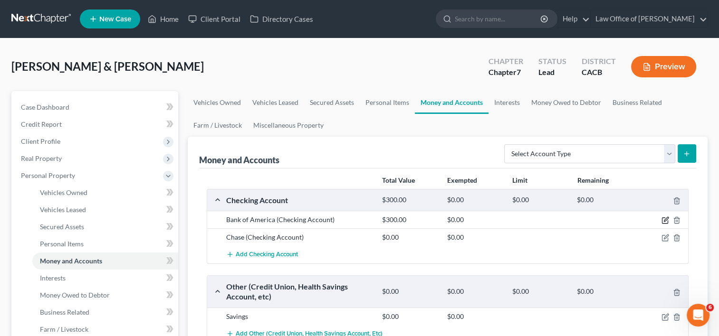
click at [668, 220] on icon "button" at bounding box center [666, 221] width 8 height 8
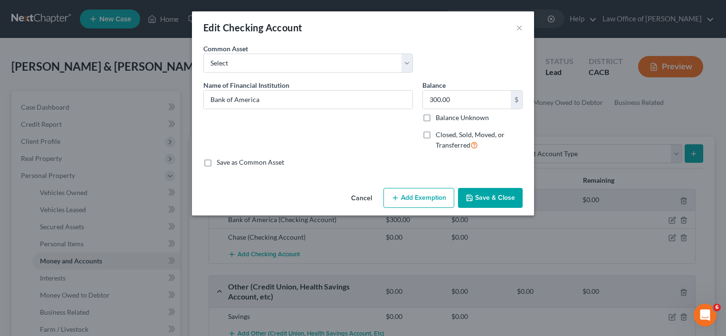
click at [405, 195] on button "Add Exemption" at bounding box center [419, 198] width 71 height 20
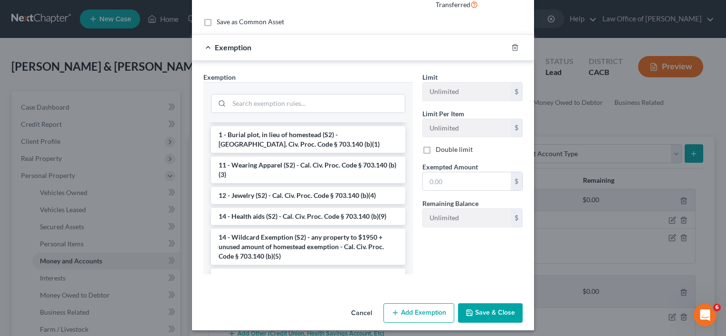
scroll to position [114, 0]
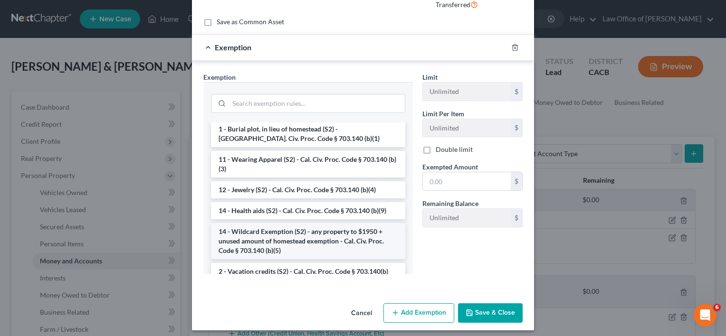
click at [317, 247] on li "14 - Wildcard Exemption (S2) - any property to $1950 + unused amount of homeste…" at bounding box center [308, 241] width 194 height 36
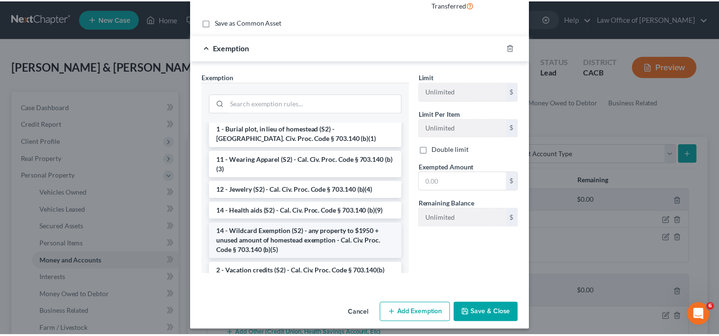
scroll to position [99, 0]
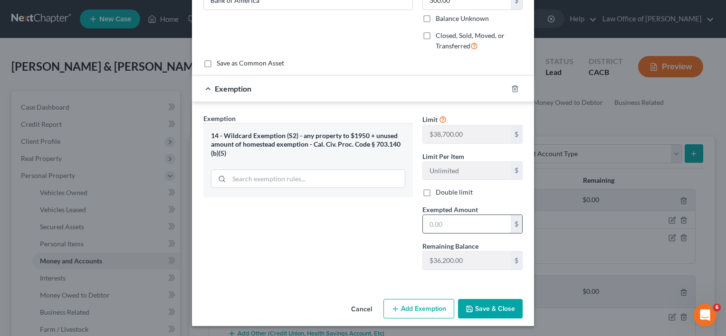
click at [453, 220] on input "text" at bounding box center [467, 224] width 88 height 18
type input "300"
click at [500, 305] on button "Save & Close" at bounding box center [490, 309] width 65 height 20
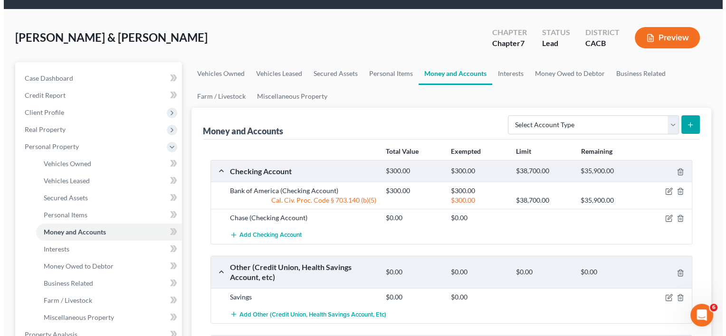
scroll to position [0, 0]
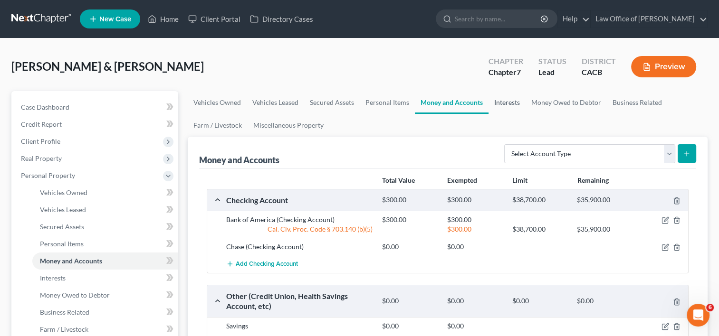
click at [512, 101] on link "Interests" at bounding box center [507, 102] width 37 height 23
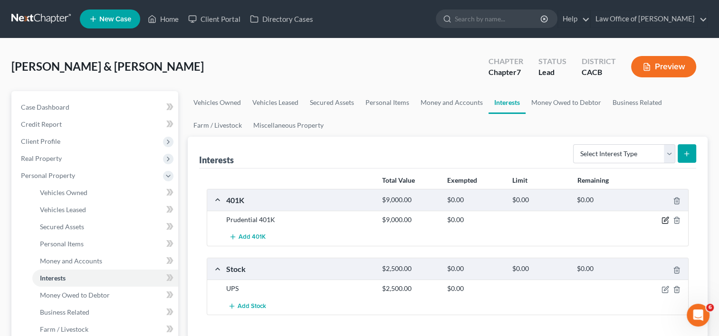
click at [665, 220] on icon "button" at bounding box center [666, 221] width 8 height 8
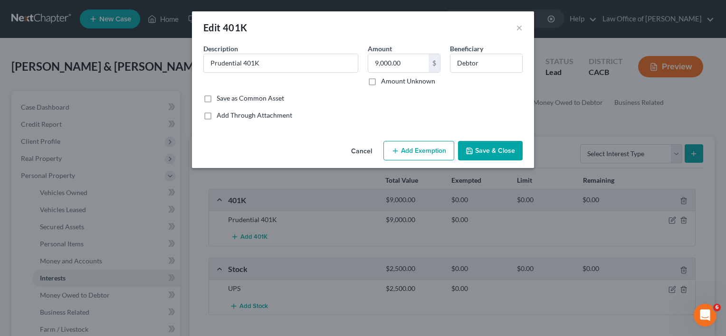
click at [425, 156] on button "Add Exemption" at bounding box center [419, 151] width 71 height 20
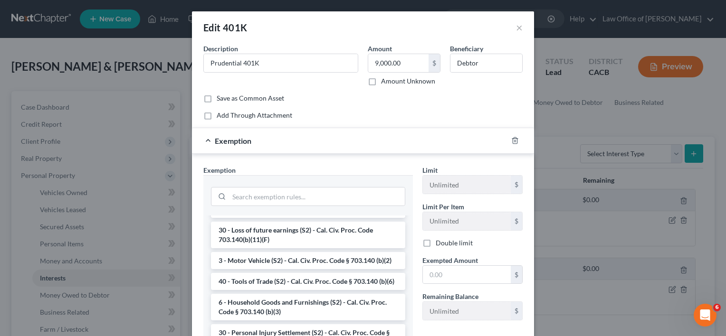
scroll to position [371, 0]
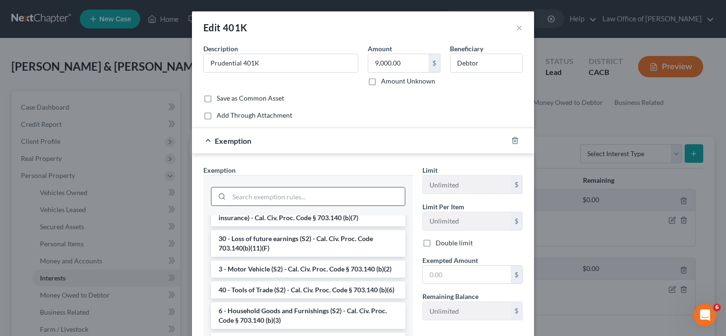
click at [236, 198] on input "search" at bounding box center [317, 197] width 176 height 18
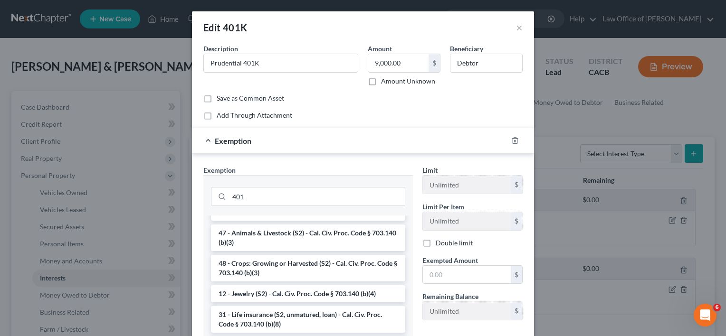
scroll to position [177, 0]
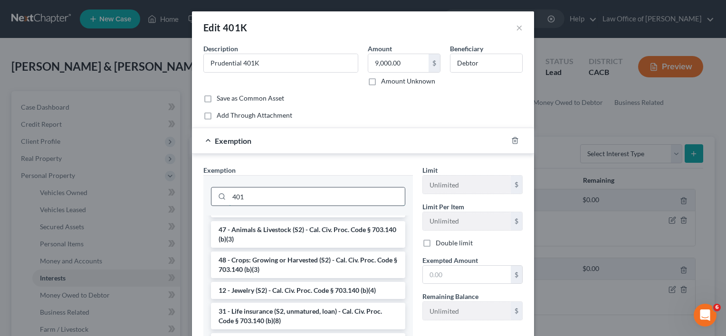
click at [302, 193] on input "401" at bounding box center [317, 197] width 176 height 18
type input "4"
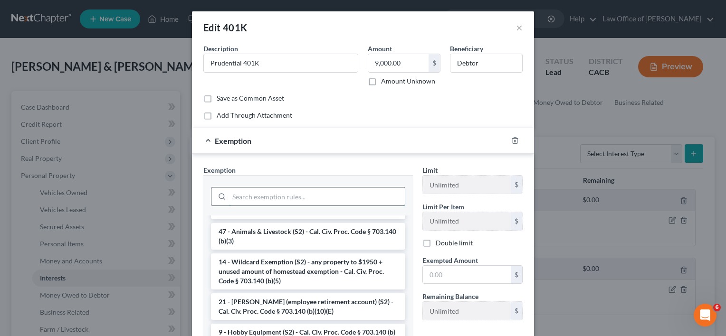
scroll to position [563, 0]
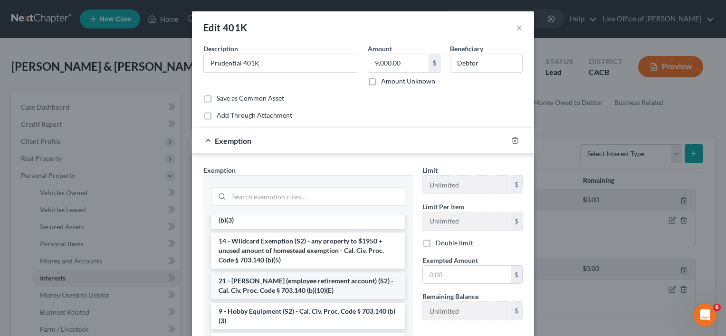
click at [303, 298] on li "21 - [PERSON_NAME] (employee retirement account) (S2) - Cal. Civ. Proc. Code § …" at bounding box center [308, 286] width 194 height 27
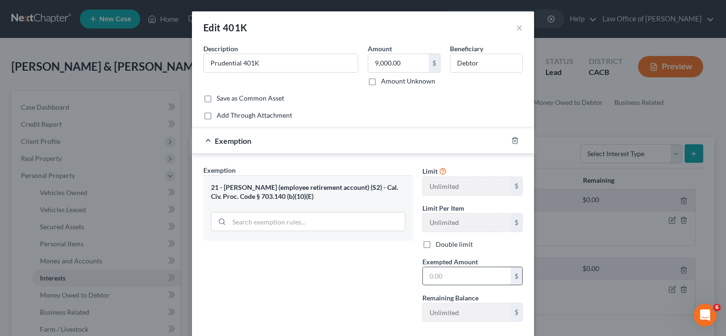
click at [448, 279] on input "text" at bounding box center [467, 277] width 88 height 18
type input "8"
type input "9,000"
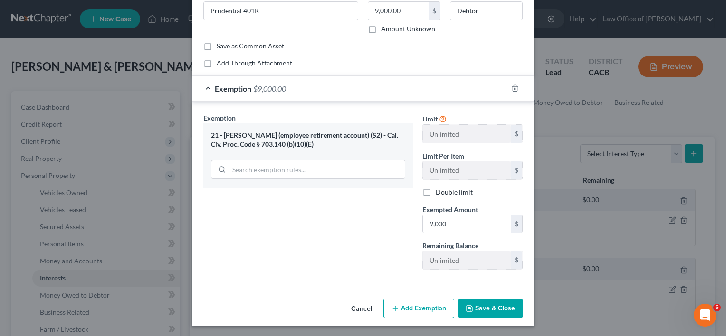
click at [511, 302] on button "Save & Close" at bounding box center [490, 309] width 65 height 20
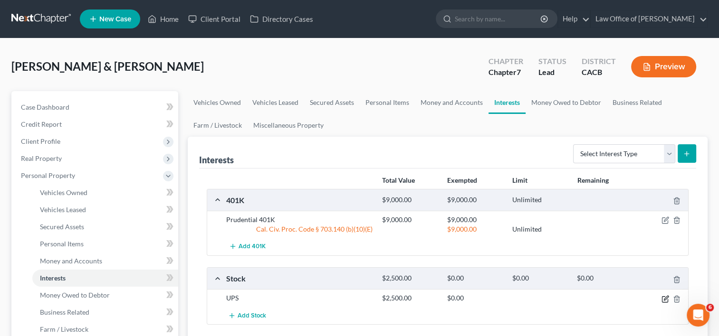
click at [664, 300] on icon "button" at bounding box center [666, 300] width 8 height 8
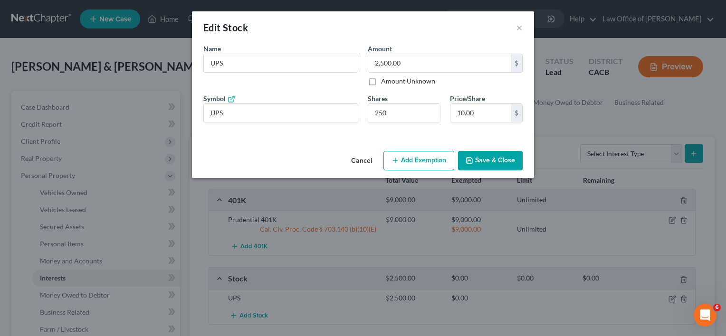
click at [410, 161] on button "Add Exemption" at bounding box center [419, 161] width 71 height 20
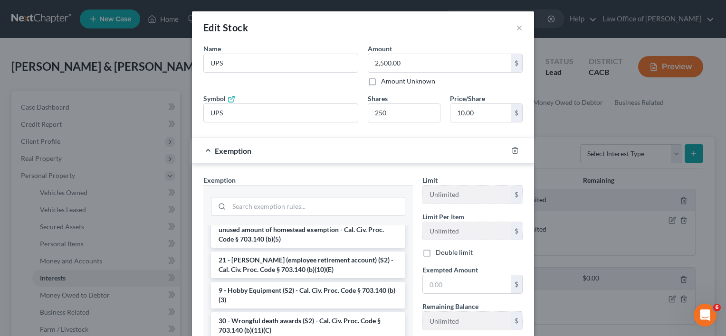
scroll to position [599, 0]
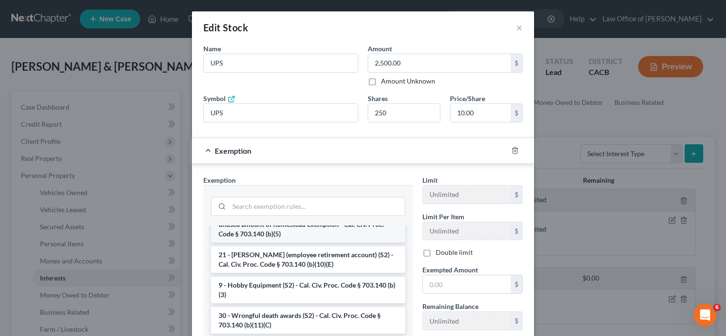
click at [323, 241] on li "14 - Wildcard Exemption (S2) - any property to $1950 + unused amount of homeste…" at bounding box center [308, 225] width 194 height 36
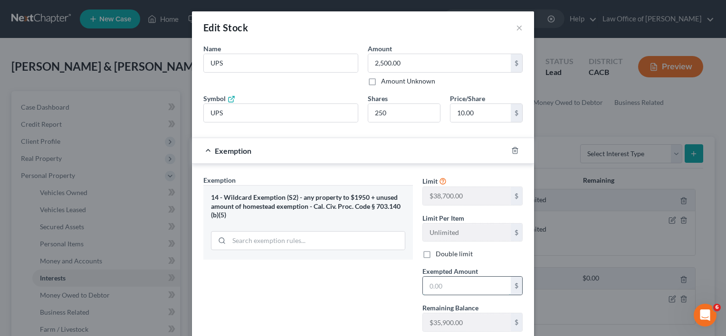
click at [449, 288] on input "text" at bounding box center [467, 286] width 88 height 18
type input "2,500"
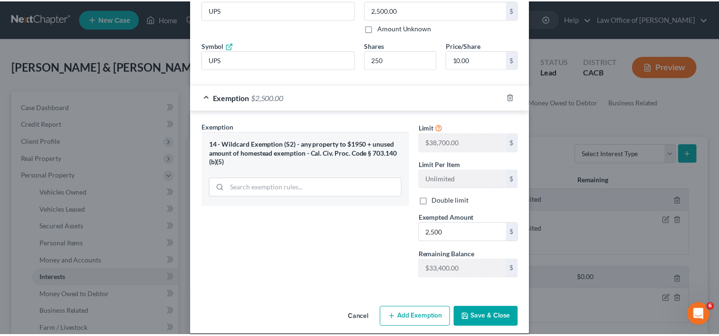
scroll to position [62, 0]
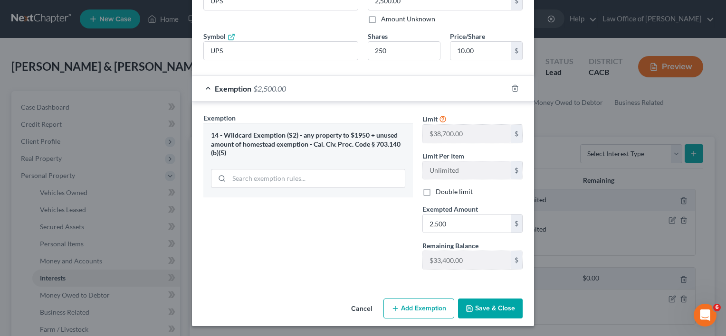
click at [483, 308] on button "Save & Close" at bounding box center [490, 309] width 65 height 20
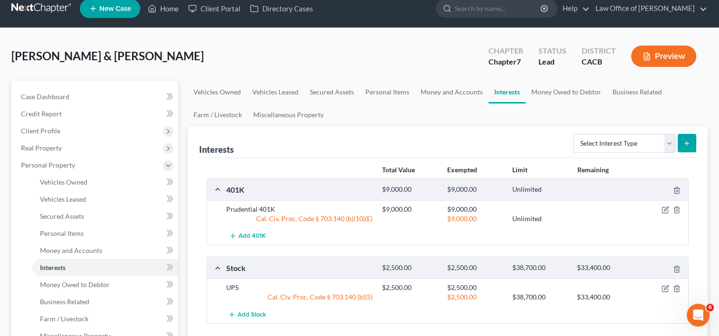
scroll to position [0, 0]
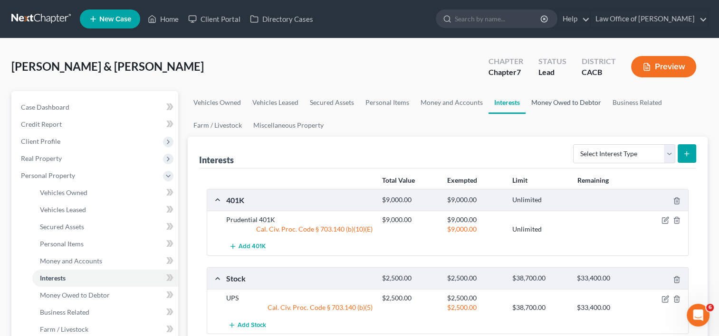
click at [566, 111] on link "Money Owed to Debtor" at bounding box center [566, 102] width 81 height 23
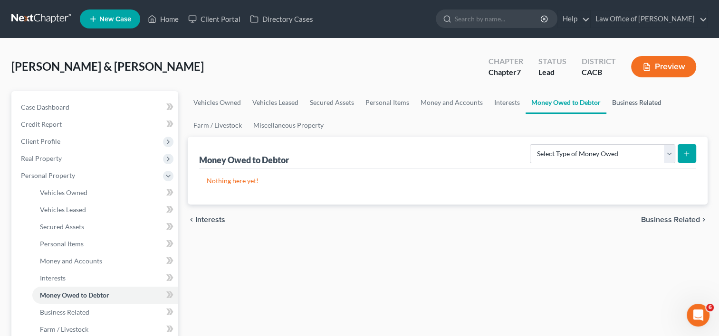
click at [633, 95] on link "Business Related" at bounding box center [636, 102] width 61 height 23
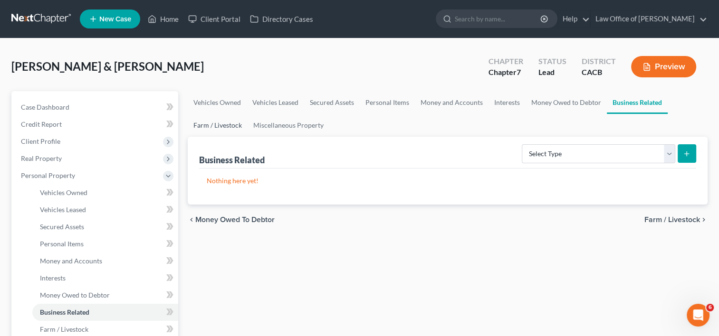
click at [218, 127] on link "Farm / Livestock" at bounding box center [218, 125] width 60 height 23
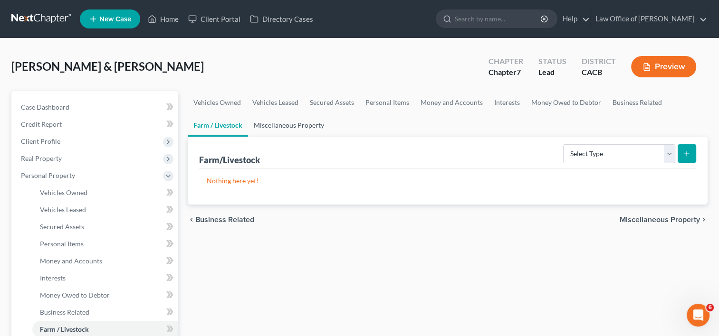
click at [295, 127] on link "Miscellaneous Property" at bounding box center [289, 125] width 82 height 23
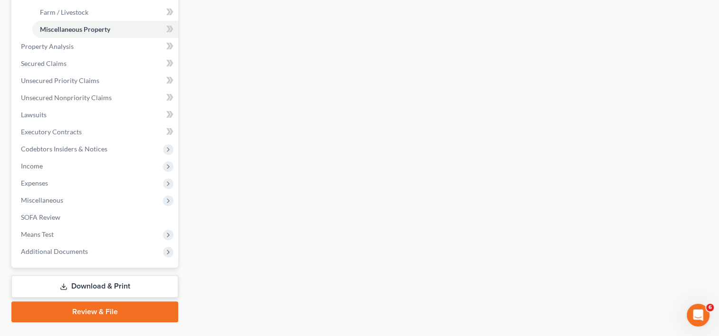
scroll to position [339, 0]
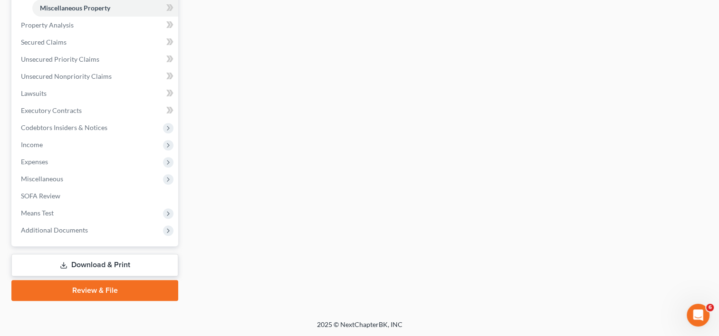
click at [69, 241] on div "Case Dashboard Payments Invoices Payments Payments Credit Report Client Profile…" at bounding box center [94, -1] width 167 height 494
click at [68, 234] on span "Additional Documents" at bounding box center [95, 230] width 165 height 17
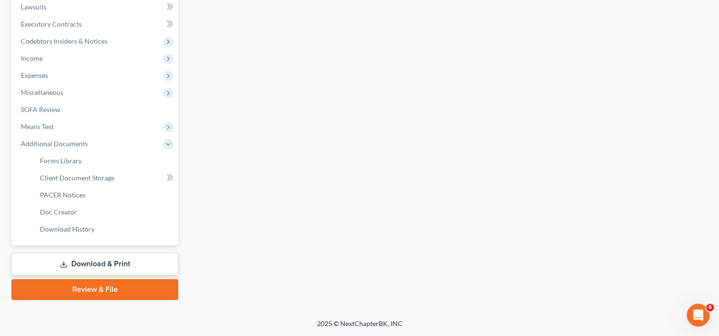
scroll to position [253, 0]
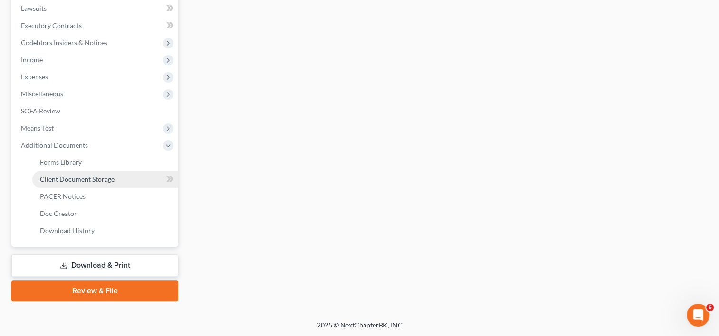
click at [116, 174] on link "Client Document Storage" at bounding box center [105, 179] width 146 height 17
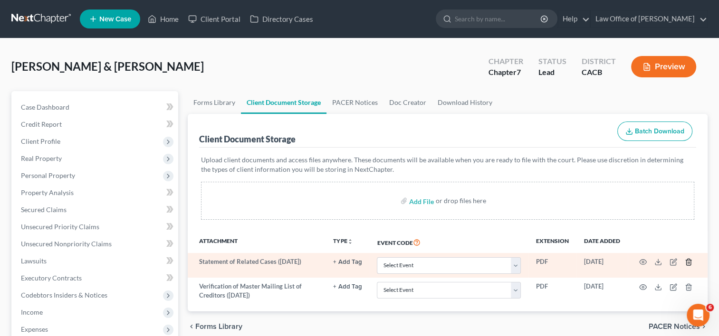
click at [686, 261] on icon "button" at bounding box center [688, 262] width 4 height 6
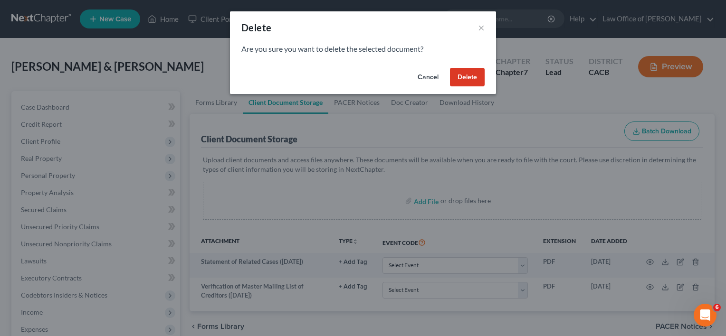
click at [470, 74] on button "Delete" at bounding box center [467, 77] width 35 height 19
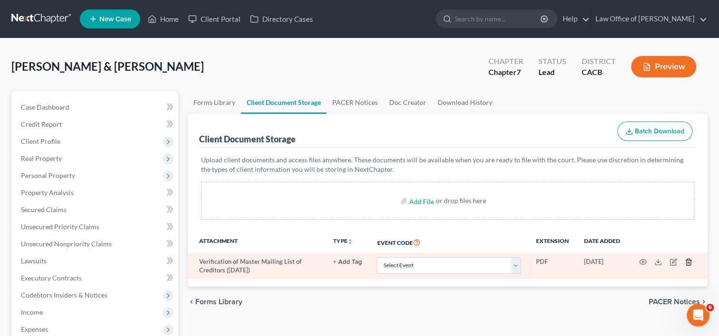
click at [688, 260] on polyline "button" at bounding box center [689, 260] width 6 height 0
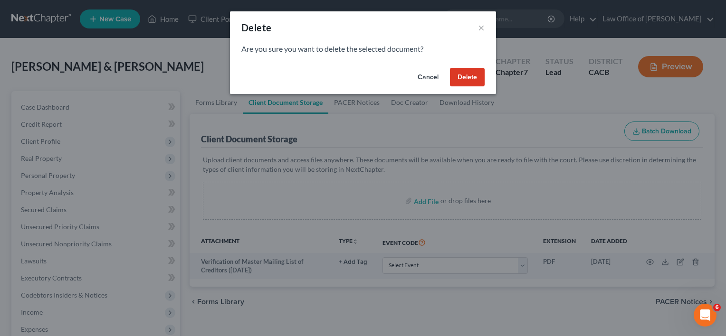
click at [465, 85] on button "Delete" at bounding box center [467, 77] width 35 height 19
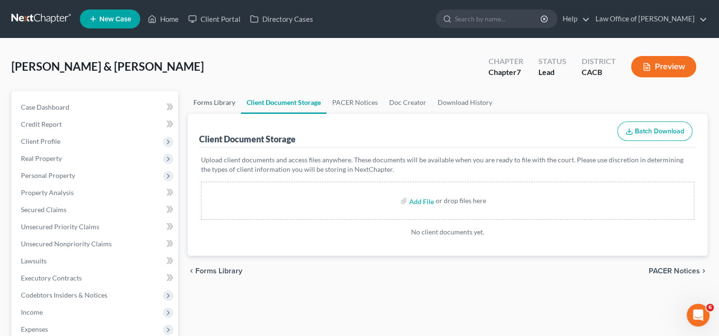
click at [221, 100] on link "Forms Library" at bounding box center [214, 102] width 53 height 23
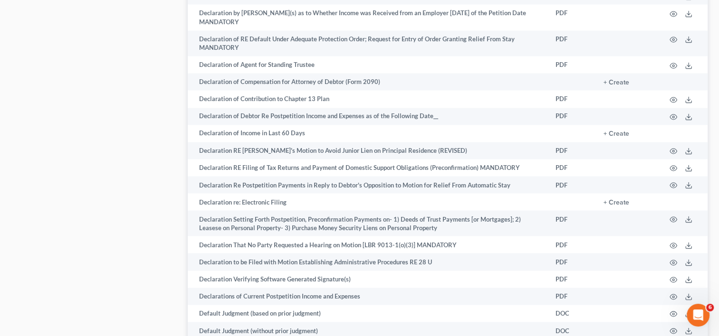
scroll to position [1661, 0]
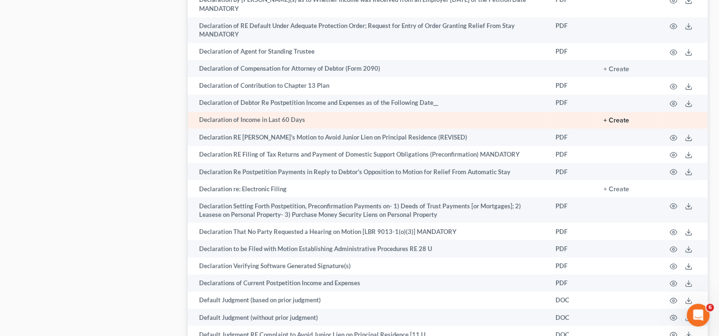
click at [613, 124] on button "+ Create" at bounding box center [617, 120] width 26 height 7
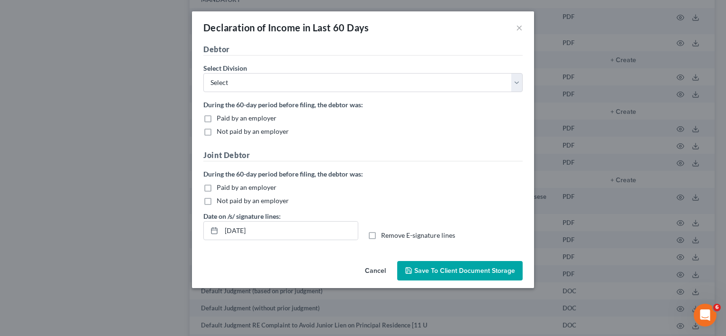
click at [217, 118] on label "Paid by an employer" at bounding box center [247, 119] width 60 height 10
click at [221, 118] on input "Paid by an employer" at bounding box center [224, 117] width 6 height 6
checkbox input "true"
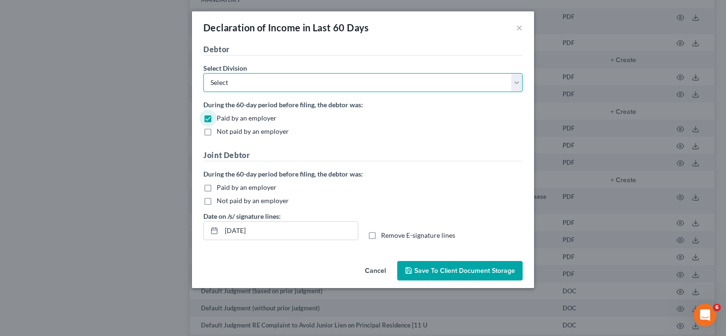
click at [264, 87] on select "Select [GEOGRAPHIC_DATA] [GEOGRAPHIC_DATA] [GEOGRAPHIC_DATA][PERSON_NAME] [GEOG…" at bounding box center [362, 82] width 319 height 19
select select "0"
click at [203, 73] on select "Select [GEOGRAPHIC_DATA] [GEOGRAPHIC_DATA] [GEOGRAPHIC_DATA][PERSON_NAME] [GEOG…" at bounding box center [362, 82] width 319 height 19
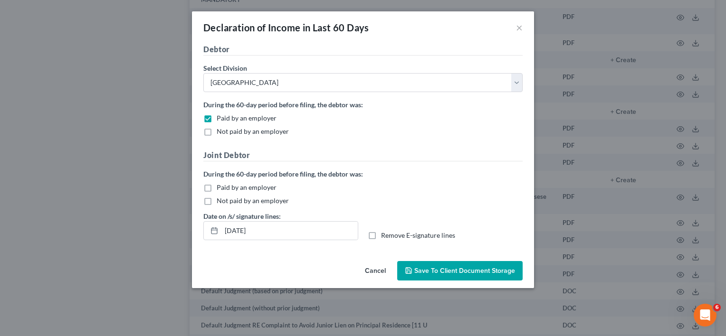
click at [217, 199] on label "Not paid by an employer" at bounding box center [253, 201] width 72 height 10
click at [221, 199] on input "Not paid by an employer" at bounding box center [224, 199] width 6 height 6
checkbox input "true"
click at [445, 269] on span "Save to Client Document Storage" at bounding box center [464, 271] width 101 height 8
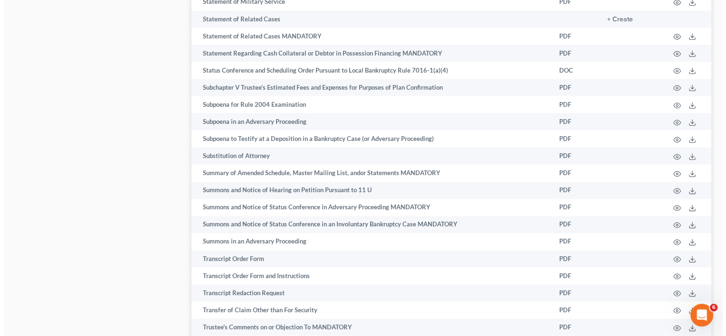
scroll to position [5040, 0]
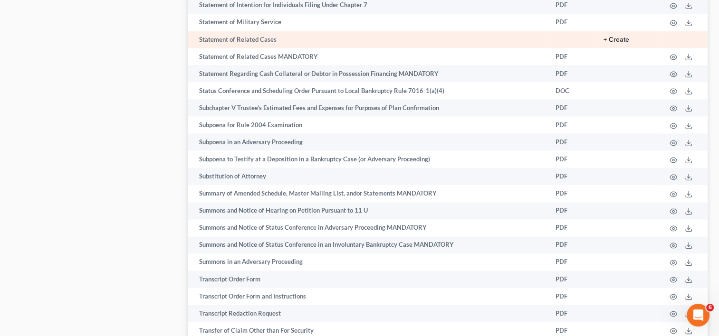
click at [618, 43] on button "+ Create" at bounding box center [617, 40] width 26 height 7
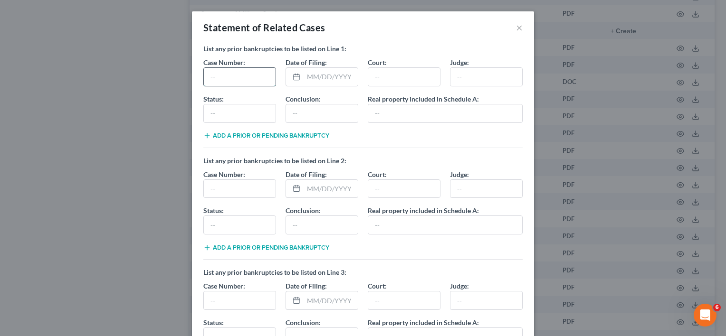
click at [241, 70] on input "text" at bounding box center [240, 77] width 72 height 18
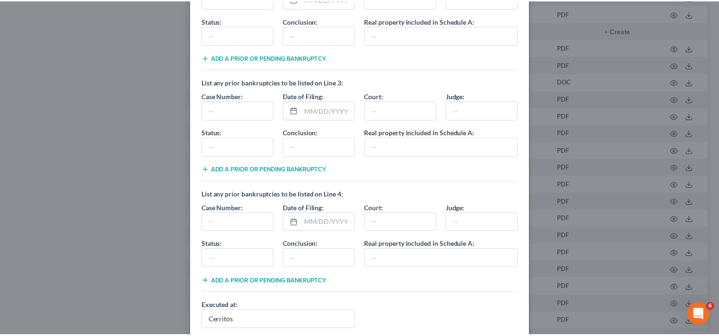
scroll to position [278, 0]
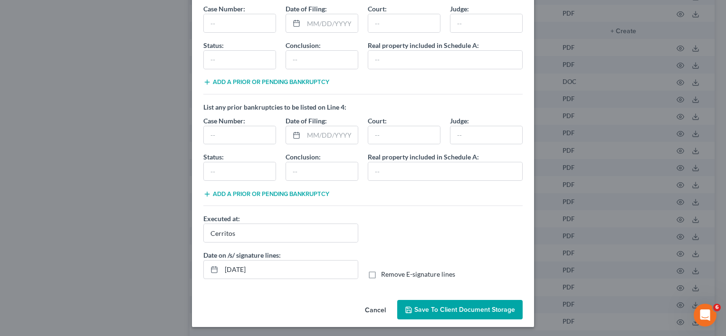
click at [437, 300] on button "Save to Client Document Storage" at bounding box center [459, 310] width 125 height 20
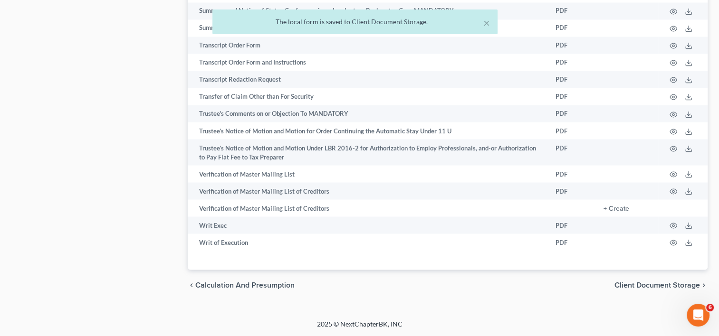
scroll to position [5321, 0]
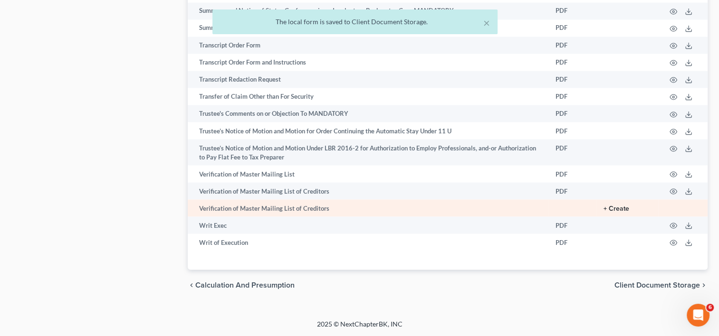
click at [622, 210] on button "+ Create" at bounding box center [617, 208] width 26 height 7
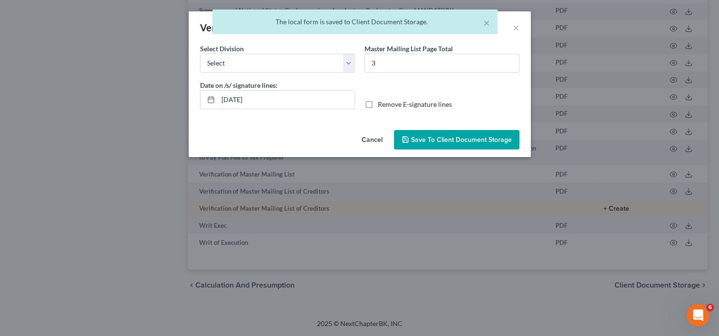
scroll to position [5304, 0]
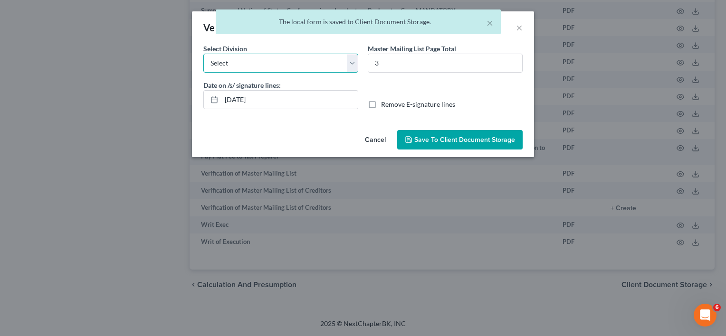
click at [302, 55] on select "Select [GEOGRAPHIC_DATA] [GEOGRAPHIC_DATA] [GEOGRAPHIC_DATA][PERSON_NAME] [GEOG…" at bounding box center [280, 63] width 155 height 19
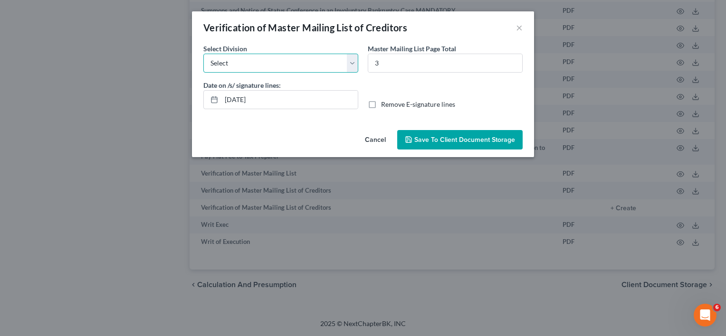
select select "0"
click at [203, 54] on select "Select [GEOGRAPHIC_DATA] [GEOGRAPHIC_DATA] [GEOGRAPHIC_DATA][PERSON_NAME] [GEOG…" at bounding box center [280, 63] width 155 height 19
click at [460, 139] on span "Save to Client Document Storage" at bounding box center [464, 140] width 101 height 8
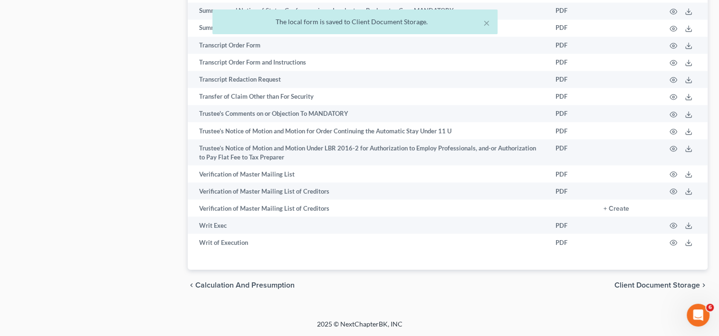
drag, startPoint x: 658, startPoint y: 303, endPoint x: 646, endPoint y: 316, distance: 17.1
drag, startPoint x: 646, startPoint y: 316, endPoint x: 451, endPoint y: 303, distance: 196.2
click at [451, 300] on div "chevron_left Calculation and Presumption Client Document Storage chevron_right" at bounding box center [448, 285] width 520 height 30
click at [661, 289] on span "Client Document Storage" at bounding box center [657, 285] width 86 height 8
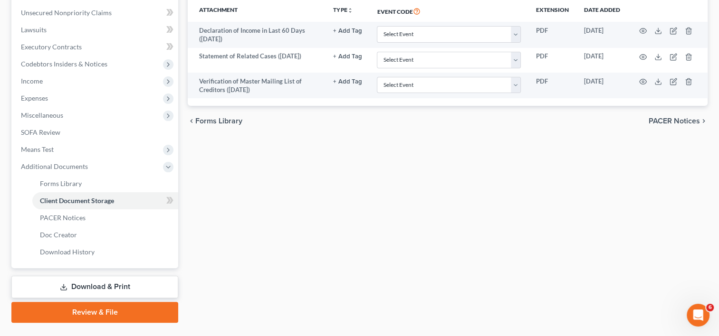
scroll to position [253, 0]
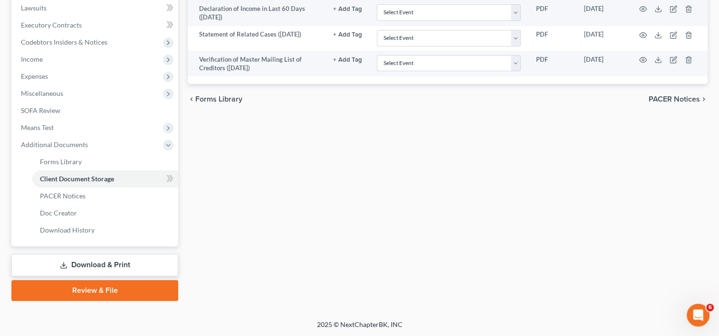
click at [107, 260] on link "Download & Print" at bounding box center [94, 265] width 167 height 22
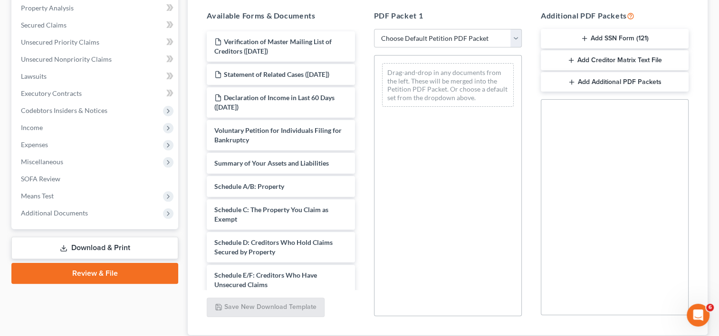
scroll to position [186, 0]
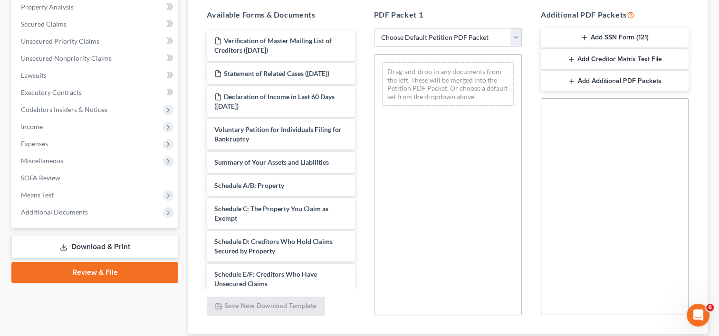
click at [422, 35] on select "Choose Default Petition PDF Packet Complete Bankruptcy Petition (all forms and …" at bounding box center [448, 37] width 148 height 19
select select "0"
click at [377, 28] on select "Choose Default Petition PDF Packet Complete Bankruptcy Petition (all forms and …" at bounding box center [448, 37] width 148 height 19
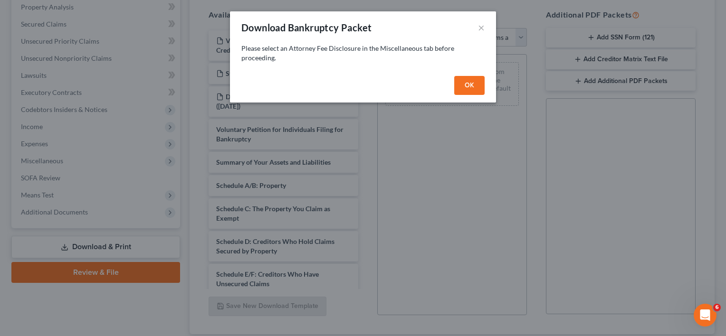
click at [470, 87] on button "OK" at bounding box center [469, 85] width 30 height 19
select select
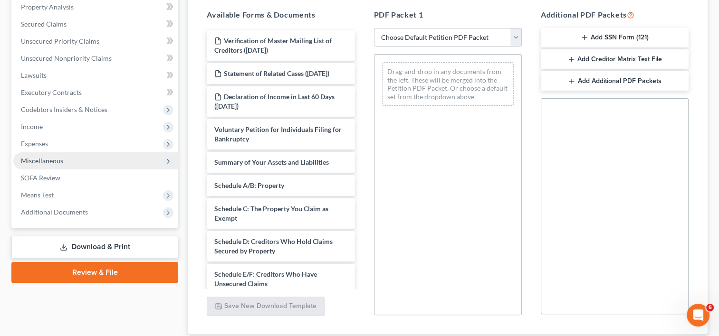
click at [47, 156] on span "Miscellaneous" at bounding box center [95, 161] width 165 height 17
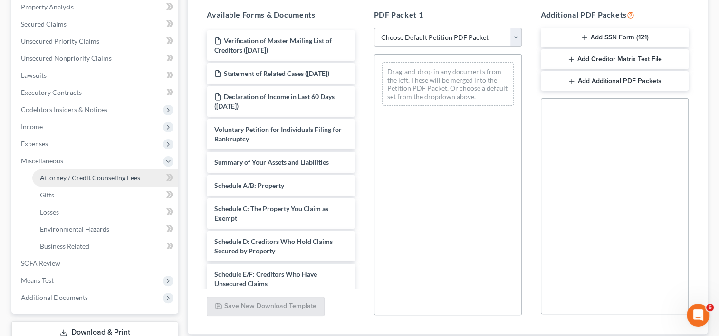
click at [84, 177] on span "Attorney / Credit Counseling Fees" at bounding box center [90, 178] width 100 height 8
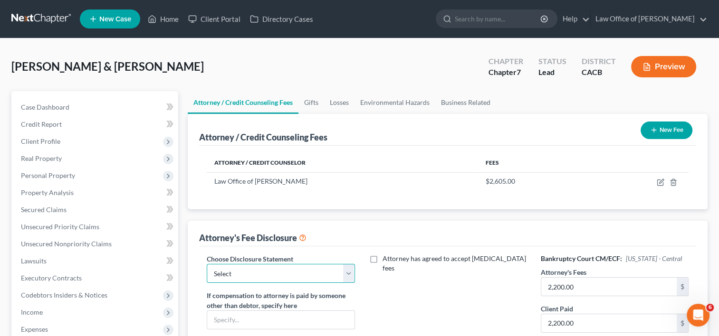
click at [315, 274] on select "Select DISCLOSURE OF COMPENSATION OF ATTORNEY FOR DEBTOR(S)" at bounding box center [281, 273] width 148 height 19
select select "0"
click at [207, 264] on select "Select DISCLOSURE OF COMPENSATION OF ATTORNEY FOR DEBTOR(S)" at bounding box center [281, 273] width 148 height 19
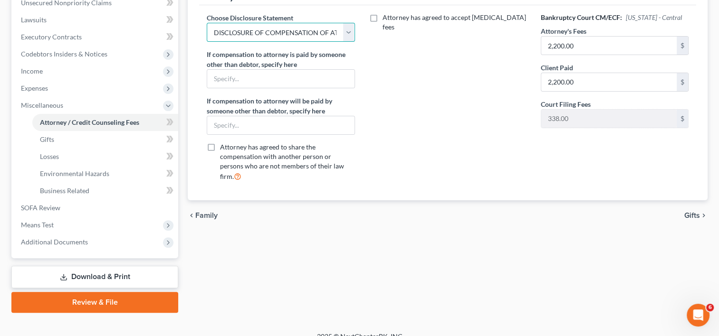
scroll to position [253, 0]
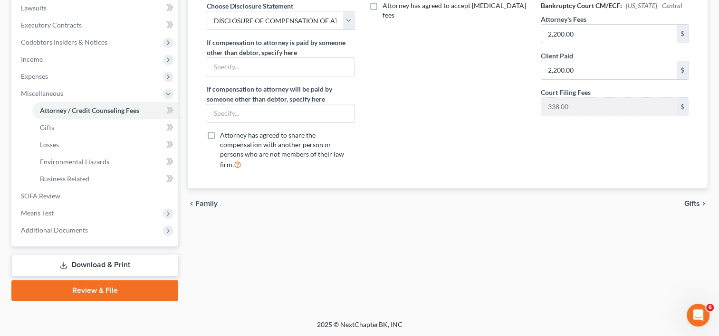
click at [64, 262] on icon at bounding box center [64, 266] width 8 height 8
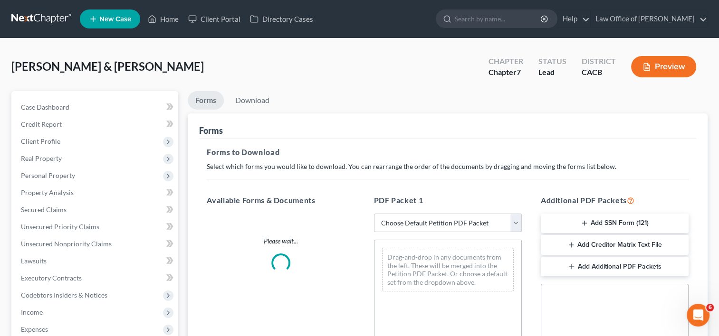
click at [442, 224] on select "Choose Default Petition PDF Packet Complete Bankruptcy Petition (all forms and …" at bounding box center [448, 223] width 148 height 19
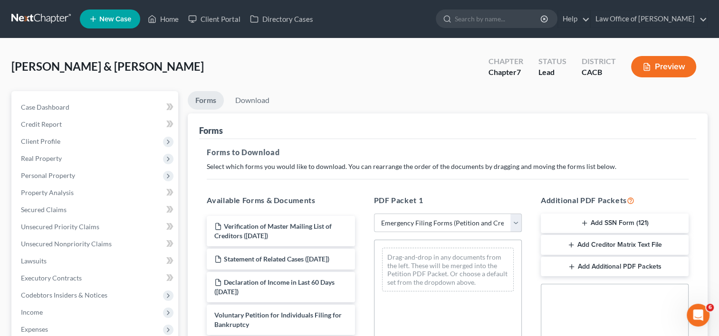
click at [374, 214] on select "Choose Default Petition PDF Packet Complete Bankruptcy Petition (all forms and …" at bounding box center [448, 223] width 148 height 19
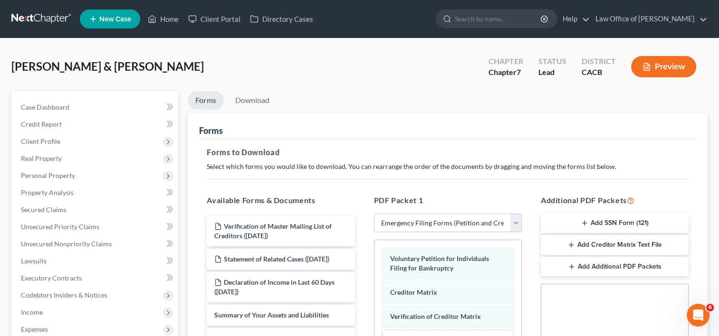
click at [459, 221] on select "Choose Default Petition PDF Packet Complete Bankruptcy Petition (all forms and …" at bounding box center [448, 223] width 148 height 19
select select "0"
click at [374, 214] on select "Choose Default Petition PDF Packet Complete Bankruptcy Petition (all forms and …" at bounding box center [448, 223] width 148 height 19
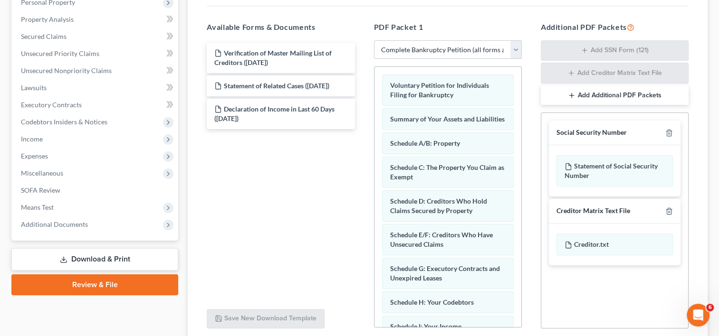
scroll to position [175, 0]
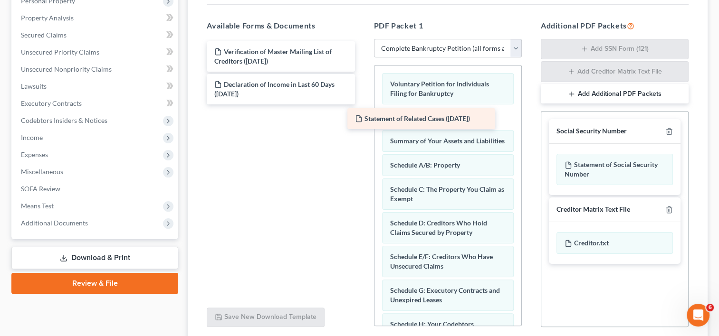
drag, startPoint x: 280, startPoint y: 86, endPoint x: 427, endPoint y: 125, distance: 152.1
click at [362, 105] on div "Statement of Related Cases ([DATE]) Verification of Master Mailing List of Cred…" at bounding box center [280, 72] width 163 height 63
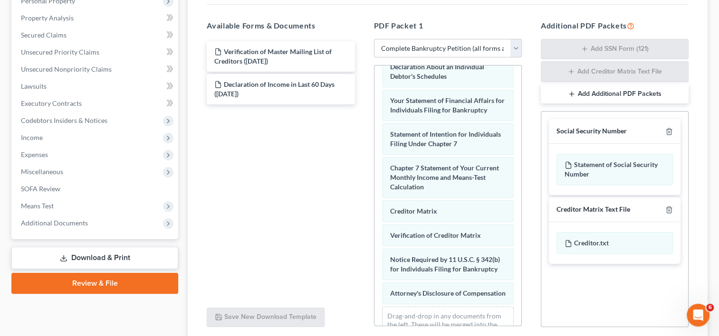
scroll to position [397, 0]
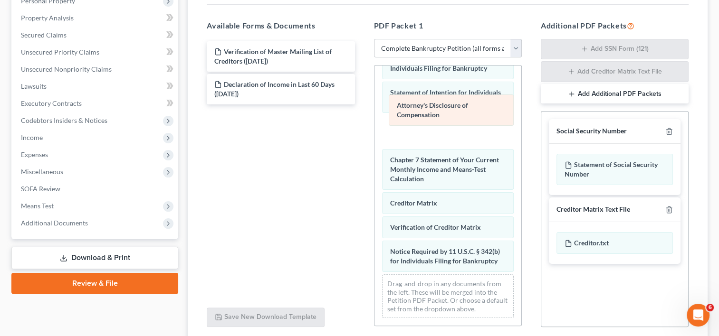
drag, startPoint x: 422, startPoint y: 259, endPoint x: 428, endPoint y: 113, distance: 145.6
click at [428, 113] on div "Attorney's Disclosure of Compensation Voluntary Petition for Individuals Filing…" at bounding box center [447, 10] width 147 height 634
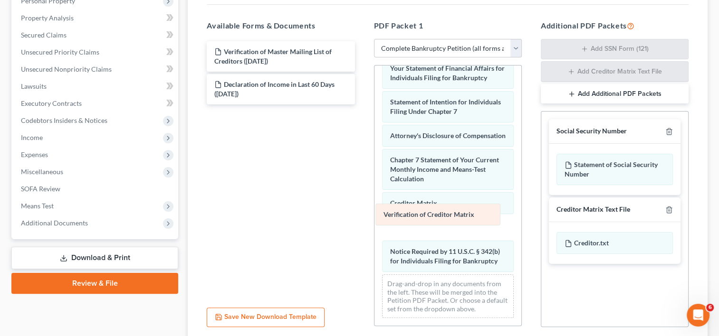
scroll to position [373, 0]
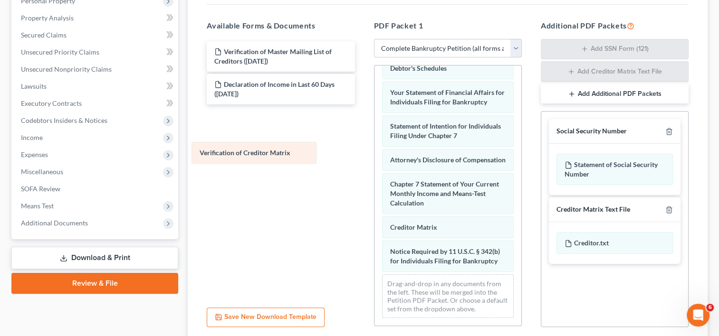
drag, startPoint x: 429, startPoint y: 212, endPoint x: 239, endPoint y: 147, distance: 201.1
click at [374, 147] on div "Verification of Creditor Matrix Voluntary Petition for Individuals Filing for B…" at bounding box center [447, 26] width 147 height 600
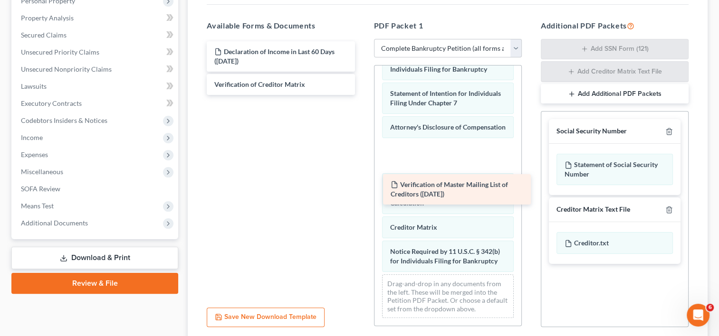
scroll to position [397, 0]
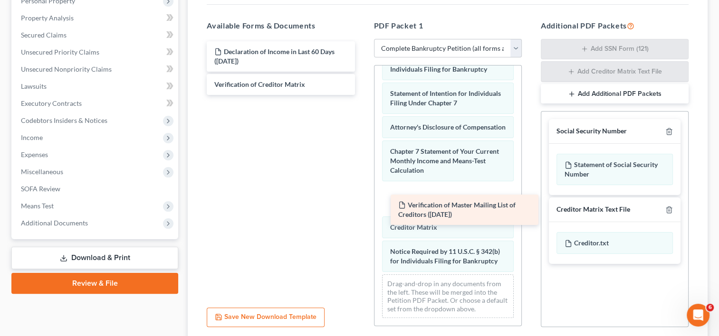
drag, startPoint x: 257, startPoint y: 55, endPoint x: 439, endPoint y: 207, distance: 236.8
click at [362, 95] on div "Verification of Master Mailing List of Creditors ([DATE]) Verification of Maste…" at bounding box center [280, 68] width 163 height 54
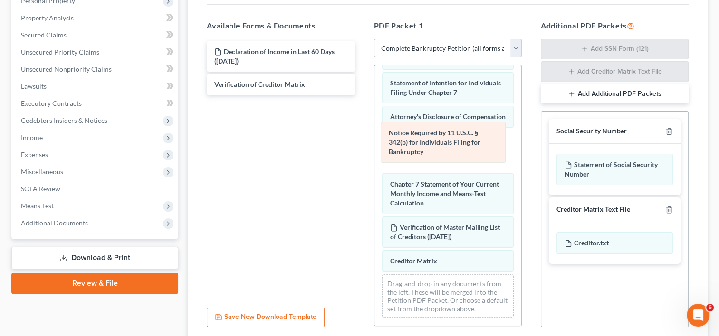
drag, startPoint x: 421, startPoint y: 259, endPoint x: 420, endPoint y: 142, distance: 116.9
click at [420, 142] on div "Notice Required by 11 U.S.C. § 342(b) for Individuals Filing for Bankruptcy Vol…" at bounding box center [447, 4] width 147 height 643
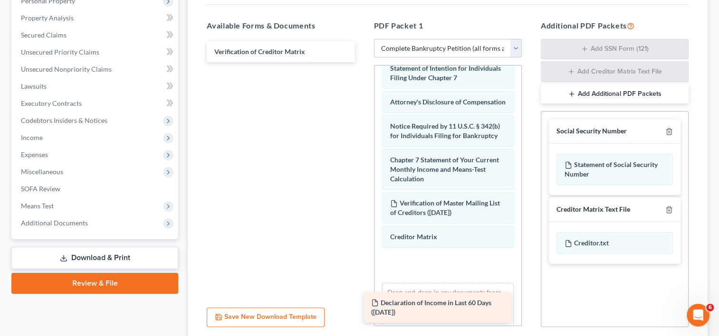
drag, startPoint x: 299, startPoint y: 54, endPoint x: 456, endPoint y: 306, distance: 297.1
click at [362, 62] on div "Declaration of Income in Last 60 Days ([DATE]) Declaration of Income in Last 60…" at bounding box center [280, 51] width 163 height 21
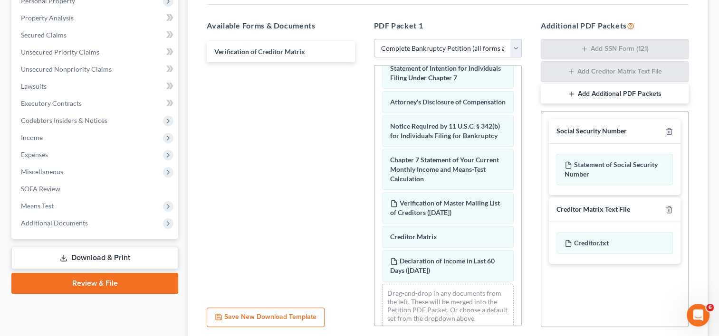
scroll to position [250, 0]
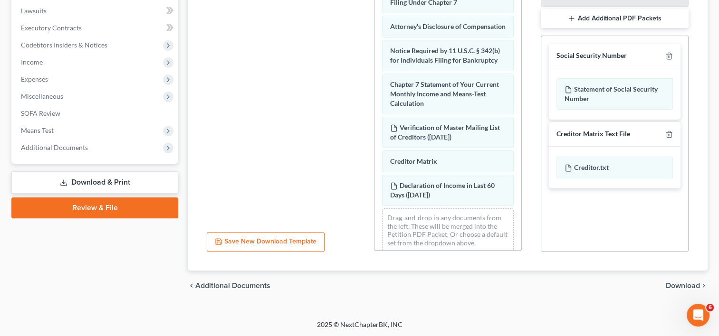
click at [684, 285] on span "Download" at bounding box center [683, 286] width 34 height 8
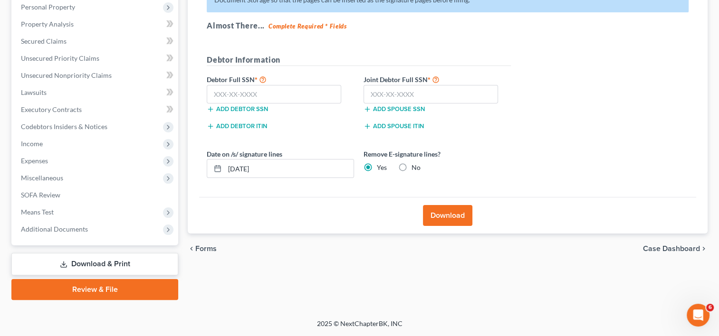
scroll to position [168, 0]
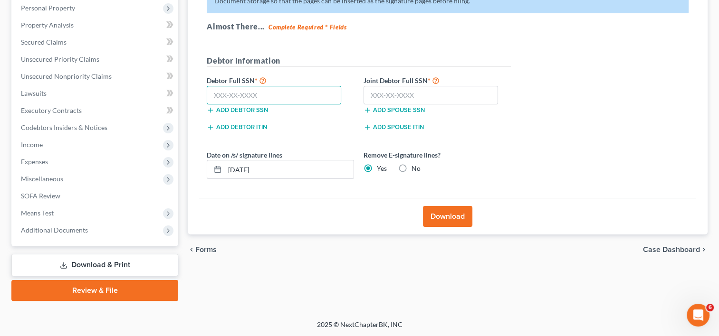
click at [262, 96] on input "text" at bounding box center [274, 95] width 134 height 19
type input "567-51-8801"
click at [391, 95] on input "text" at bounding box center [431, 95] width 134 height 19
type input "619-38-5713"
click at [447, 217] on button "Download" at bounding box center [447, 216] width 49 height 21
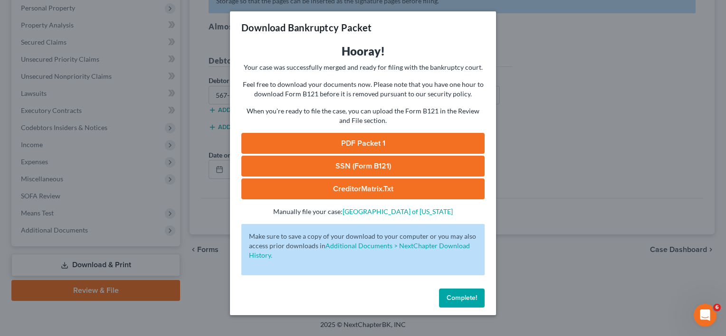
click at [365, 144] on link "PDF Packet 1" at bounding box center [362, 143] width 243 height 21
click at [361, 167] on link "SSN (Form B121)" at bounding box center [362, 166] width 243 height 21
click at [452, 298] on span "Complete!" at bounding box center [462, 298] width 30 height 8
